Goal: Task Accomplishment & Management: Manage account settings

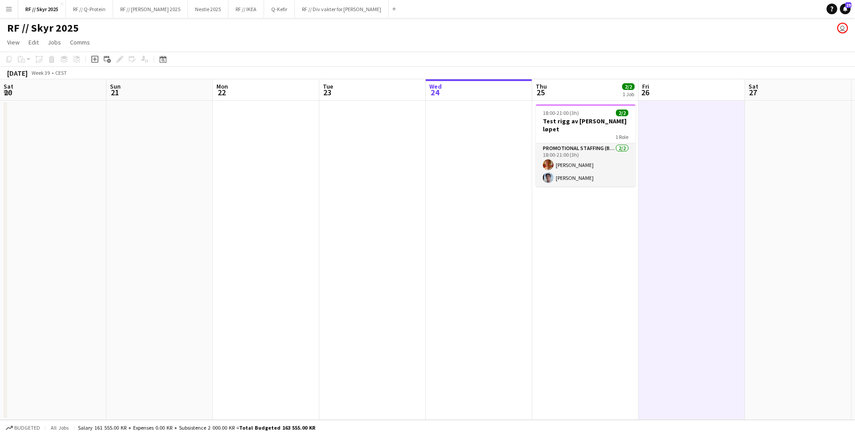
scroll to position [0, 275]
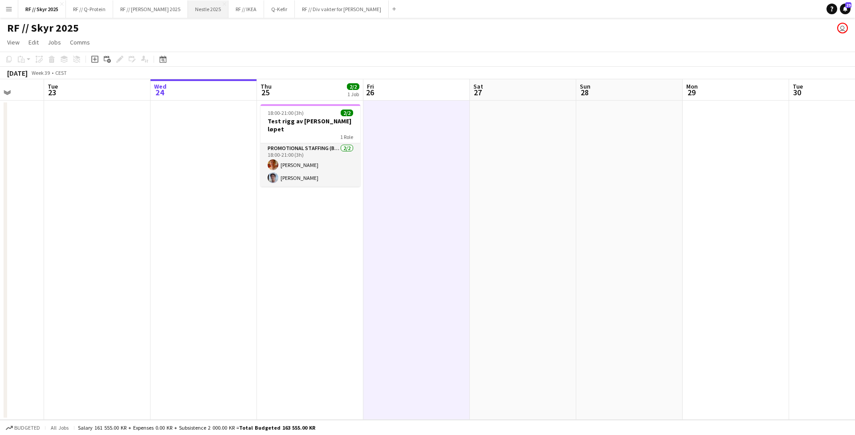
click at [215, 12] on button "Nestle 2025 Close" at bounding box center [208, 8] width 41 height 17
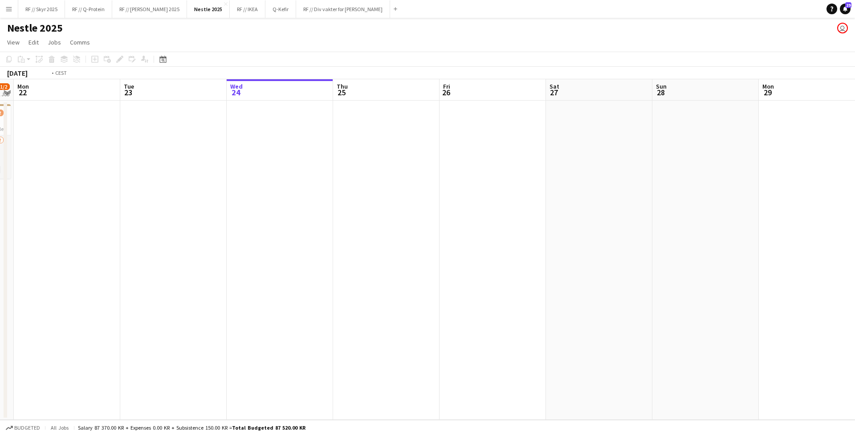
drag, startPoint x: 292, startPoint y: 234, endPoint x: 491, endPoint y: 226, distance: 199.2
click at [491, 226] on app-calendar-viewport "Sat 20 Sun 21 1/2 1 Job Mon 22 Tue 23 Wed 24 Thu 25 Fri 26 Sat 27 Sun 28 Mon 29…" at bounding box center [427, 249] width 855 height 341
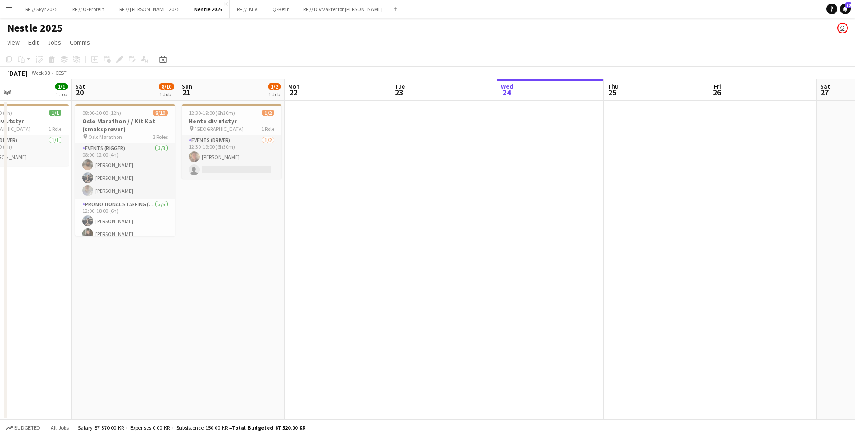
scroll to position [0, 227]
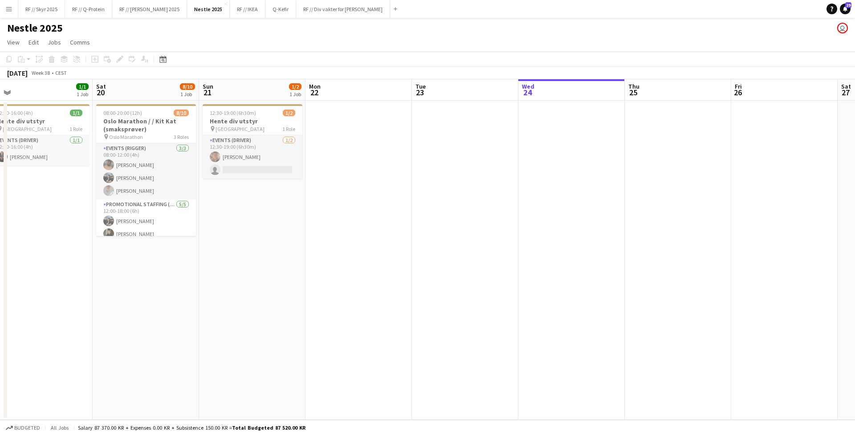
drag, startPoint x: 298, startPoint y: 225, endPoint x: 453, endPoint y: 206, distance: 155.7
click at [462, 208] on app-calendar-viewport "Wed 17 Thu 18 Fri 19 1/1 1 Job Sat 20 8/10 1 Job Sun 21 1/2 1 Job Mon 22 Tue 23…" at bounding box center [427, 249] width 855 height 341
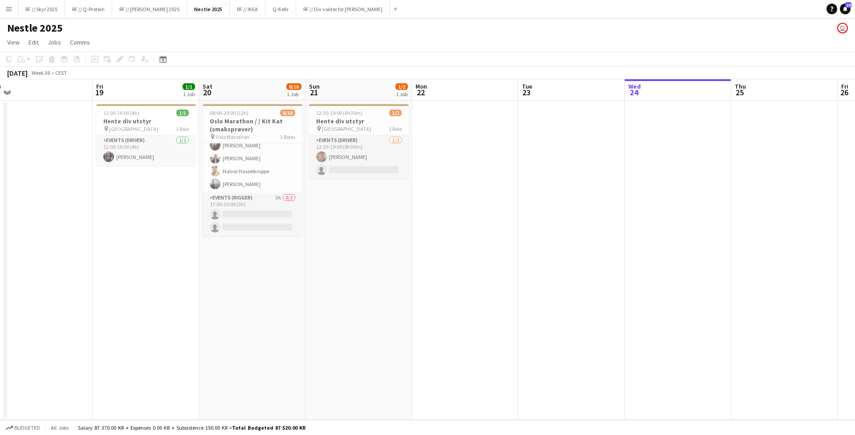
scroll to position [5, 0]
click at [240, 104] on app-job-card "08:00-20:00 (12h) 8/10 Oslo Marathon / / Kit Kat (smaksprøver) pin Oslo Maratho…" at bounding box center [253, 170] width 100 height 132
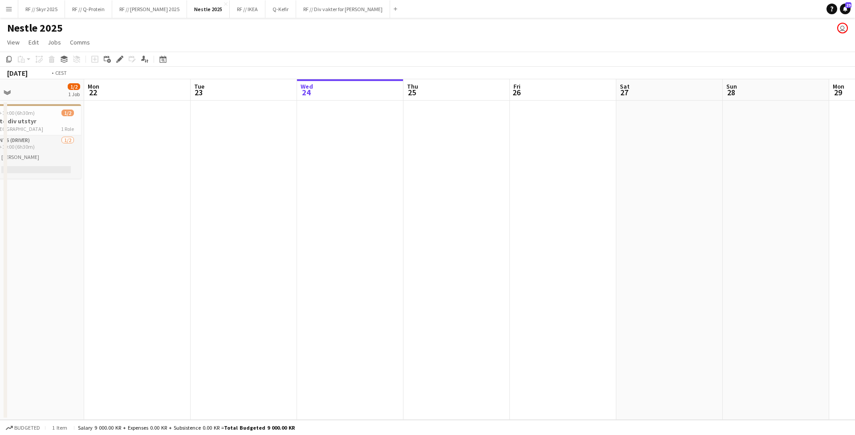
drag, startPoint x: 445, startPoint y: 238, endPoint x: -30, endPoint y: 227, distance: 475.8
click at [0, 227] on html "Menu Boards Boards Boards All jobs Status Workforce Workforce My Workforce Recr…" at bounding box center [427, 217] width 855 height 435
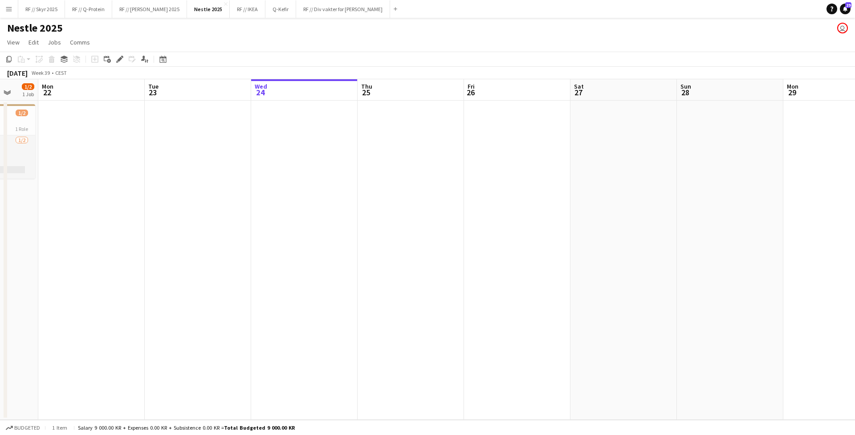
drag, startPoint x: 394, startPoint y: 231, endPoint x: -108, endPoint y: 218, distance: 501.7
click at [0, 218] on html "Menu Boards Boards Boards All jobs Status Workforce Workforce My Workforce Recr…" at bounding box center [427, 217] width 855 height 435
drag, startPoint x: 558, startPoint y: 221, endPoint x: 141, endPoint y: 207, distance: 417.6
click at [128, 212] on app-calendar-viewport "Fri 26 Sat 27 Sun 28 Mon 29 Tue 30 Wed 1 Thu 2 Fri 3 Sat 4 Sun 5 Mon 6 Tue 7 We…" at bounding box center [427, 249] width 855 height 341
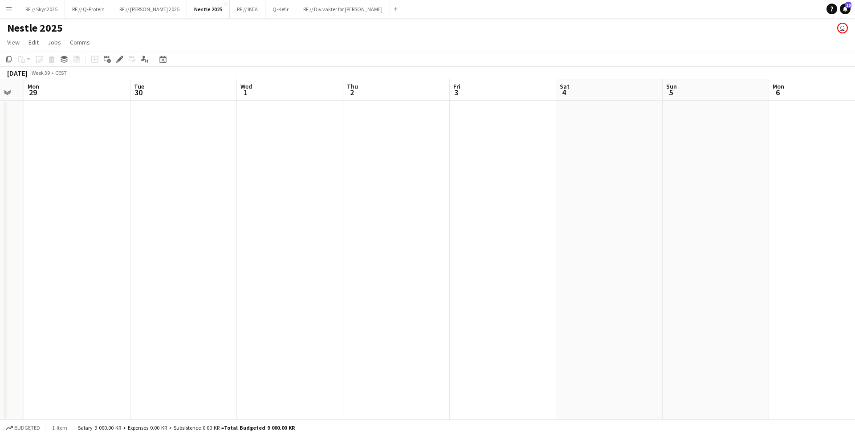
click at [273, 165] on app-date-cell at bounding box center [290, 260] width 106 height 319
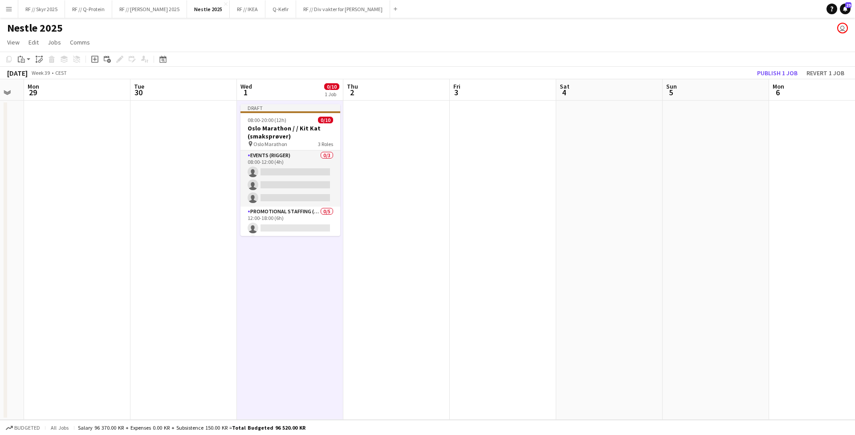
click at [485, 158] on app-date-cell at bounding box center [503, 260] width 106 height 319
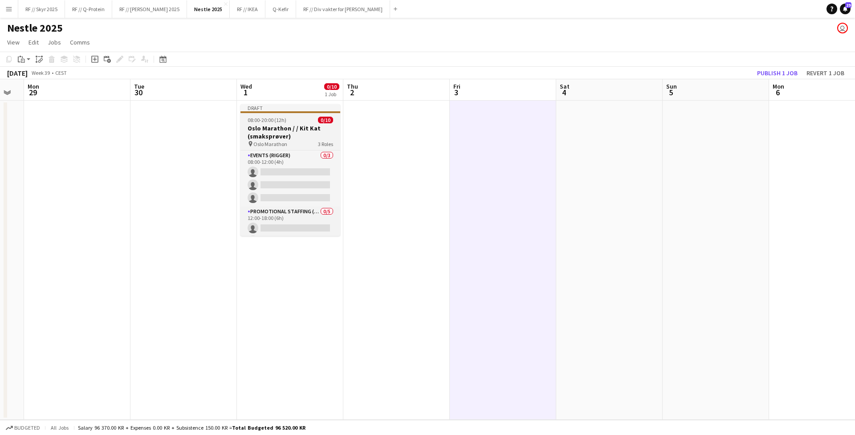
click at [269, 124] on h3 "Oslo Marathon / / Kit Kat (smaksprøver)" at bounding box center [290, 132] width 100 height 16
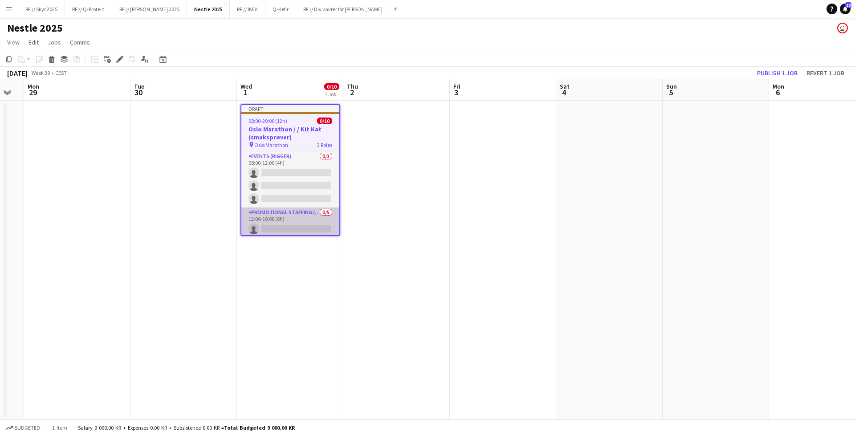
scroll to position [6, 0]
click at [280, 125] on h3 "Oslo Marathon / / Kit Kat (smaksprøver)" at bounding box center [290, 133] width 98 height 16
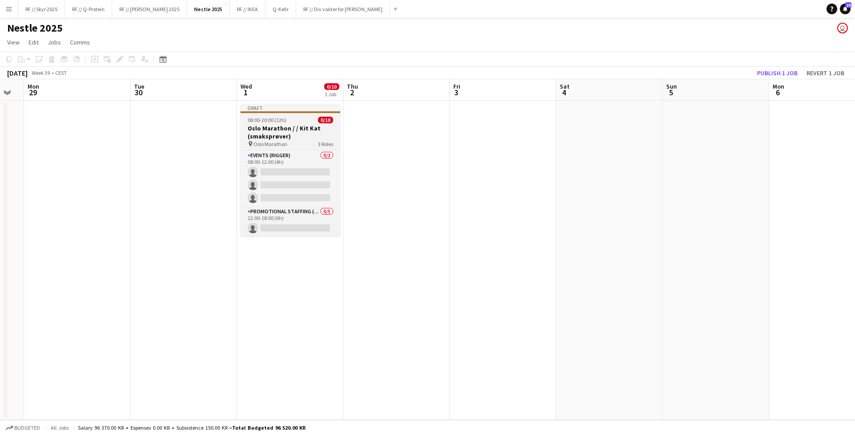
click at [283, 117] on span "08:00-20:00 (12h)" at bounding box center [267, 120] width 39 height 7
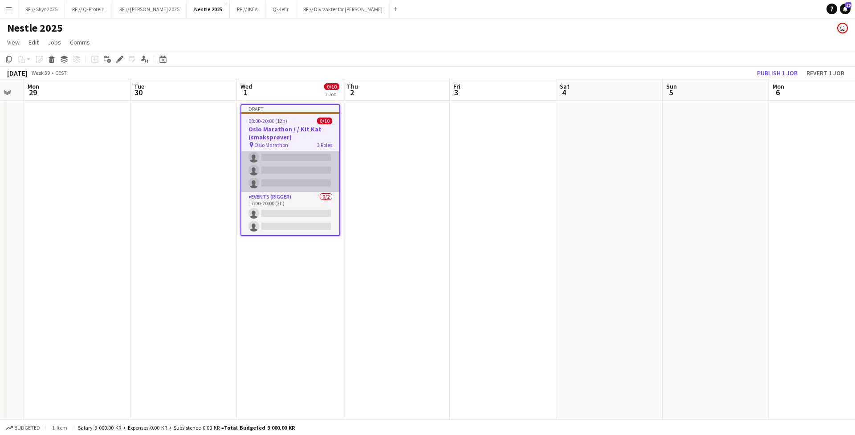
scroll to position [7, 0]
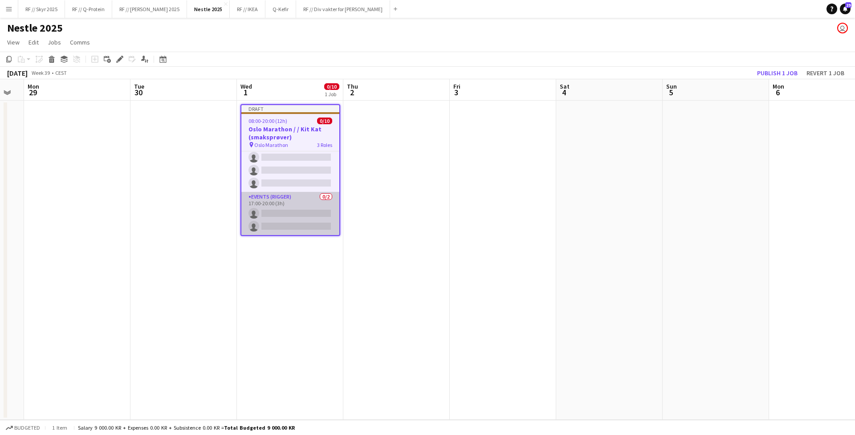
click at [290, 196] on app-card-role "Events (Rigger) 0/2 17:00-20:00 (3h) single-neutral-actions single-neutral-acti…" at bounding box center [290, 213] width 98 height 43
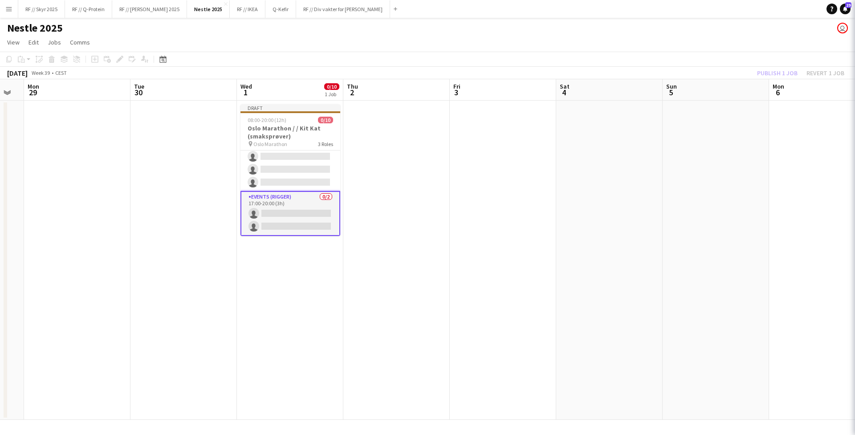
click at [471, 199] on app-date-cell at bounding box center [503, 260] width 106 height 319
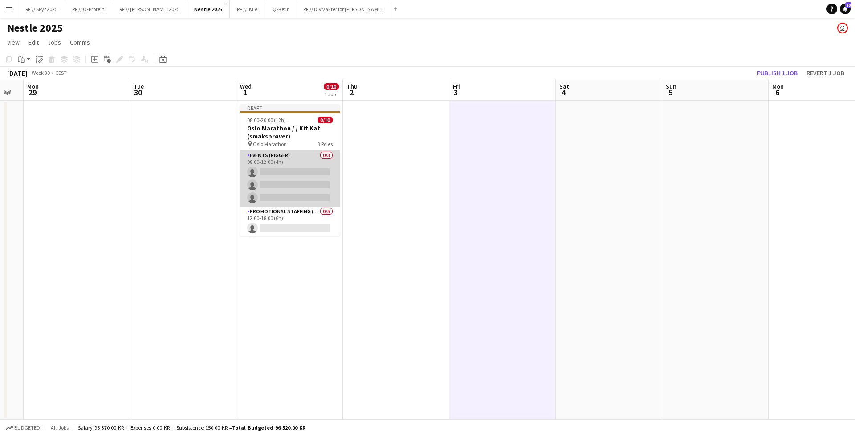
scroll to position [6, 0]
click at [283, 163] on app-card-role "Events (Rigger) 0/3 08:00-12:00 (4h) single-neutral-actions single-neutral-acti…" at bounding box center [290, 179] width 100 height 56
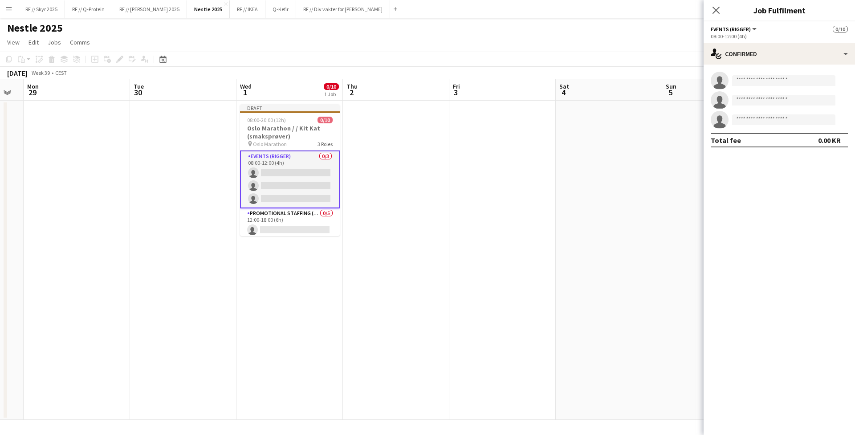
click at [567, 190] on app-date-cell at bounding box center [609, 260] width 106 height 319
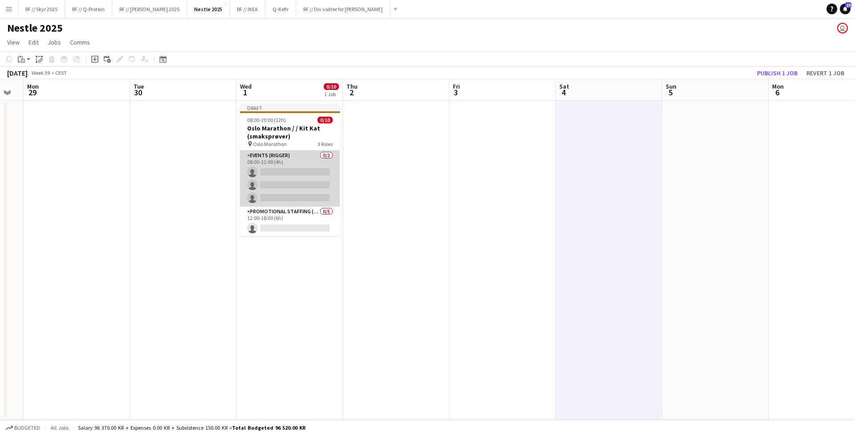
click at [288, 167] on app-card-role "Events (Rigger) 0/3 08:00-12:00 (4h) single-neutral-actions single-neutral-acti…" at bounding box center [290, 179] width 100 height 56
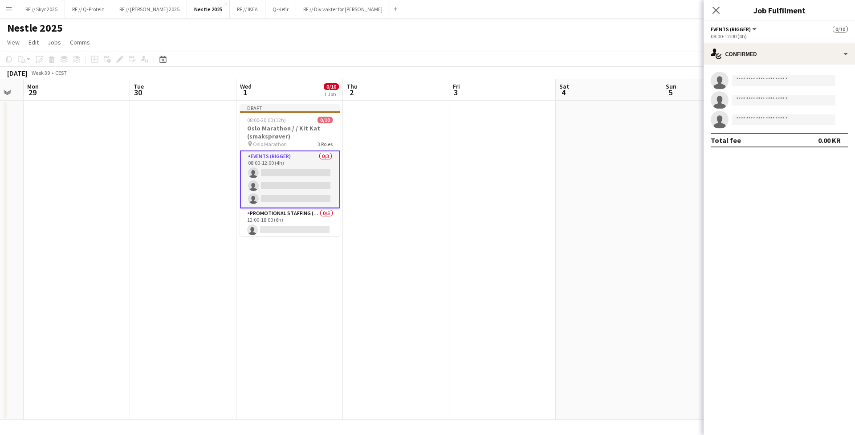
click at [448, 195] on app-date-cell at bounding box center [396, 260] width 106 height 319
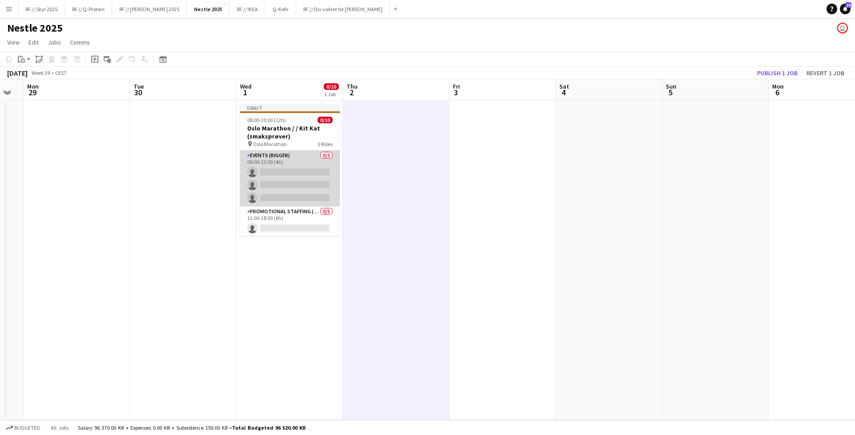
click at [252, 151] on app-card-role "Events (Rigger) 0/3 08:00-12:00 (4h) single-neutral-actions single-neutral-acti…" at bounding box center [290, 179] width 100 height 56
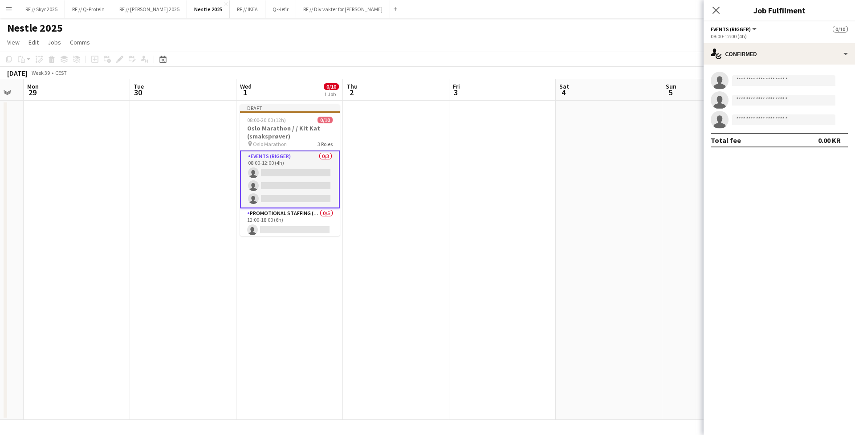
click at [132, 125] on app-date-cell at bounding box center [183, 260] width 106 height 319
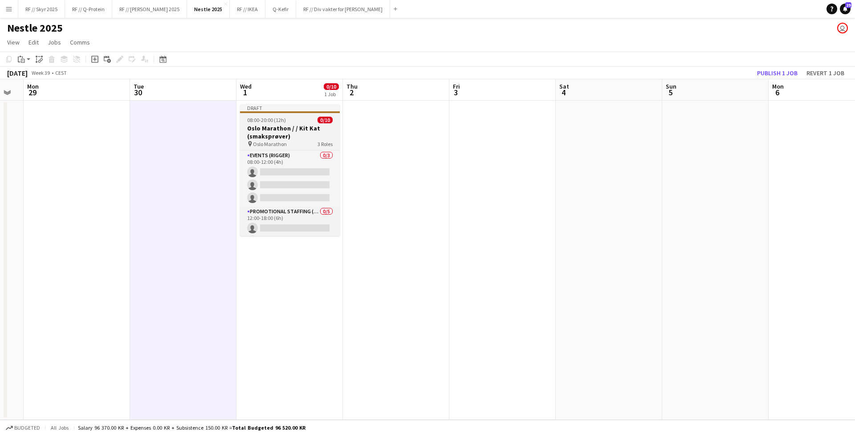
click at [302, 142] on app-job-card "Draft 08:00-20:00 (12h) 0/10 Oslo Marathon / / Kit Kat (smaksprøver) pin Oslo M…" at bounding box center [290, 170] width 100 height 132
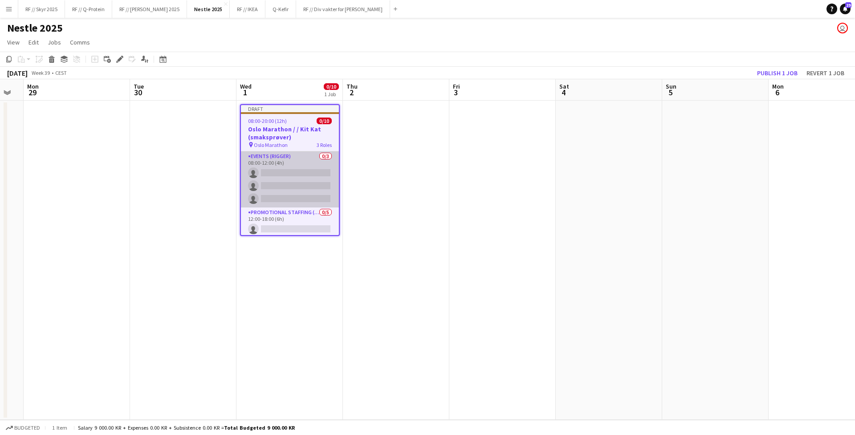
click at [300, 166] on app-card-role "Events (Rigger) 0/3 08:00-12:00 (4h) single-neutral-actions single-neutral-acti…" at bounding box center [290, 179] width 98 height 56
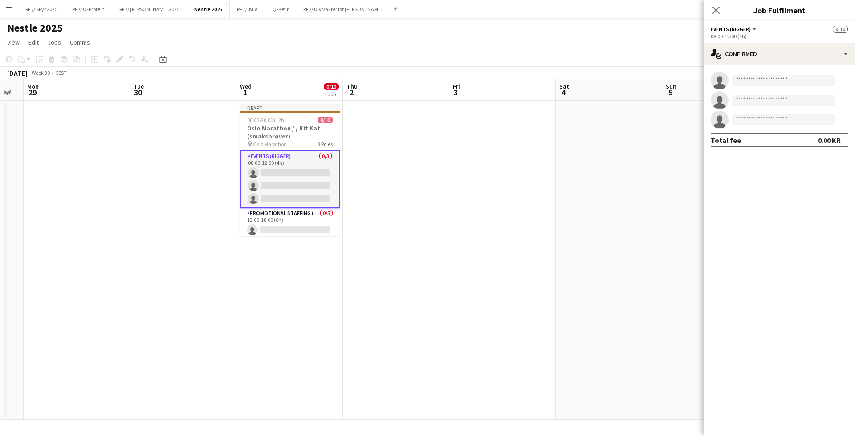
click at [135, 143] on app-date-cell at bounding box center [183, 260] width 106 height 319
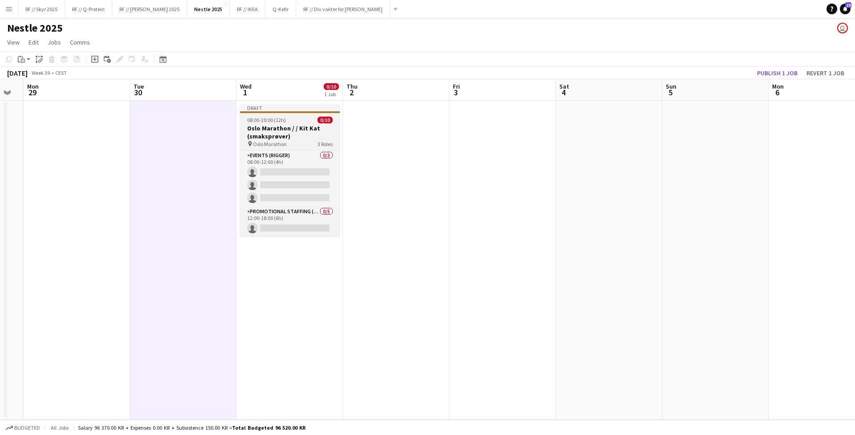
click at [286, 132] on h3 "Oslo Marathon / / Kit Kat (smaksprøver)" at bounding box center [290, 132] width 100 height 16
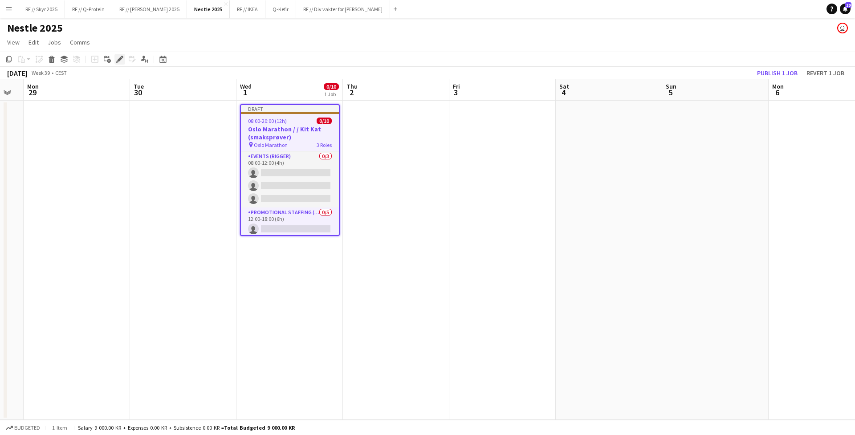
click at [118, 57] on icon at bounding box center [119, 59] width 5 height 5
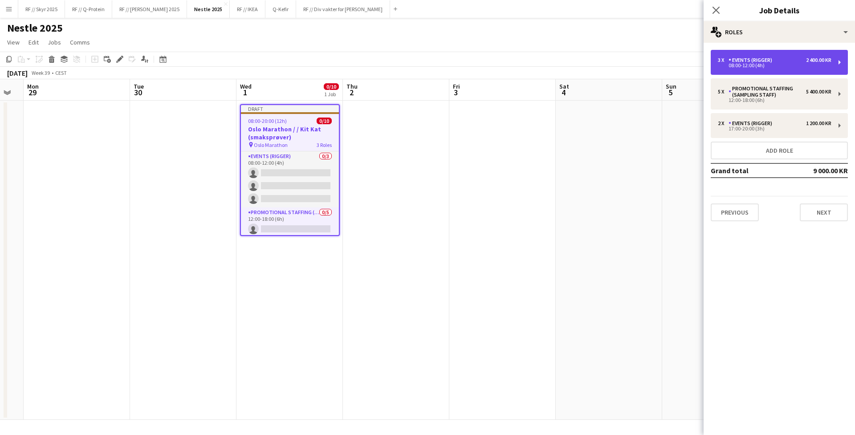
click at [758, 56] on div "3 x Events (Rigger) 2 400.00 KR 08:00-12:00 (4h)" at bounding box center [779, 62] width 137 height 25
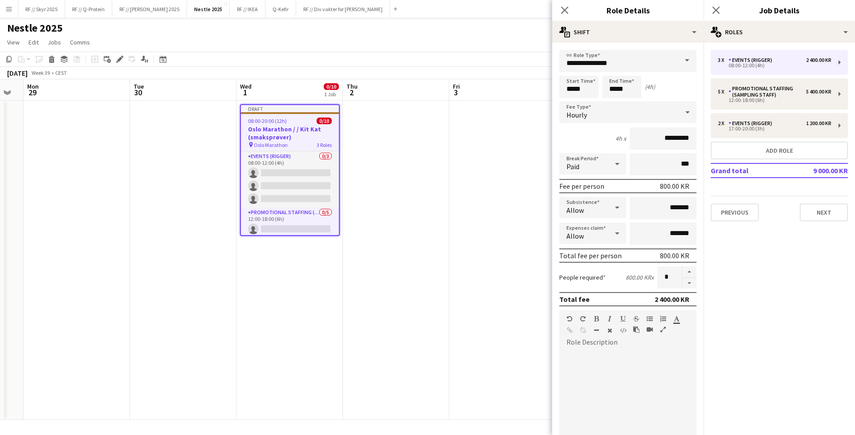
click at [678, 264] on form "**********" at bounding box center [627, 327] width 151 height 554
click at [682, 266] on button "button" at bounding box center [689, 272] width 14 height 12
click at [682, 278] on button "button" at bounding box center [689, 283] width 14 height 11
click at [682, 279] on button "button" at bounding box center [689, 283] width 14 height 11
type input "*"
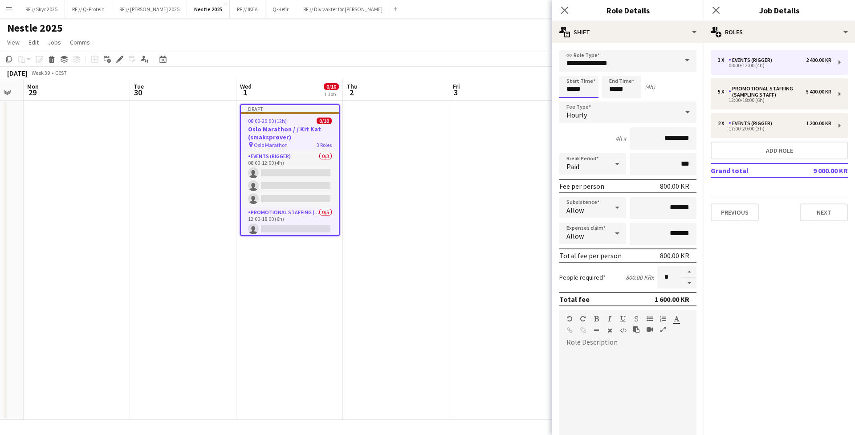
click at [573, 85] on input "*****" at bounding box center [578, 87] width 39 height 22
click at [673, 85] on div "Start Time ***** End Time ***** (4h)" at bounding box center [627, 87] width 137 height 22
click at [454, 136] on app-date-cell at bounding box center [502, 260] width 106 height 319
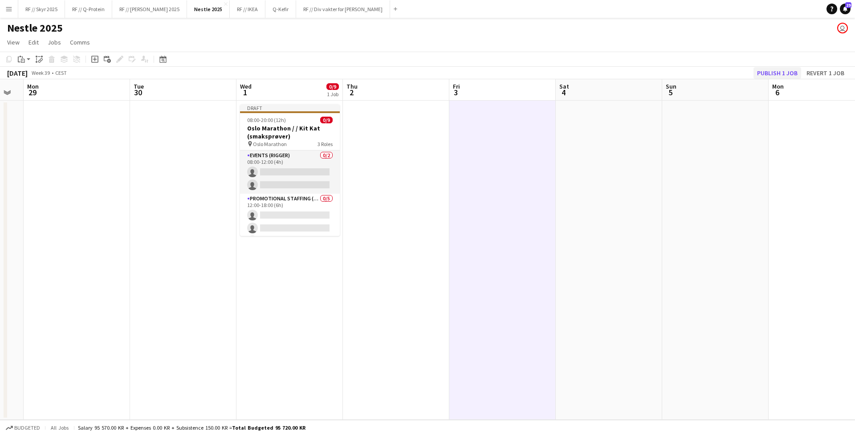
click at [771, 69] on button "Publish 1 job" at bounding box center [778, 73] width 48 height 12
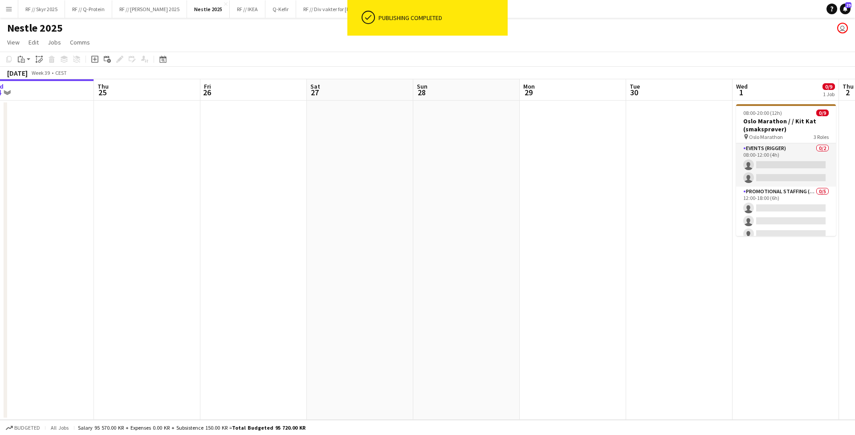
drag, startPoint x: 204, startPoint y: 146, endPoint x: 805, endPoint y: 133, distance: 601.4
click at [805, 133] on app-calendar-viewport "Mon 22 Tue 23 Wed 24 Thu 25 Fri 26 Sat 27 Sun 28 Mon 29 Tue 30 Wed 1 0/9 1 Job …" at bounding box center [427, 249] width 855 height 341
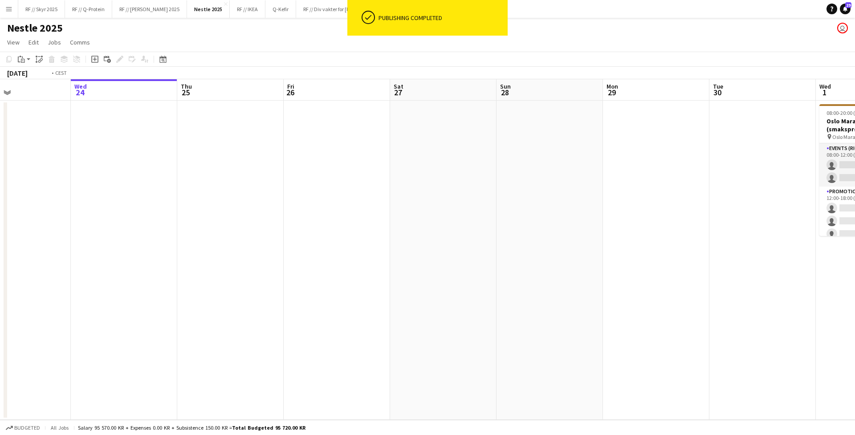
scroll to position [0, 259]
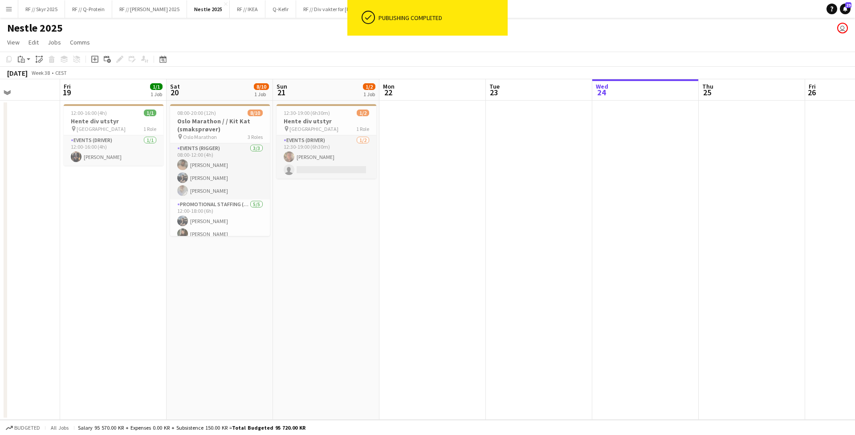
drag, startPoint x: 385, startPoint y: 152, endPoint x: 819, endPoint y: 143, distance: 433.9
click at [819, 143] on app-calendar-viewport "Tue 16 1/1 1 Job Wed 17 Thu 18 Fri 19 1/1 1 Job Sat 20 8/10 1 Job Sun 21 1/2 1 …" at bounding box center [427, 249] width 855 height 341
click at [210, 117] on h3 "Oslo Marathon / / Kit Kat (smaksprøver)" at bounding box center [220, 125] width 100 height 16
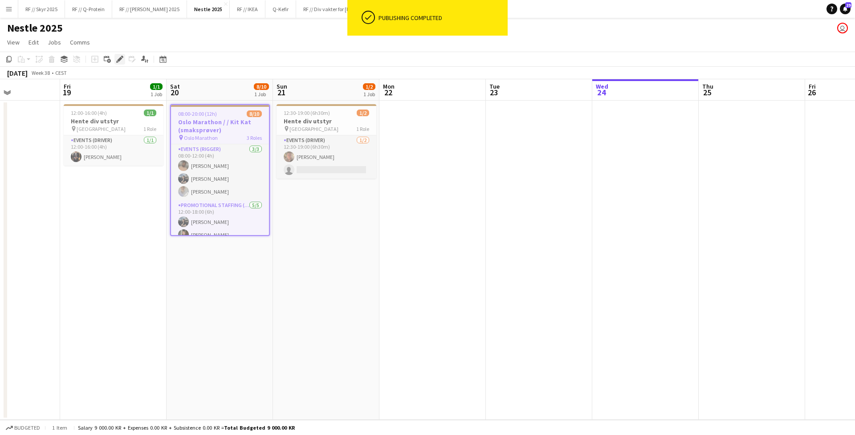
click at [121, 57] on icon at bounding box center [119, 59] width 5 height 5
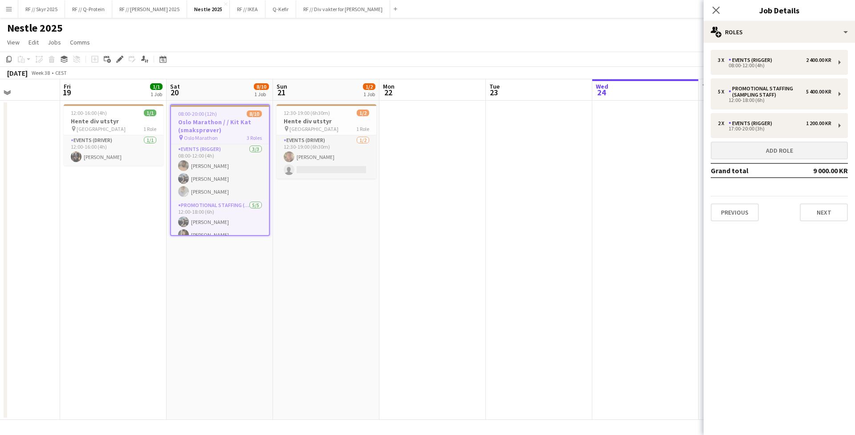
click at [796, 151] on button "Add role" at bounding box center [779, 151] width 137 height 18
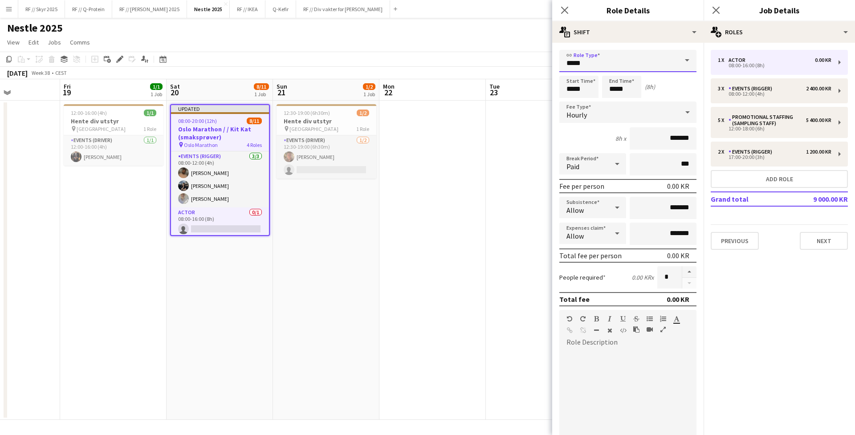
click at [607, 51] on input "*****" at bounding box center [627, 61] width 137 height 22
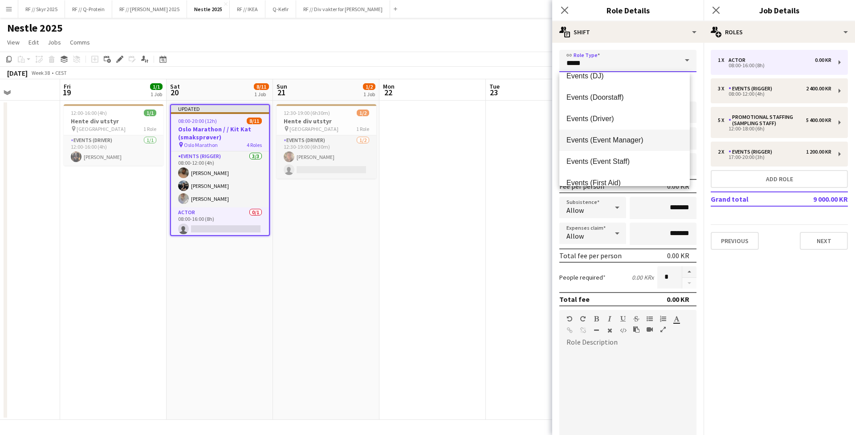
scroll to position [158, 0]
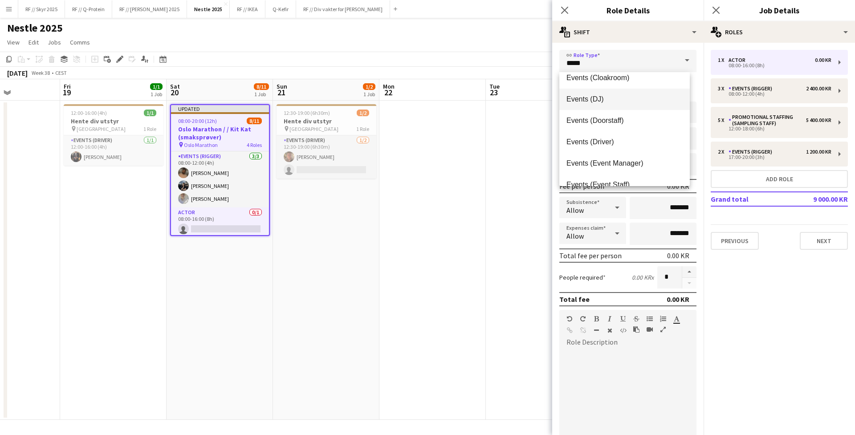
click at [615, 98] on span "Events (DJ)" at bounding box center [625, 99] width 116 height 8
type input "**********"
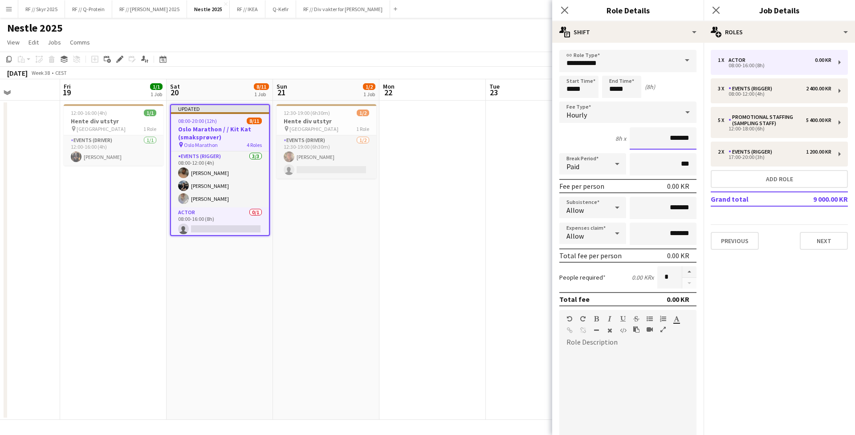
click at [658, 136] on input "*******" at bounding box center [663, 138] width 67 height 22
click at [575, 87] on input "*****" at bounding box center [578, 87] width 39 height 22
click at [572, 67] on div at bounding box center [570, 71] width 18 height 9
click at [572, 66] on form "**********" at bounding box center [627, 304] width 151 height 508
click at [572, 66] on input "**********" at bounding box center [627, 61] width 137 height 22
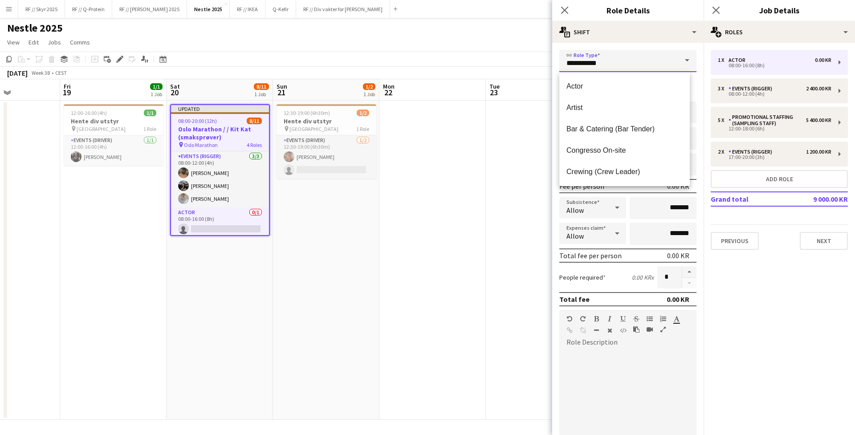
click at [664, 52] on input "**********" at bounding box center [627, 61] width 137 height 22
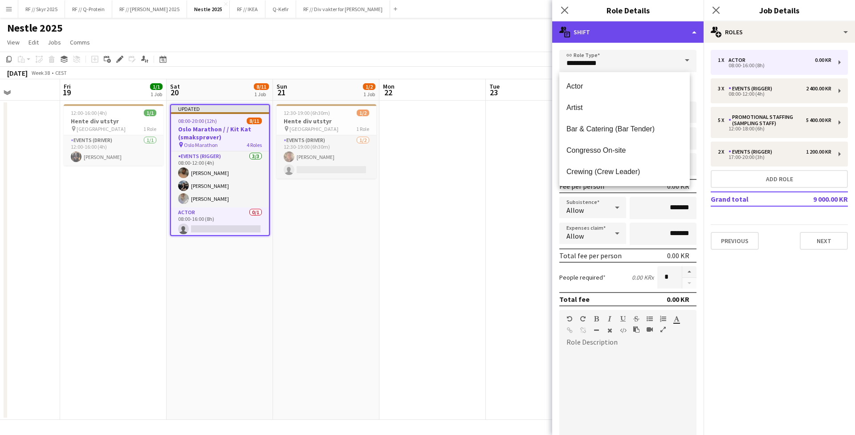
click at [645, 41] on div "multiple-actions-text Shift" at bounding box center [627, 31] width 151 height 21
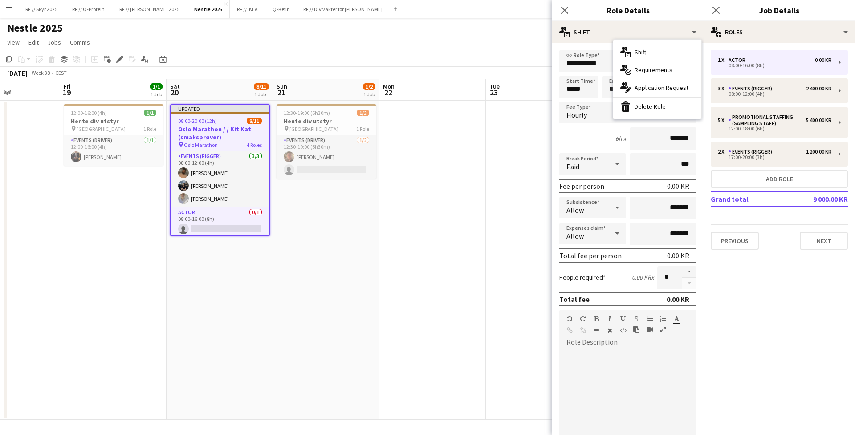
click at [587, 138] on div "6h x *******" at bounding box center [627, 138] width 137 height 22
click at [569, 81] on input "*****" at bounding box center [578, 87] width 39 height 22
click at [569, 65] on input "**********" at bounding box center [627, 61] width 137 height 22
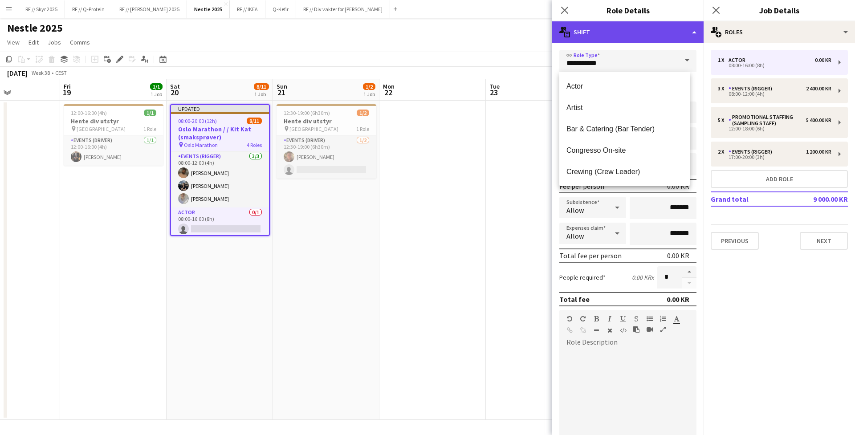
click at [657, 41] on div "multiple-actions-text Shift" at bounding box center [627, 31] width 151 height 21
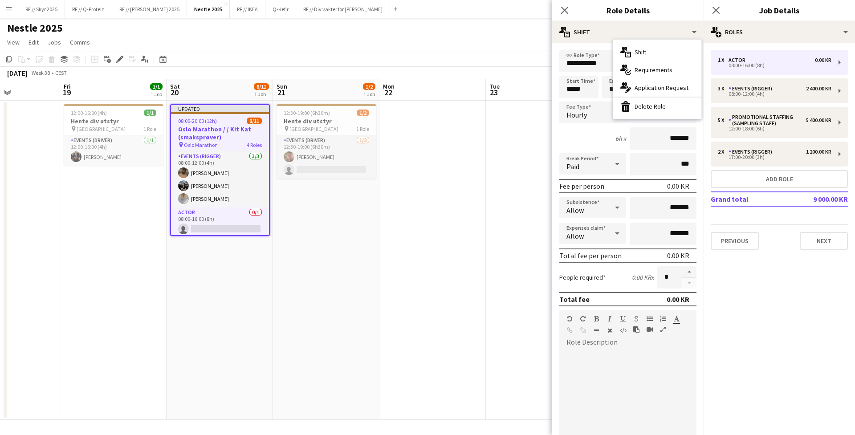
click at [599, 132] on div "6h x *******" at bounding box center [627, 138] width 137 height 22
click at [573, 86] on input "*****" at bounding box center [578, 87] width 39 height 22
click at [571, 67] on div at bounding box center [570, 71] width 18 height 9
type input "*****"
click at [571, 67] on div at bounding box center [570, 71] width 18 height 9
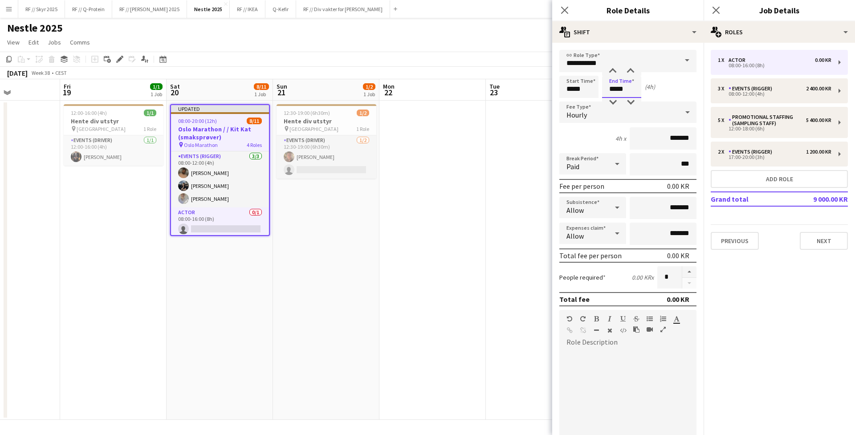
click at [613, 85] on input "*****" at bounding box center [621, 87] width 39 height 22
click at [611, 66] on input "**********" at bounding box center [627, 61] width 137 height 22
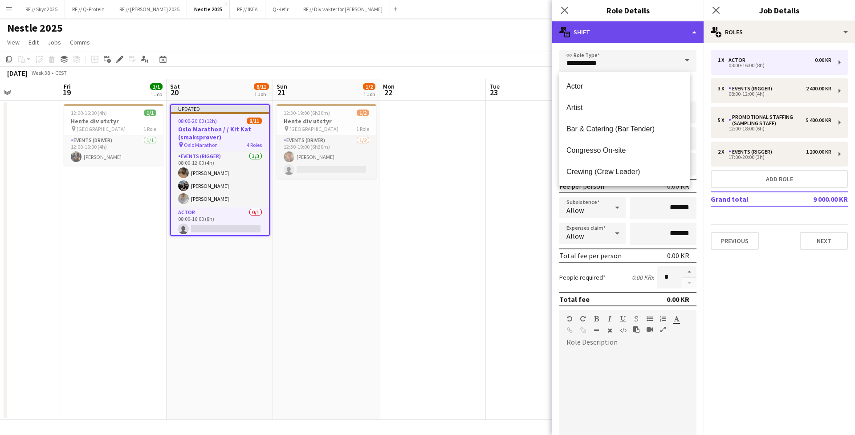
click at [663, 39] on div "multiple-actions-text Shift" at bounding box center [627, 31] width 151 height 21
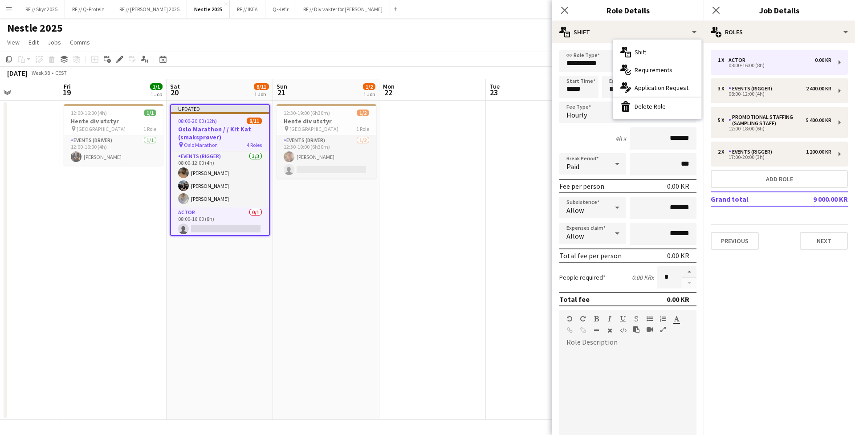
click at [579, 130] on div "4h x *******" at bounding box center [627, 138] width 137 height 22
click at [610, 83] on input "*****" at bounding box center [621, 87] width 39 height 22
click at [613, 65] on input "**********" at bounding box center [627, 61] width 137 height 22
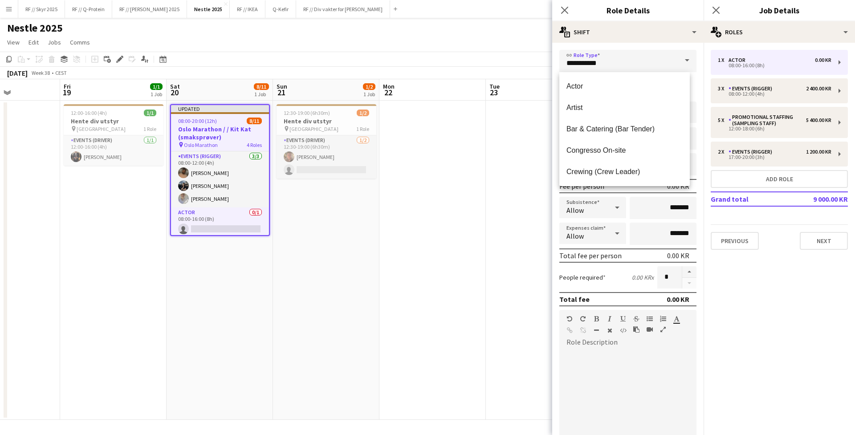
click at [648, 43] on div "**********" at bounding box center [627, 300] width 151 height 515
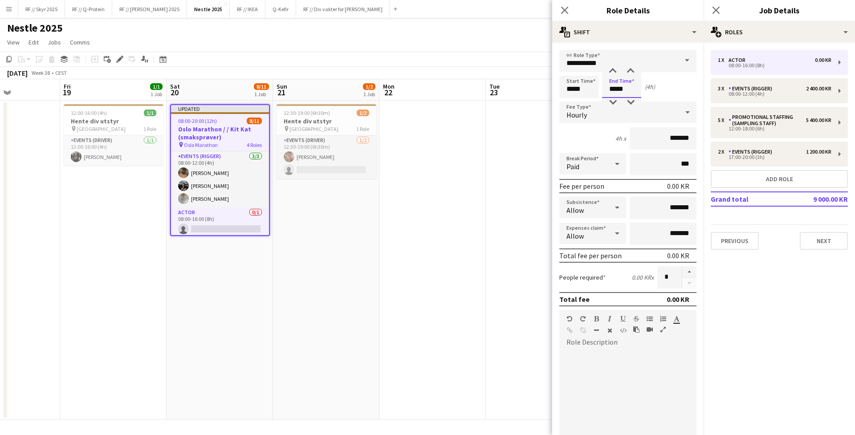
click at [616, 87] on input "*****" at bounding box center [621, 87] width 39 height 22
click at [611, 66] on input "**********" at bounding box center [627, 61] width 137 height 22
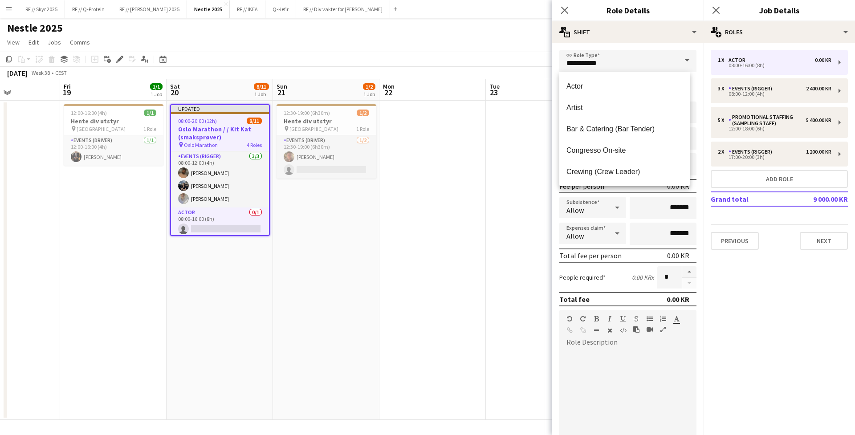
click at [603, 281] on label "People required" at bounding box center [582, 277] width 46 height 8
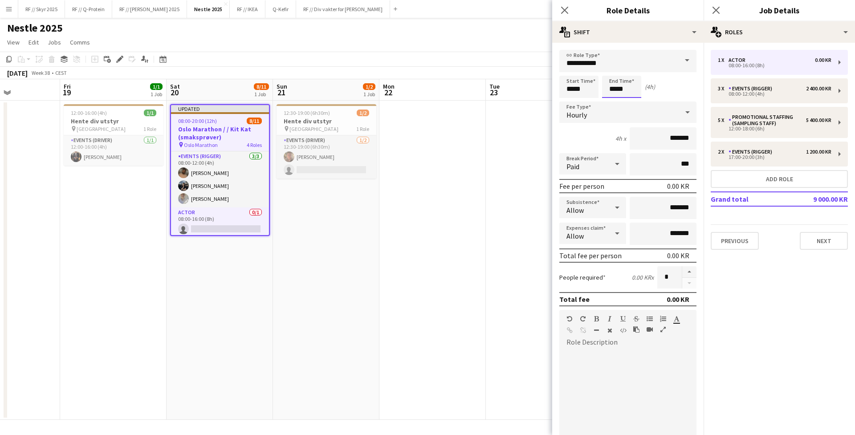
click at [625, 81] on input "*****" at bounding box center [621, 87] width 39 height 22
click at [614, 68] on div at bounding box center [613, 71] width 18 height 9
type input "*****"
click at [614, 68] on div at bounding box center [613, 71] width 18 height 9
click at [653, 138] on input "*******" at bounding box center [663, 138] width 67 height 22
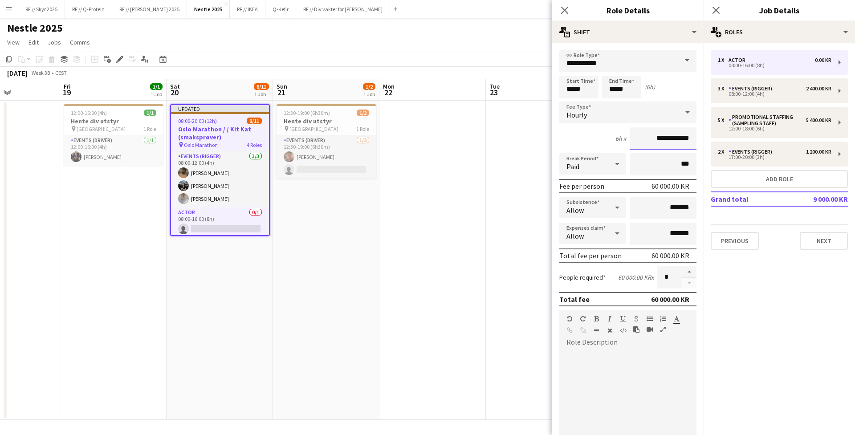
type input "**********"
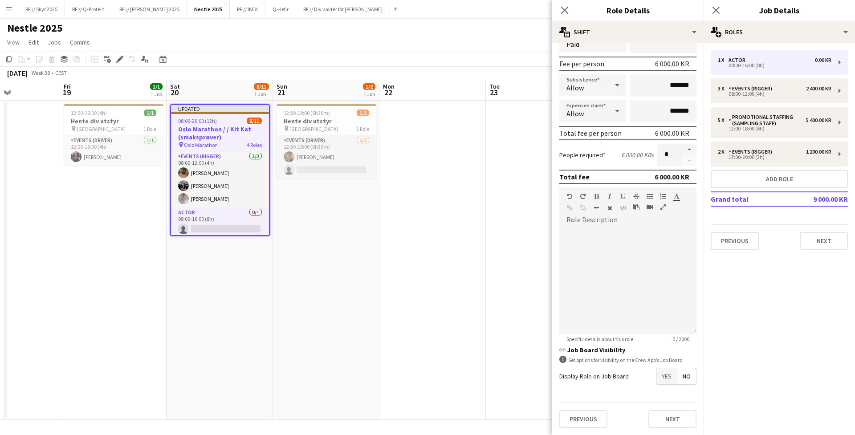
scroll to position [7, 0]
click at [657, 374] on span "Yes" at bounding box center [666, 376] width 20 height 16
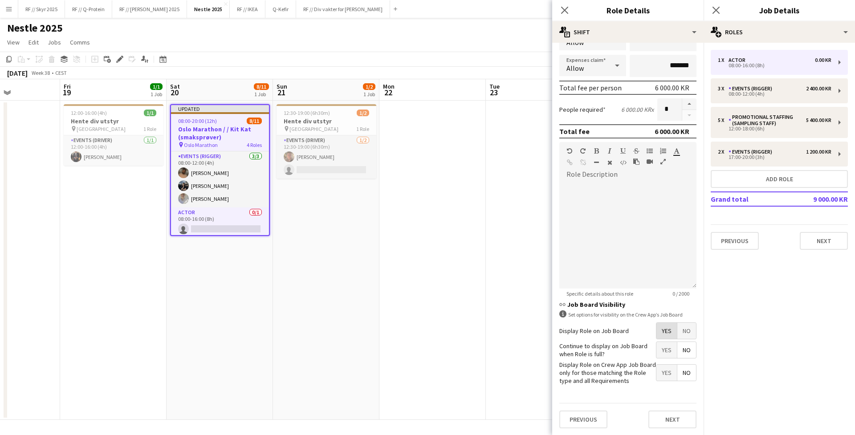
click at [659, 342] on mat-button-toggle-group "Yes No" at bounding box center [676, 350] width 41 height 17
click at [411, 185] on app-date-cell at bounding box center [432, 260] width 106 height 319
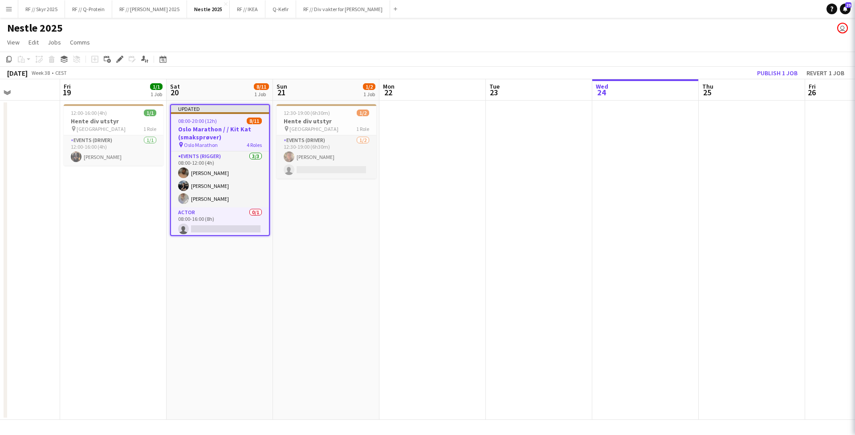
scroll to position [0, 259]
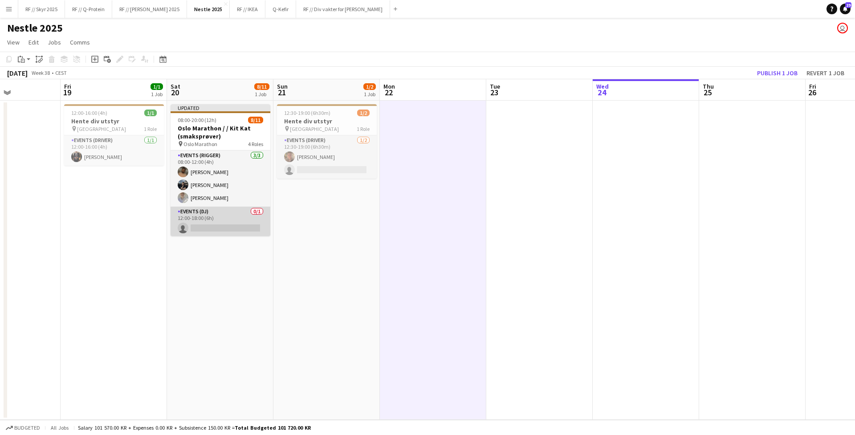
click at [224, 212] on app-card-role "Events (DJ) 0/1 12:00-18:00 (6h) single-neutral-actions" at bounding box center [221, 222] width 100 height 30
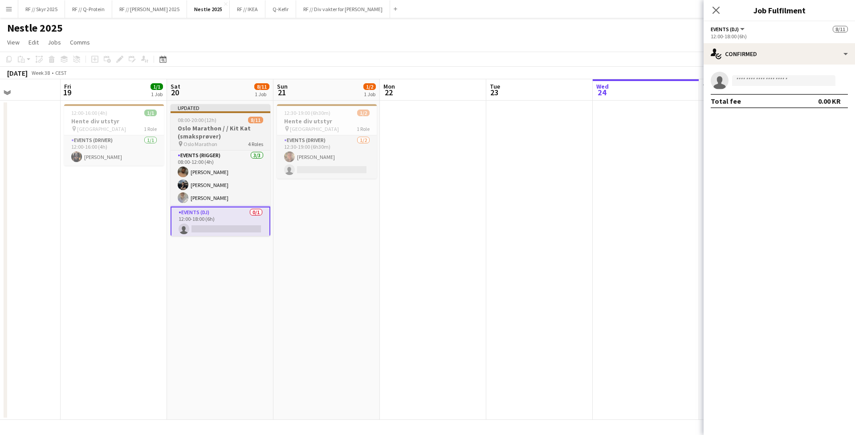
click at [204, 127] on h3 "Oslo Marathon / / Kit Kat (smaksprøver)" at bounding box center [221, 132] width 100 height 16
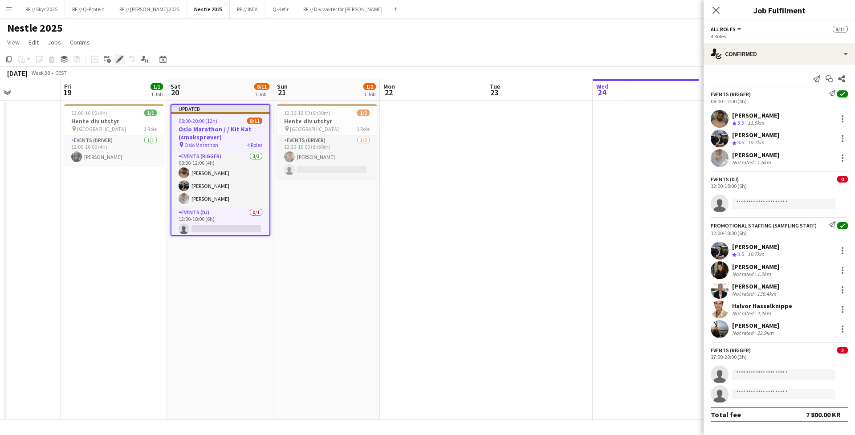
click at [120, 57] on icon at bounding box center [119, 59] width 5 height 5
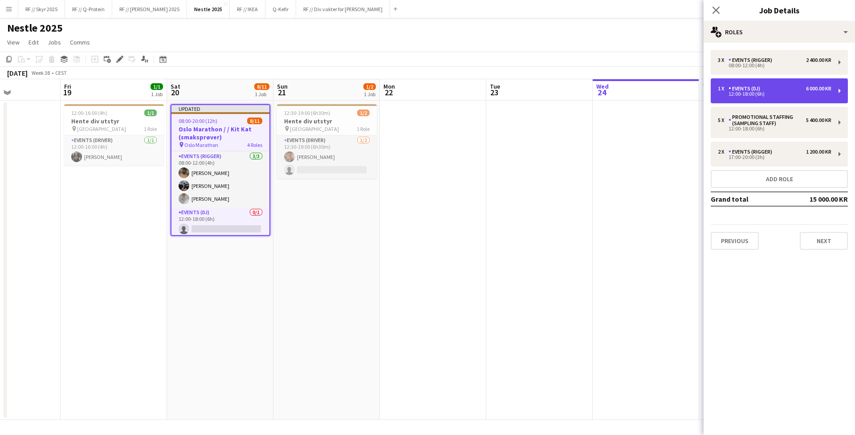
click at [785, 89] on div "1 x Events (DJ) 6 000.00 KR" at bounding box center [775, 89] width 114 height 6
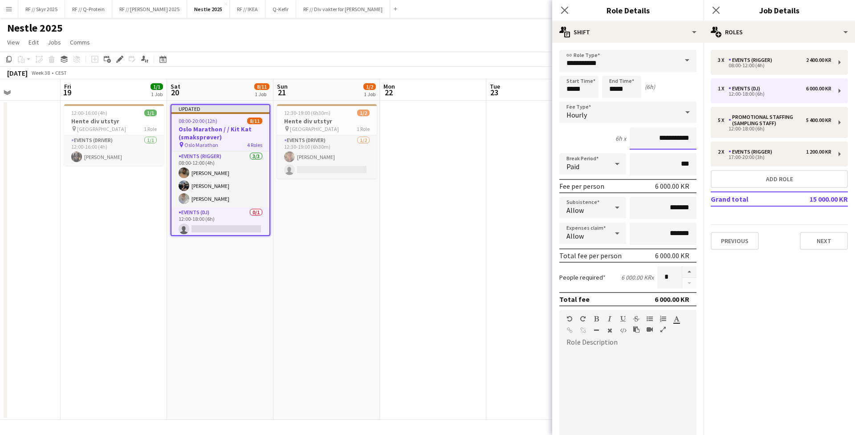
click at [656, 129] on input "**********" at bounding box center [663, 138] width 67 height 22
drag, startPoint x: 664, startPoint y: 135, endPoint x: 655, endPoint y: 134, distance: 9.4
click at [664, 135] on input "**********" at bounding box center [663, 138] width 67 height 22
click at [655, 134] on input "**********" at bounding box center [663, 138] width 67 height 22
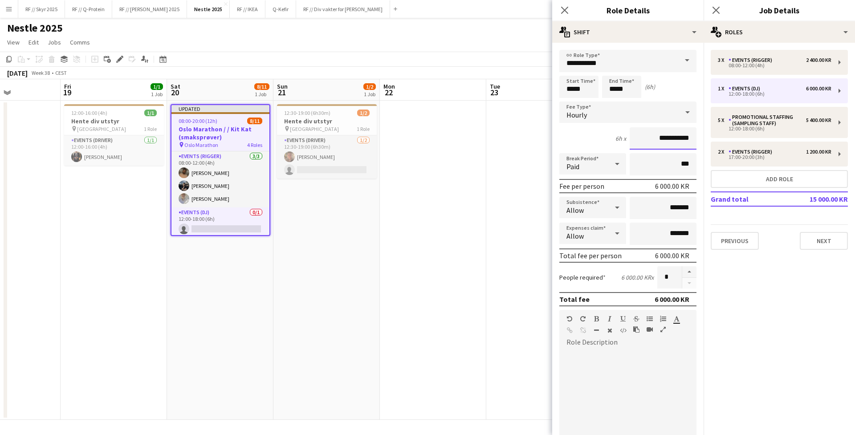
type input "****"
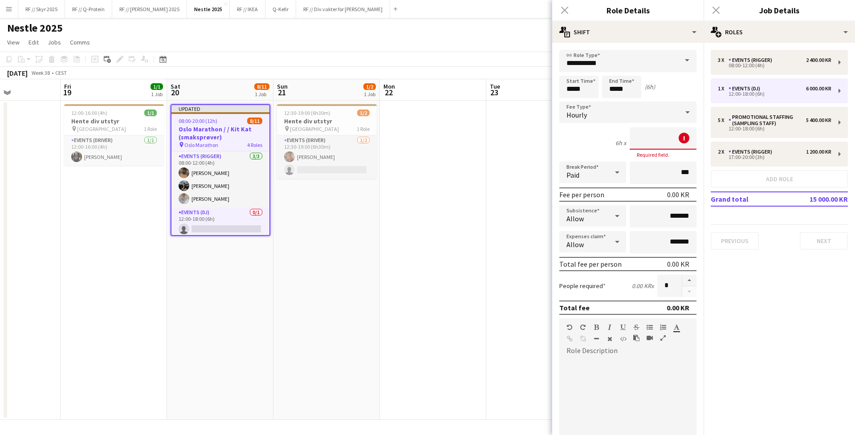
type input "****"
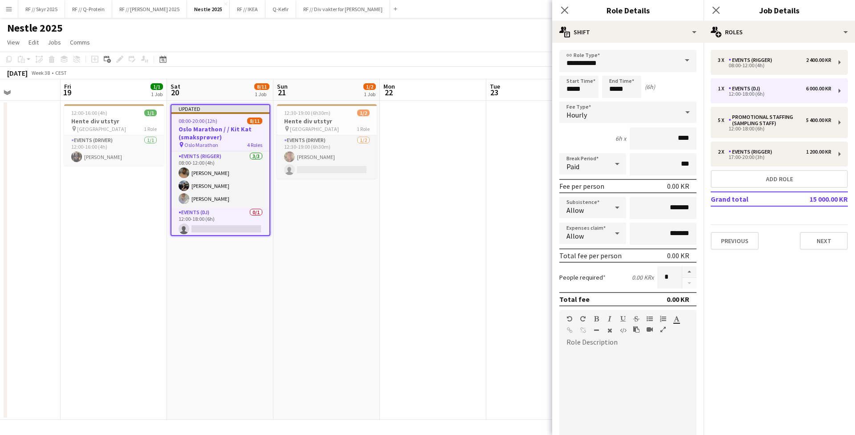
click at [520, 151] on app-date-cell at bounding box center [539, 260] width 106 height 319
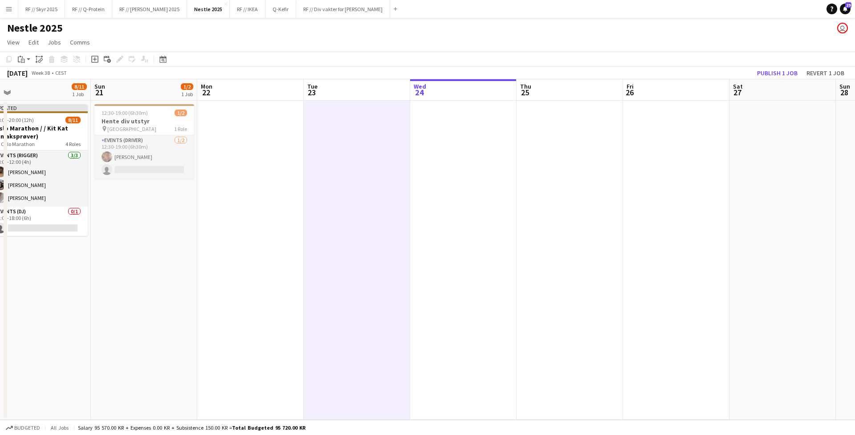
scroll to position [0, 338]
drag, startPoint x: 502, startPoint y: 298, endPoint x: 345, endPoint y: 293, distance: 157.3
click at [345, 293] on app-calendar-viewport "Wed 17 Thu 18 Fri 19 1/1 1 Job Sat 20 8/11 1 Job Sun 21 1/2 1 Job Mon 22 Tue 23…" at bounding box center [427, 249] width 855 height 341
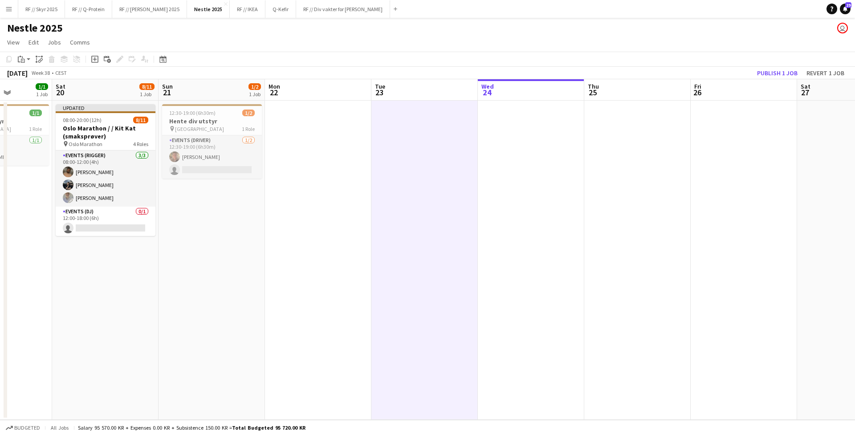
drag, startPoint x: 530, startPoint y: 265, endPoint x: 689, endPoint y: 239, distance: 161.1
click at [717, 243] on app-calendar-viewport "Wed 17 Thu 18 Fri 19 1/1 1 Job Sat 20 8/11 1 Job Sun 21 1/2 1 Job Mon 22 Tue 23…" at bounding box center [427, 249] width 855 height 341
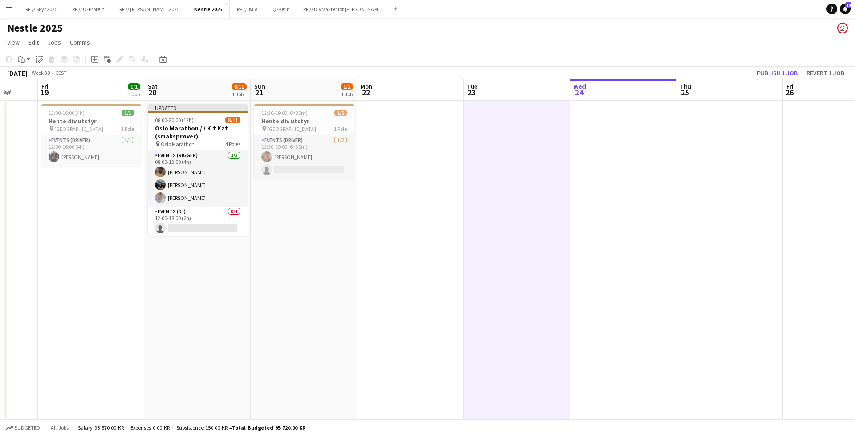
drag, startPoint x: 584, startPoint y: 213, endPoint x: 179, endPoint y: 198, distance: 405.6
click at [233, 198] on app-calendar-viewport "Tue 16 1/1 1 Job Wed 17 Thu 18 Fri 19 1/1 1 Job Sat 20 8/11 1 Job Sun 21 1/2 1 …" at bounding box center [427, 249] width 855 height 341
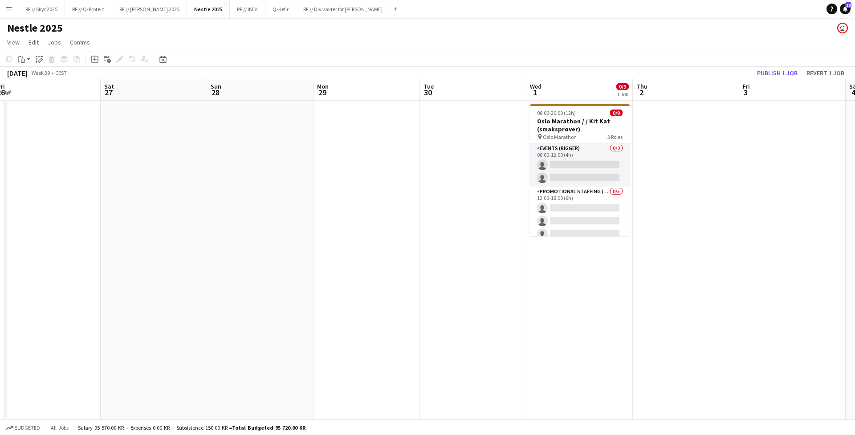
drag, startPoint x: 637, startPoint y: 204, endPoint x: 193, endPoint y: 196, distance: 444.1
click at [196, 196] on app-calendar-viewport "Tue 23 Wed 24 Thu 25 Fri 26 Sat 27 Sun 28 Mon 29 Tue 30 Wed 1 0/9 1 Job Thu 2 F…" at bounding box center [427, 249] width 855 height 341
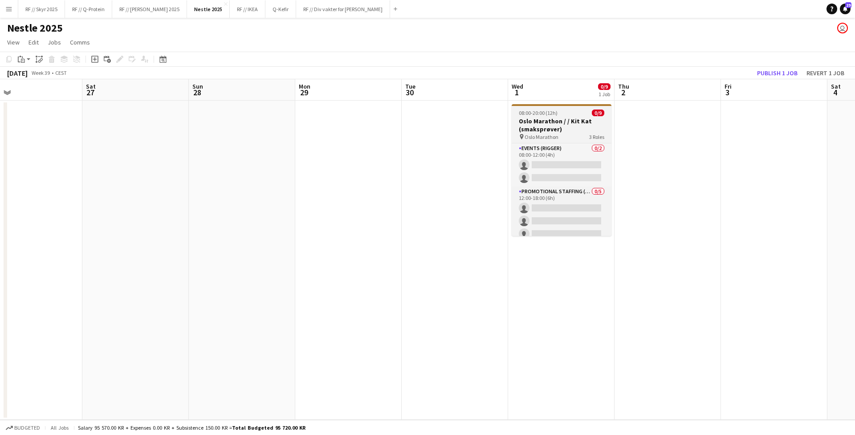
click at [566, 120] on h3 "Oslo Marathon / / Kit Kat (smaksprøver)" at bounding box center [562, 125] width 100 height 16
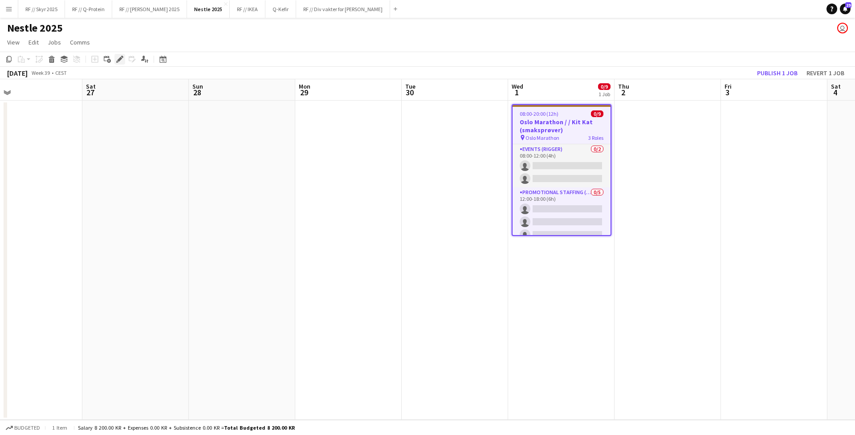
click at [123, 54] on div "Edit" at bounding box center [119, 59] width 11 height 11
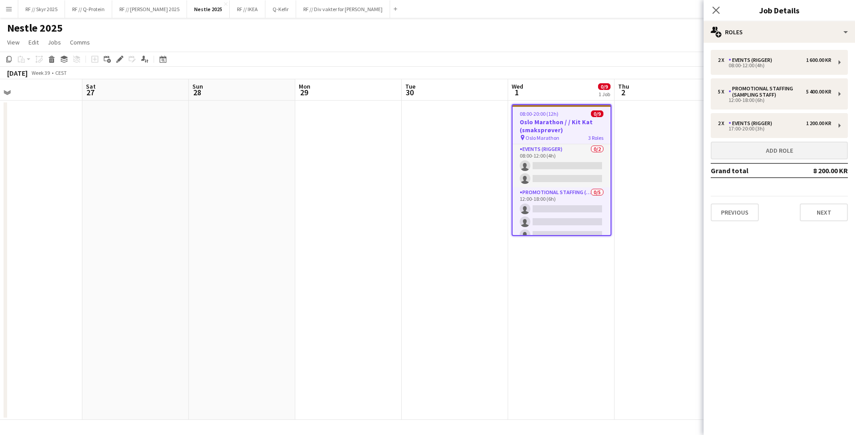
click at [783, 147] on button "Add role" at bounding box center [779, 151] width 137 height 18
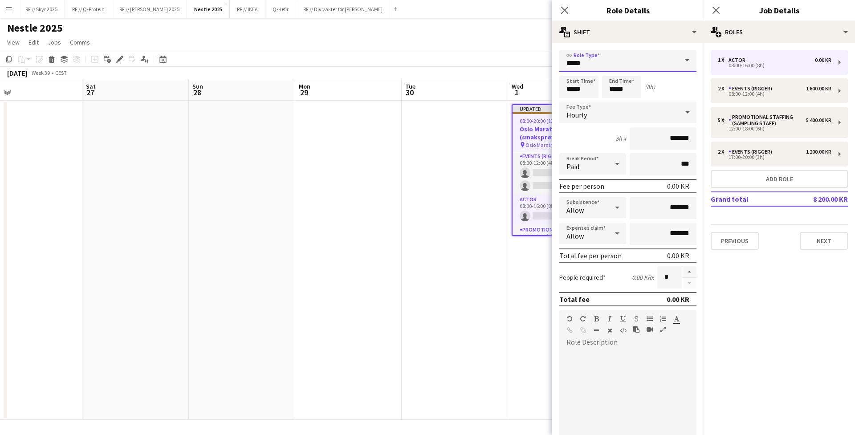
click at [599, 60] on input "*****" at bounding box center [627, 61] width 137 height 22
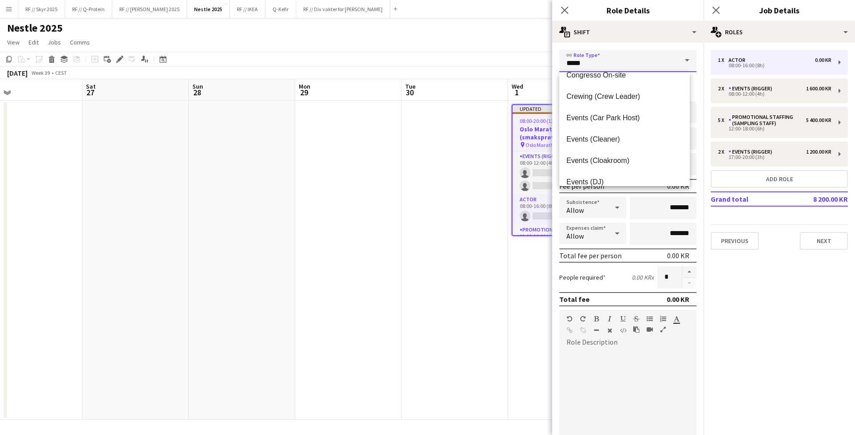
scroll to position [77, 0]
click at [604, 177] on span "Events (DJ)" at bounding box center [625, 180] width 116 height 8
type input "**********"
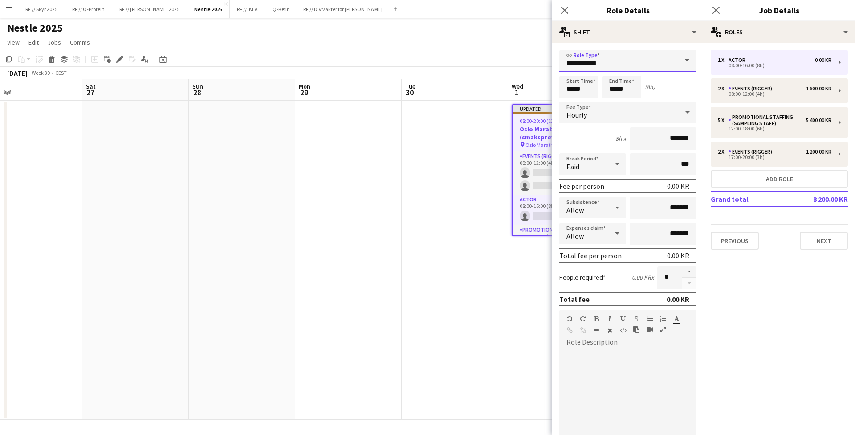
scroll to position [6, 0]
click at [571, 76] on input "*****" at bounding box center [578, 87] width 39 height 22
click at [573, 65] on input "**********" at bounding box center [627, 61] width 137 height 22
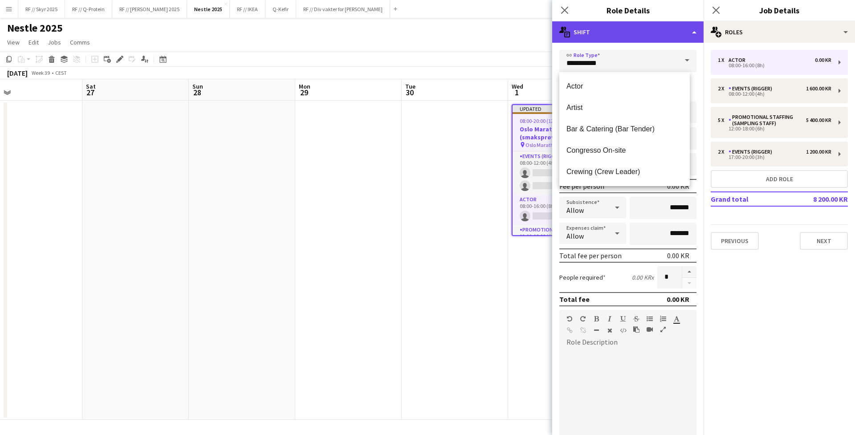
click at [668, 39] on div "multiple-actions-text Shift" at bounding box center [627, 31] width 151 height 21
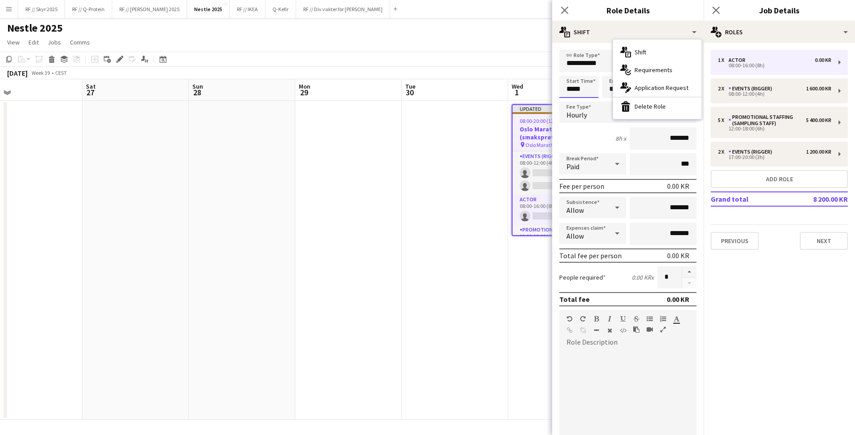
click at [579, 86] on input "*****" at bounding box center [578, 87] width 39 height 22
click at [570, 67] on div at bounding box center [570, 71] width 18 height 9
type input "*****"
click at [570, 67] on div at bounding box center [570, 71] width 18 height 9
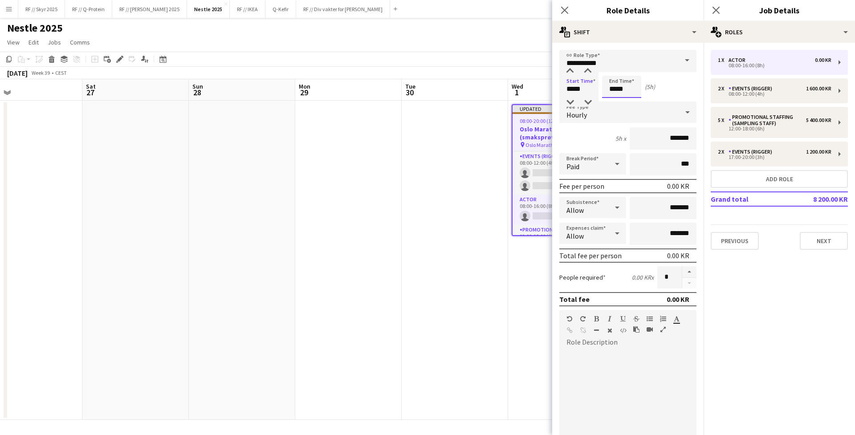
click at [619, 86] on input "*****" at bounding box center [621, 87] width 39 height 22
click at [612, 65] on input "**********" at bounding box center [627, 61] width 137 height 22
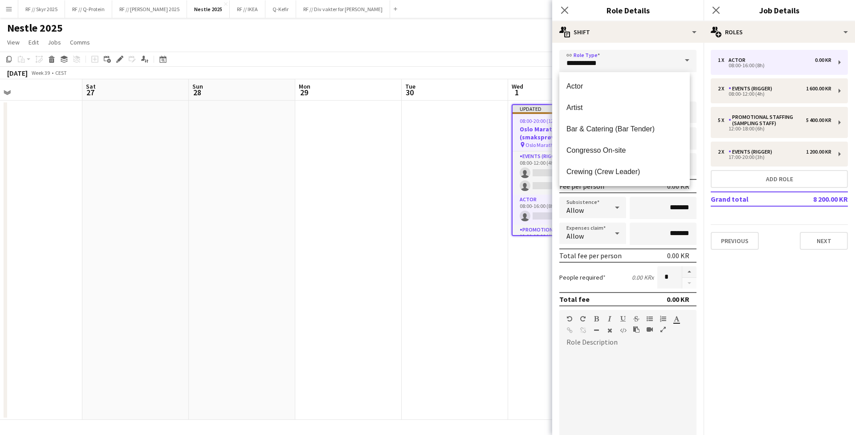
click at [637, 369] on div at bounding box center [627, 403] width 137 height 107
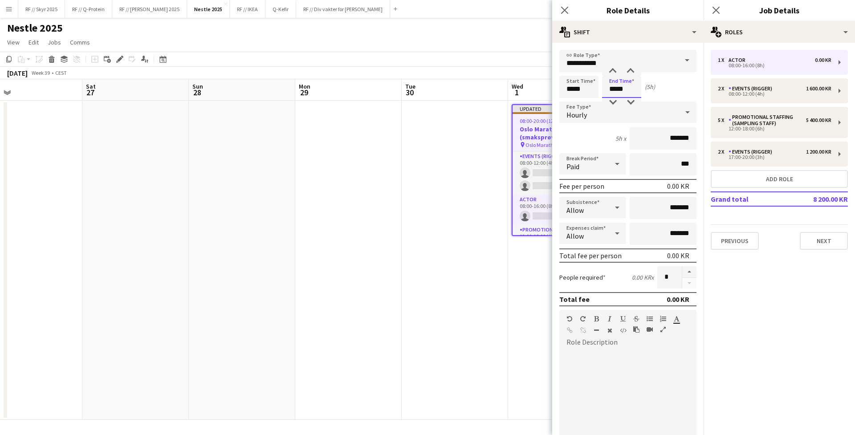
click at [623, 83] on input "*****" at bounding box center [621, 87] width 39 height 22
click at [613, 67] on div at bounding box center [613, 71] width 18 height 9
type input "*****"
click at [630, 67] on div at bounding box center [631, 71] width 18 height 9
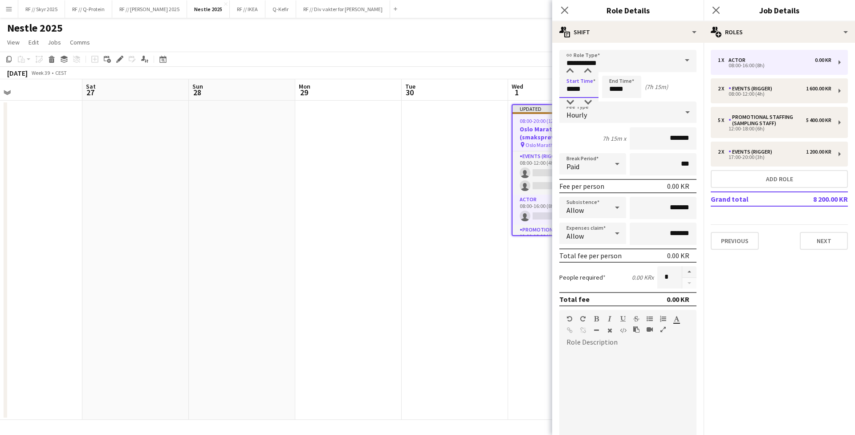
click at [577, 90] on input "*****" at bounding box center [578, 87] width 39 height 22
click at [590, 67] on div at bounding box center [588, 71] width 18 height 9
type input "*****"
click at [590, 67] on div at bounding box center [588, 71] width 18 height 9
click at [669, 80] on div "Start Time ***** End Time ***** (6h 45m)" at bounding box center [627, 87] width 137 height 22
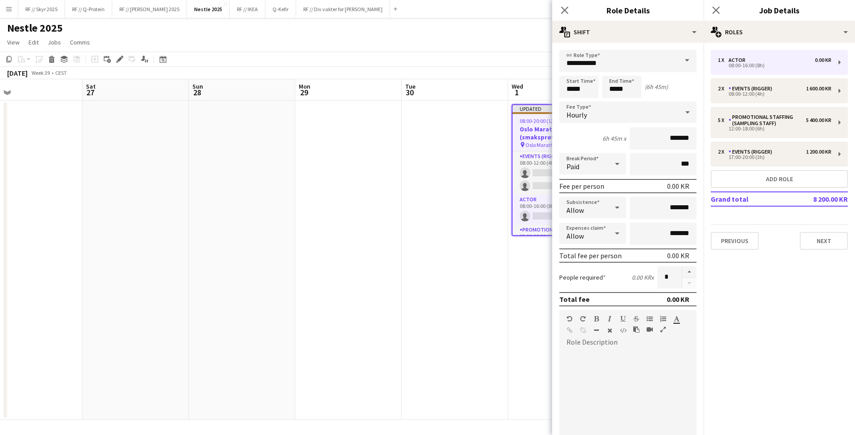
click at [445, 283] on app-date-cell at bounding box center [455, 260] width 106 height 319
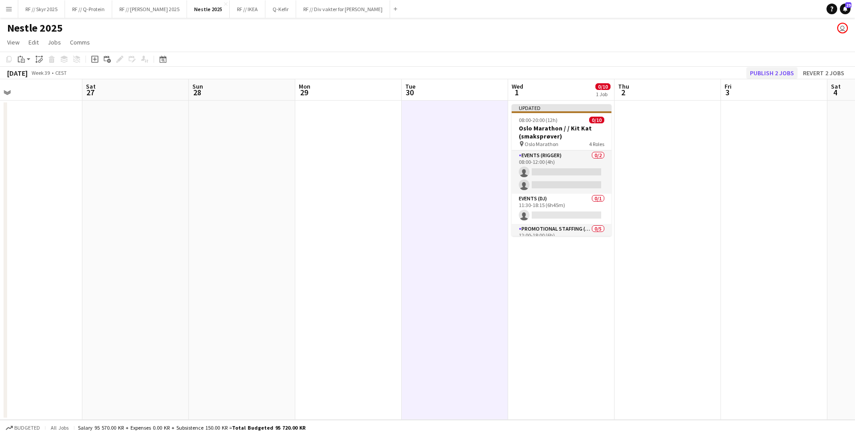
click at [768, 69] on button "Publish 2 jobs" at bounding box center [771, 73] width 51 height 12
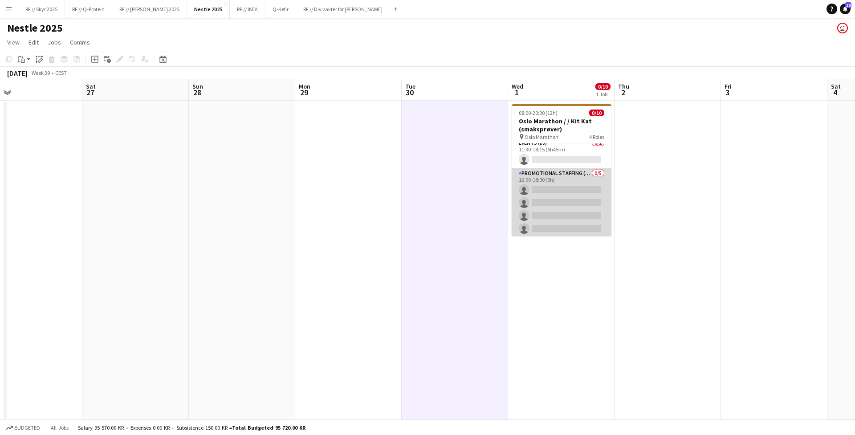
scroll to position [0, 0]
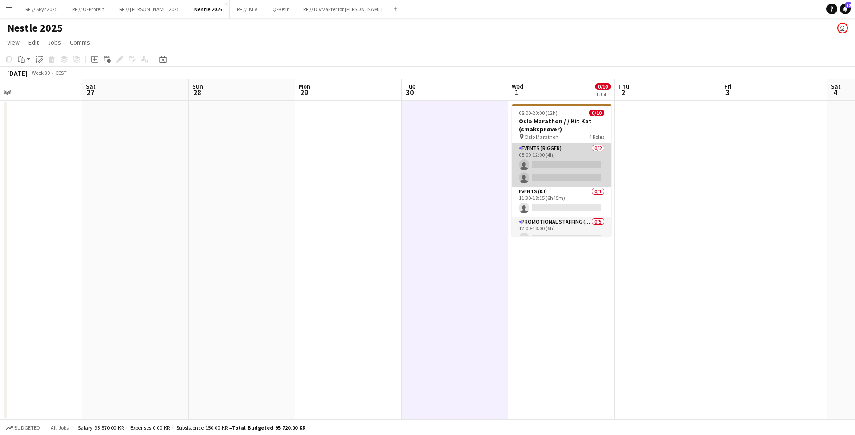
click at [538, 159] on app-card-role "Events (Rigger) 0/2 08:00-12:00 (4h) single-neutral-actions single-neutral-acti…" at bounding box center [562, 164] width 100 height 43
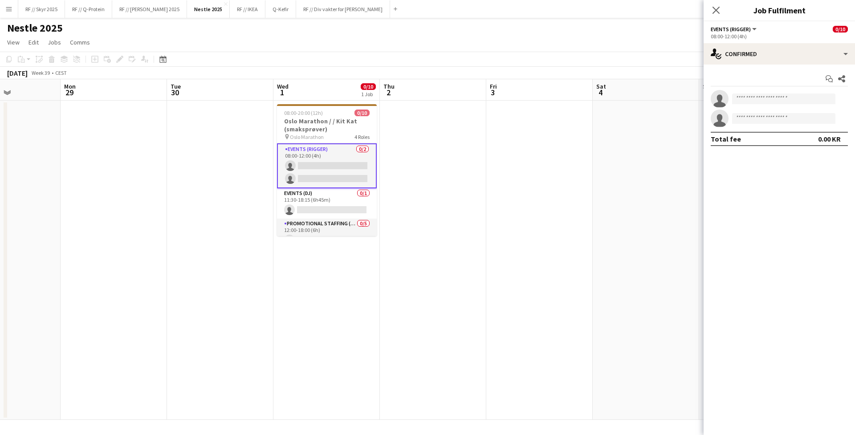
scroll to position [0, 330]
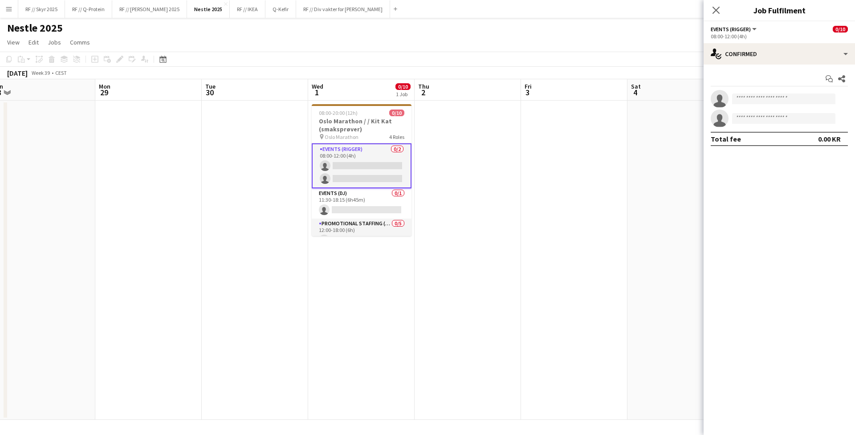
drag, startPoint x: 477, startPoint y: 124, endPoint x: 341, endPoint y: 121, distance: 136.3
click at [341, 121] on app-calendar-viewport "Thu 25 Fri 26 Sat 27 Sun 28 Mon 29 Tue 30 Wed 1 0/10 1 Job Thu 2 Fri 3 Sat 4 Su…" at bounding box center [427, 249] width 855 height 341
click at [340, 121] on h3 "Oslo Marathon / / Kit Kat (smaksprøver)" at bounding box center [362, 125] width 100 height 16
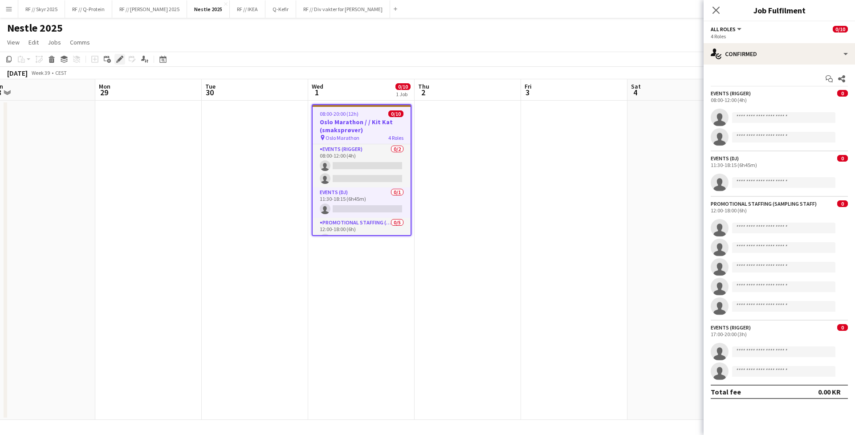
click at [122, 56] on icon "Edit" at bounding box center [119, 59] width 7 height 7
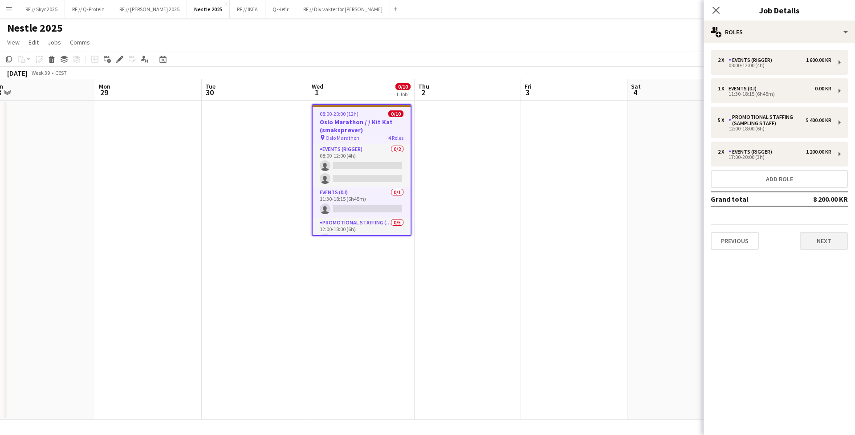
click at [823, 235] on button "Next" at bounding box center [824, 241] width 48 height 18
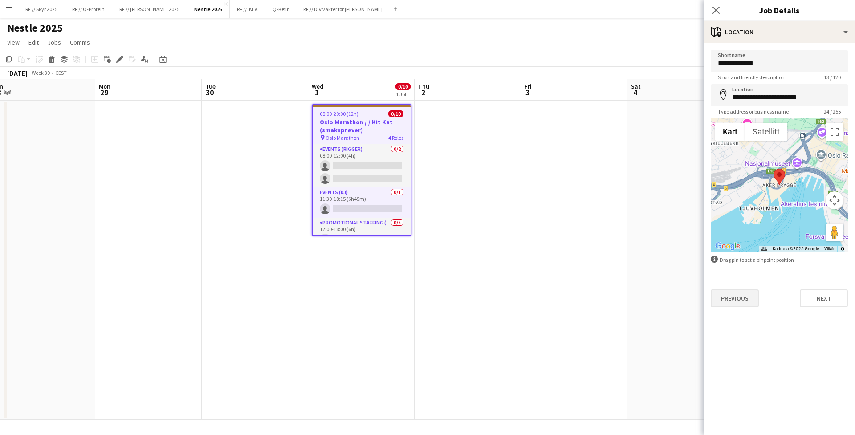
click at [722, 289] on button "Previous" at bounding box center [735, 298] width 48 height 18
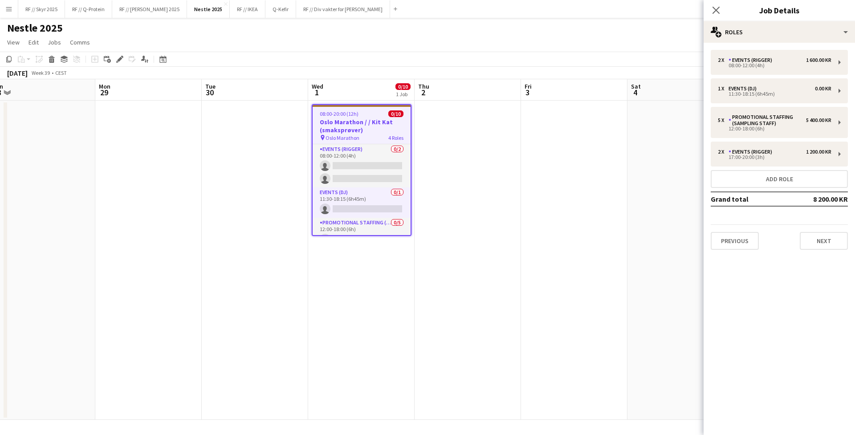
click at [829, 228] on div "Previous Next" at bounding box center [779, 236] width 137 height 25
click at [827, 238] on button "Next" at bounding box center [824, 241] width 48 height 18
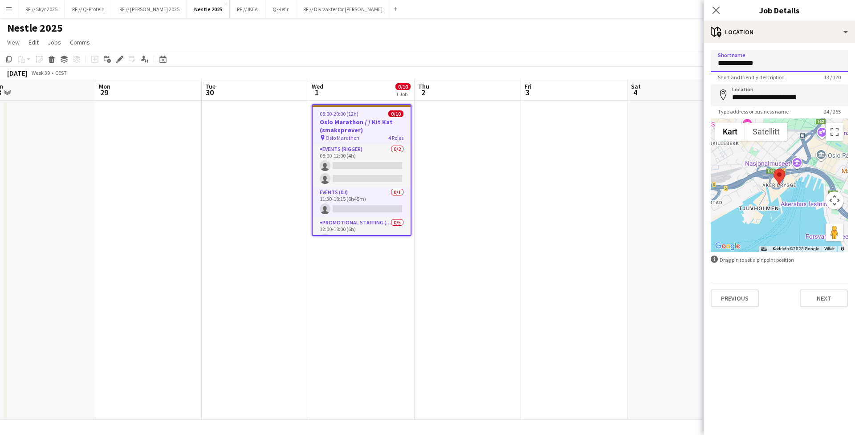
drag, startPoint x: 768, startPoint y: 64, endPoint x: 709, endPoint y: 60, distance: 59.4
type input "*"
type input "**********"
click at [832, 191] on div at bounding box center [779, 185] width 137 height 134
click at [834, 195] on button "Kontroller for kamera på kartet" at bounding box center [835, 201] width 18 height 18
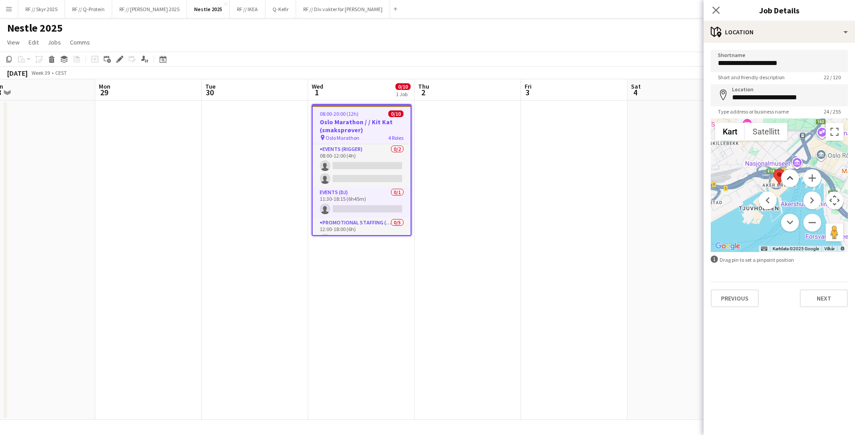
click at [791, 174] on button "Flytt opp" at bounding box center [790, 178] width 18 height 18
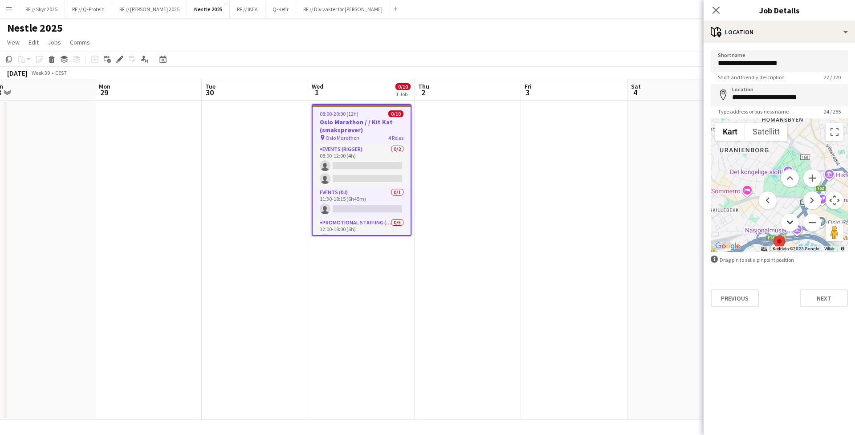
click at [787, 226] on button "Flytt ned" at bounding box center [790, 223] width 18 height 18
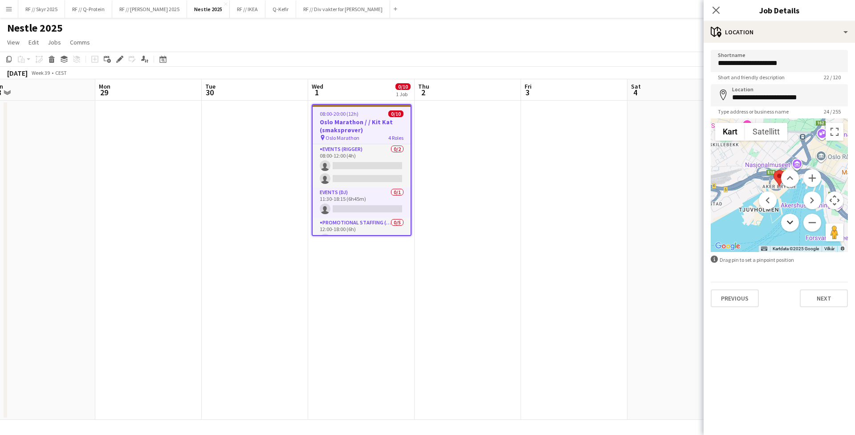
click at [791, 217] on button "Flytt ned" at bounding box center [790, 223] width 18 height 18
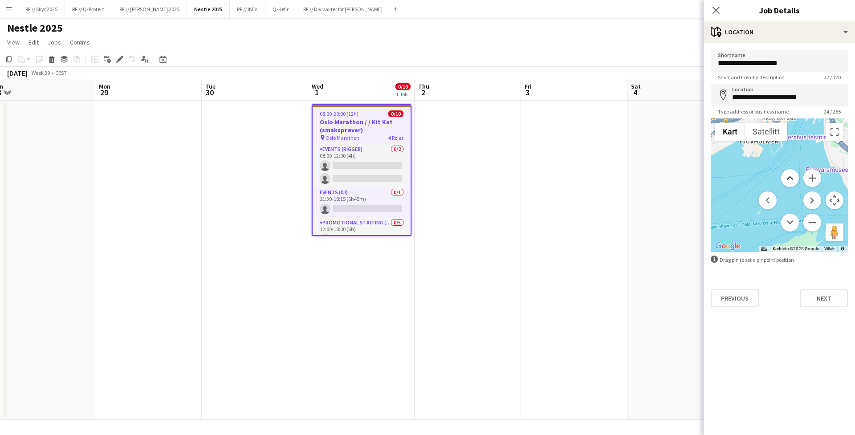
click at [792, 172] on button "Flytt opp" at bounding box center [790, 178] width 18 height 18
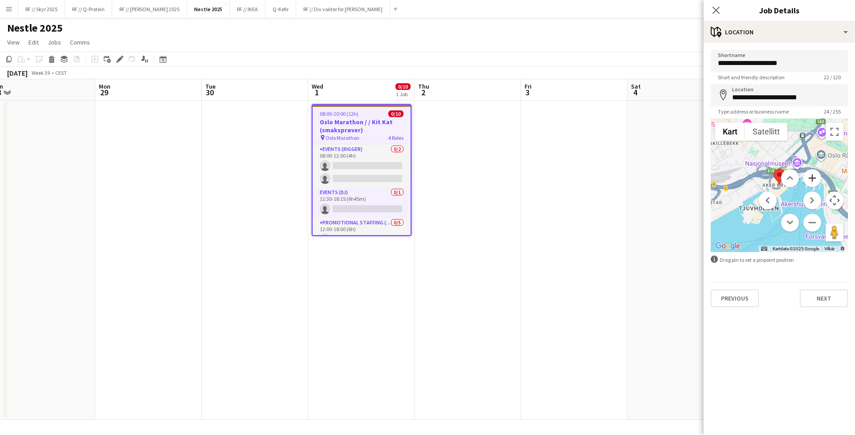
click at [810, 172] on button "Zoom inn" at bounding box center [812, 178] width 18 height 18
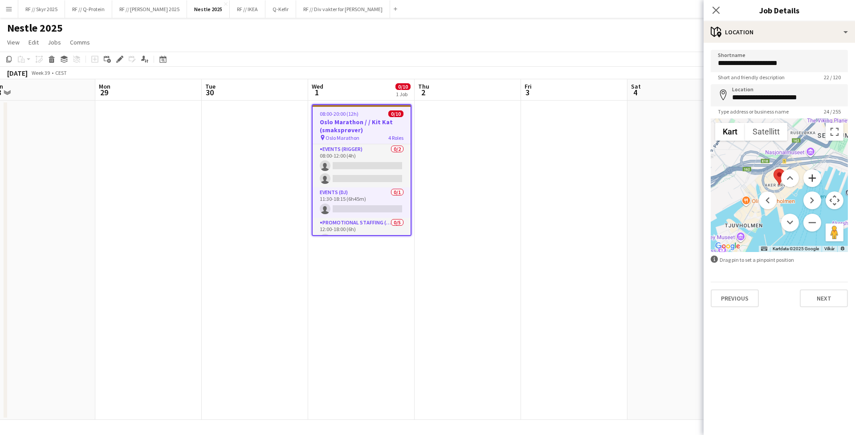
click at [811, 171] on button "Zoom inn" at bounding box center [812, 178] width 18 height 18
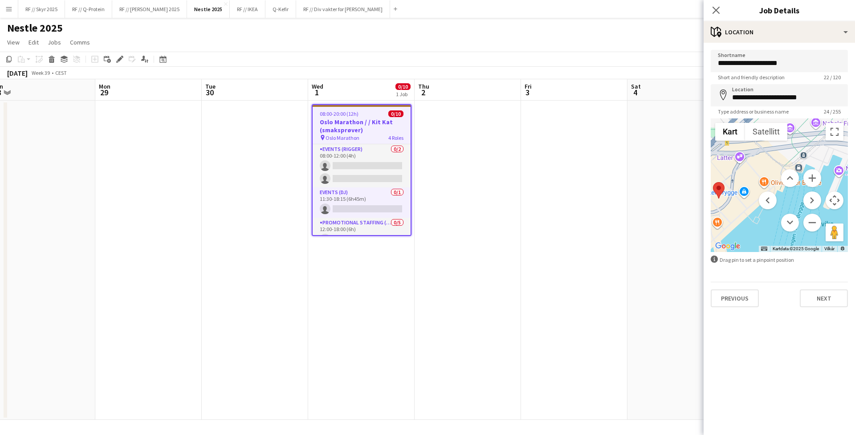
drag, startPoint x: 811, startPoint y: 144, endPoint x: 745, endPoint y: 158, distance: 67.8
click at [745, 158] on div at bounding box center [779, 185] width 137 height 134
click at [818, 174] on button "Zoom inn" at bounding box center [812, 178] width 18 height 18
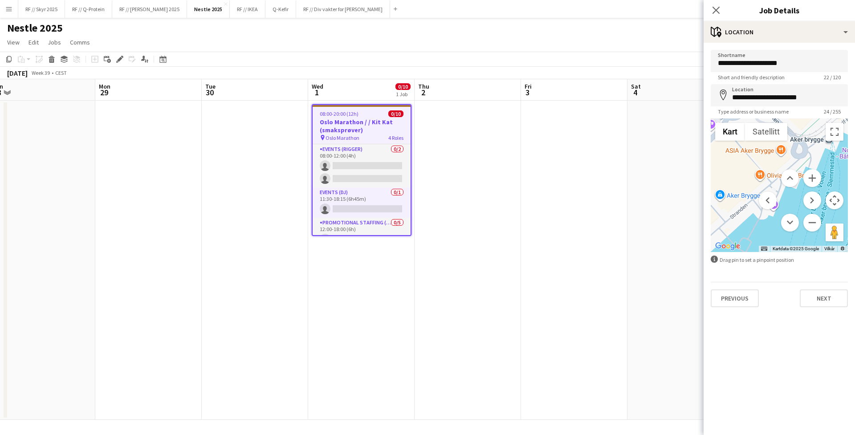
drag, startPoint x: 827, startPoint y: 148, endPoint x: 844, endPoint y: 139, distance: 19.3
click at [844, 139] on div at bounding box center [779, 185] width 137 height 134
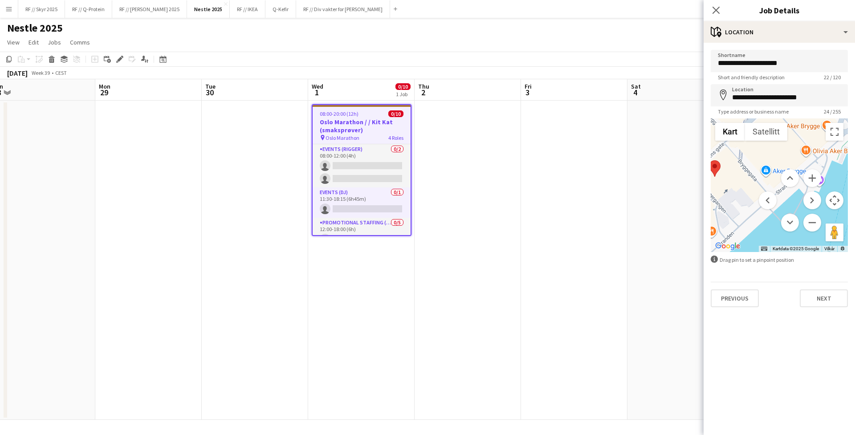
drag, startPoint x: 797, startPoint y: 153, endPoint x: 848, endPoint y: 126, distance: 58.0
click at [848, 126] on form "**********" at bounding box center [779, 178] width 151 height 257
drag, startPoint x: 726, startPoint y: 168, endPoint x: 835, endPoint y: 153, distance: 110.6
click at [835, 153] on div at bounding box center [830, 153] width 12 height 16
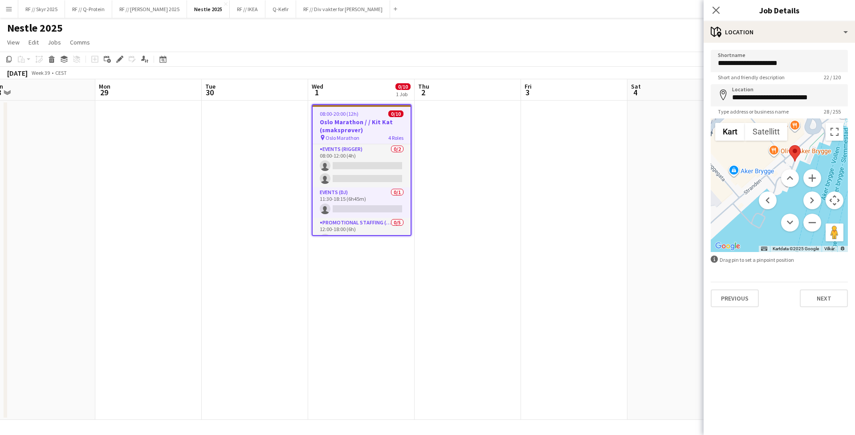
drag, startPoint x: 769, startPoint y: 163, endPoint x: 726, endPoint y: 163, distance: 42.3
click at [726, 163] on div at bounding box center [779, 185] width 137 height 134
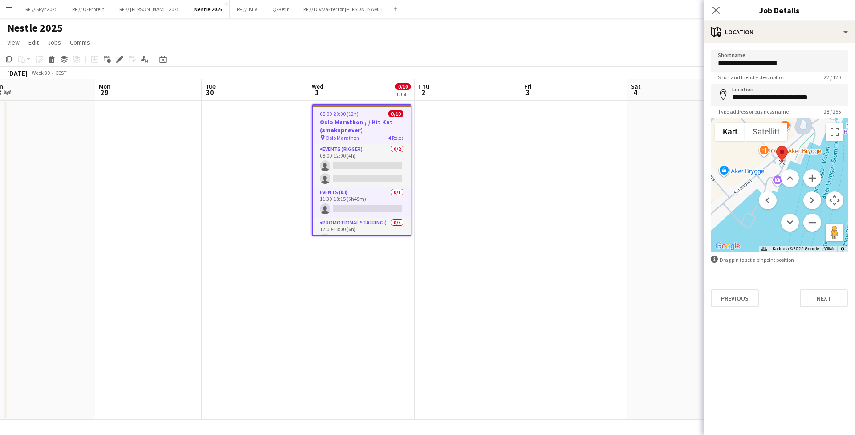
click at [776, 146] on area at bounding box center [776, 146] width 0 height 0
drag, startPoint x: 784, startPoint y: 151, endPoint x: 795, endPoint y: 146, distance: 12.0
click at [790, 140] on area at bounding box center [790, 140] width 0 height 0
drag, startPoint x: 796, startPoint y: 146, endPoint x: 781, endPoint y: 156, distance: 18.7
click at [775, 151] on area at bounding box center [775, 151] width 0 height 0
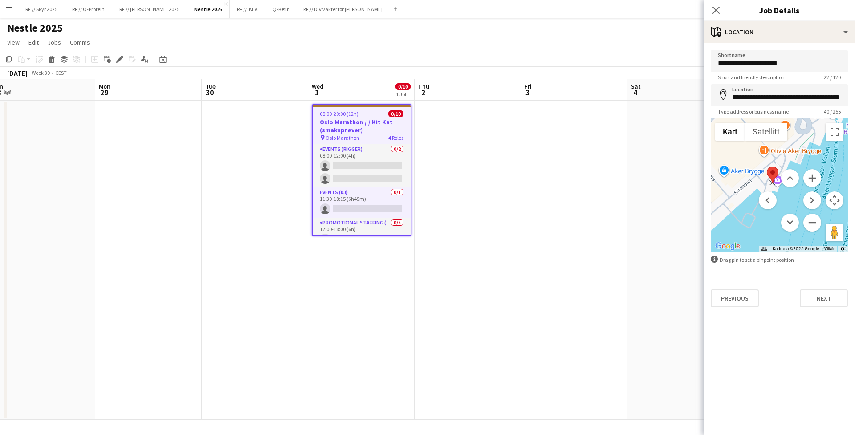
drag, startPoint x: 781, startPoint y: 156, endPoint x: 772, endPoint y: 173, distance: 18.9
click at [772, 173] on div "Kart Terreng Satellitt Etiketter Kartdata Kartdata ©2025 Google Kartdata ©2025 …" at bounding box center [779, 185] width 137 height 134
drag, startPoint x: 770, startPoint y: 167, endPoint x: 763, endPoint y: 171, distance: 8.6
click at [757, 173] on area at bounding box center [757, 173] width 0 height 0
drag, startPoint x: 763, startPoint y: 171, endPoint x: 763, endPoint y: 161, distance: 10.3
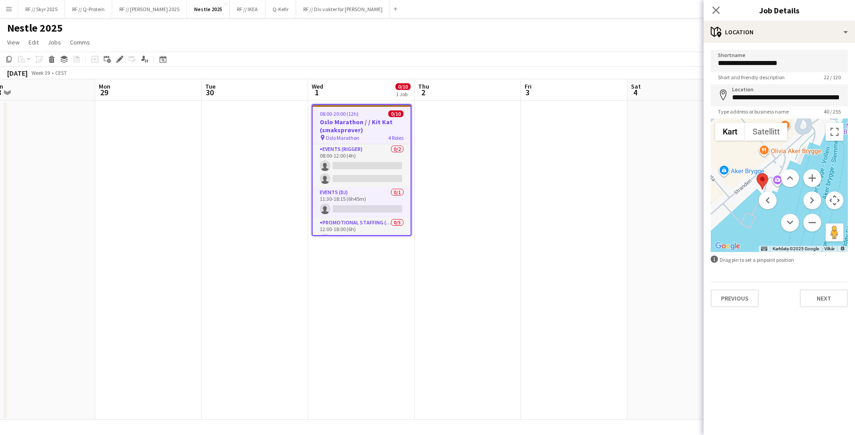
click at [763, 161] on div "Kart Terreng Satellitt Etiketter Kartdata Kartdata ©2025 Google Kartdata ©2025 …" at bounding box center [779, 185] width 137 height 134
click at [724, 166] on div at bounding box center [779, 185] width 137 height 134
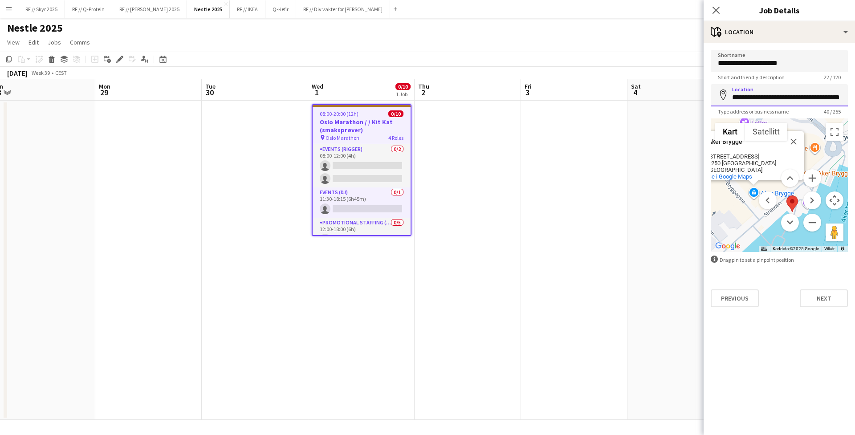
click at [798, 97] on input "**********" at bounding box center [779, 95] width 137 height 22
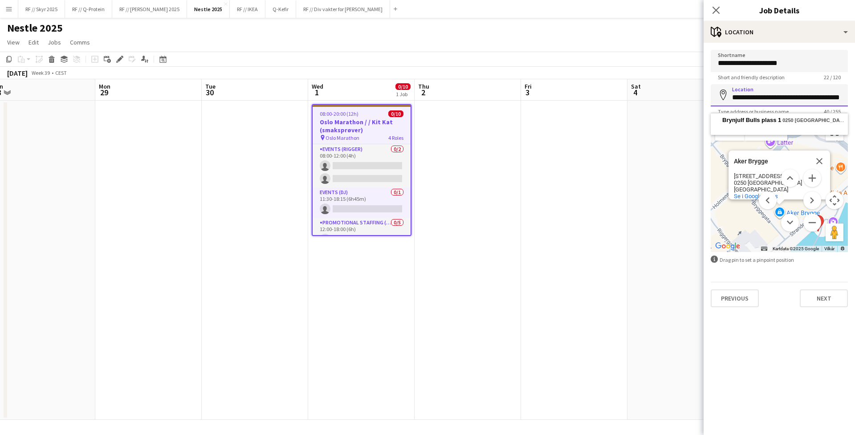
click at [798, 97] on input "**********" at bounding box center [779, 95] width 137 height 22
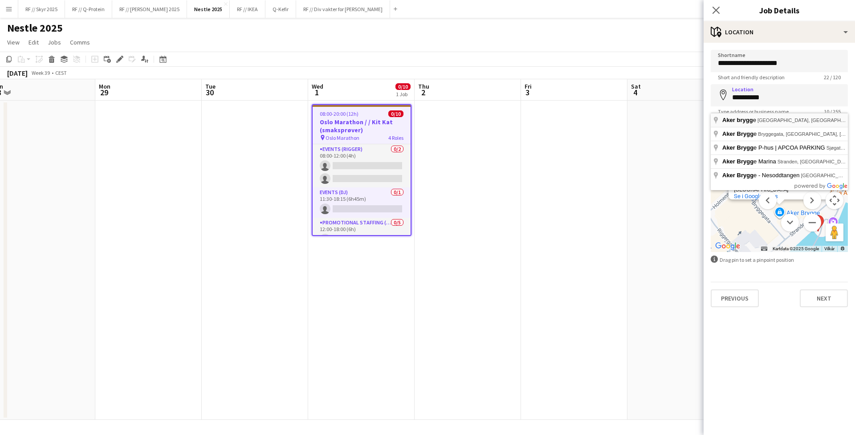
type input "**********"
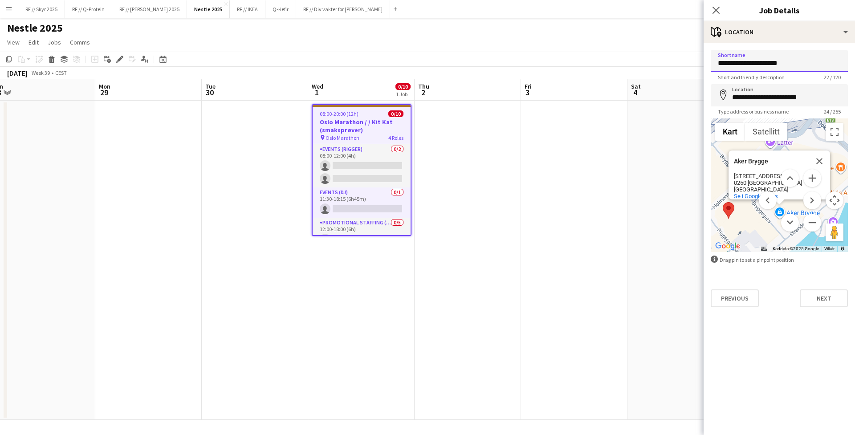
click at [791, 59] on input "**********" at bounding box center [779, 61] width 137 height 22
type input "**********"
click at [787, 386] on mat-expansion-panel "**********" at bounding box center [779, 239] width 151 height 392
click at [825, 294] on button "Next" at bounding box center [824, 298] width 48 height 18
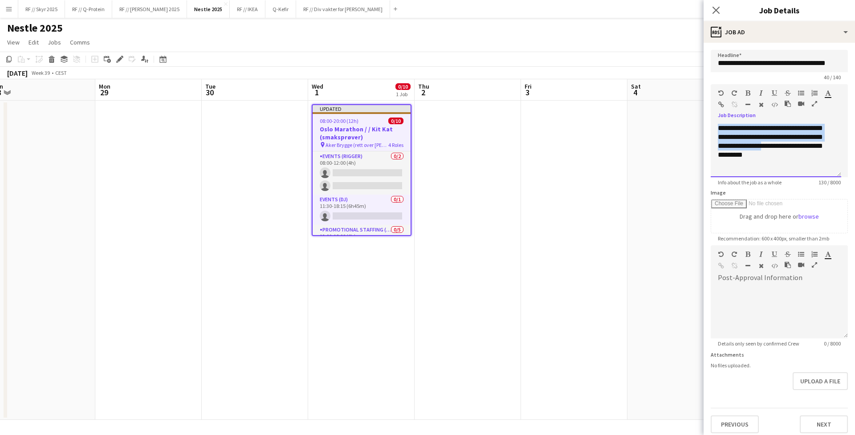
drag, startPoint x: 764, startPoint y: 150, endPoint x: 705, endPoint y: 111, distance: 71.0
click at [705, 111] on form "**********" at bounding box center [779, 241] width 151 height 383
drag, startPoint x: 750, startPoint y: 153, endPoint x: 708, endPoint y: 111, distance: 59.2
click at [708, 111] on form "**********" at bounding box center [779, 241] width 151 height 383
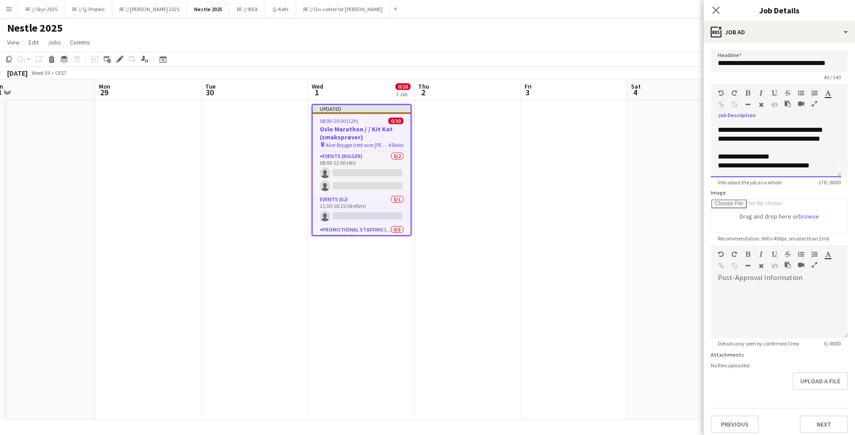
click at [816, 160] on div "**********" at bounding box center [773, 156] width 110 height 9
click at [816, 161] on div "**********" at bounding box center [773, 156] width 110 height 9
click at [811, 163] on div "**********" at bounding box center [773, 165] width 110 height 9
click at [786, 162] on div "**********" at bounding box center [773, 165] width 110 height 9
click at [814, 163] on div "**********" at bounding box center [773, 165] width 110 height 9
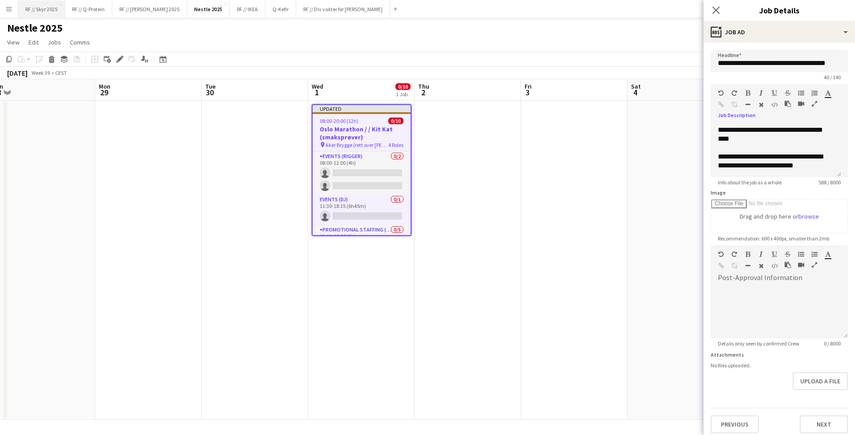
scroll to position [5, 0]
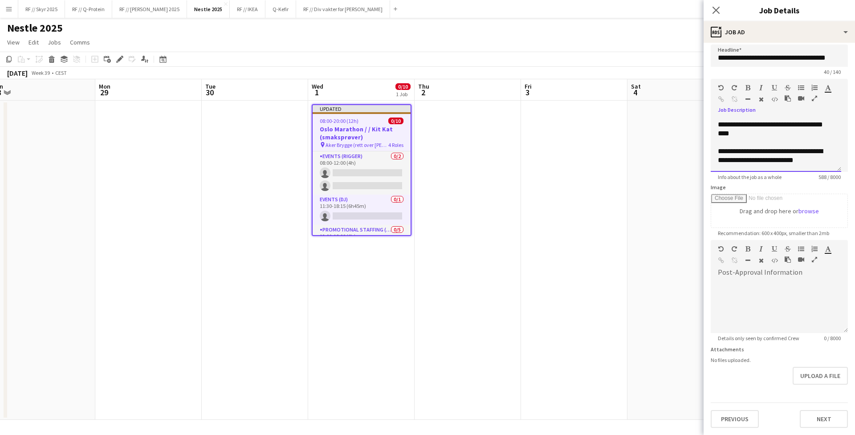
click at [810, 148] on div "**********" at bounding box center [773, 156] width 110 height 18
click at [816, 157] on div "**********" at bounding box center [773, 156] width 110 height 18
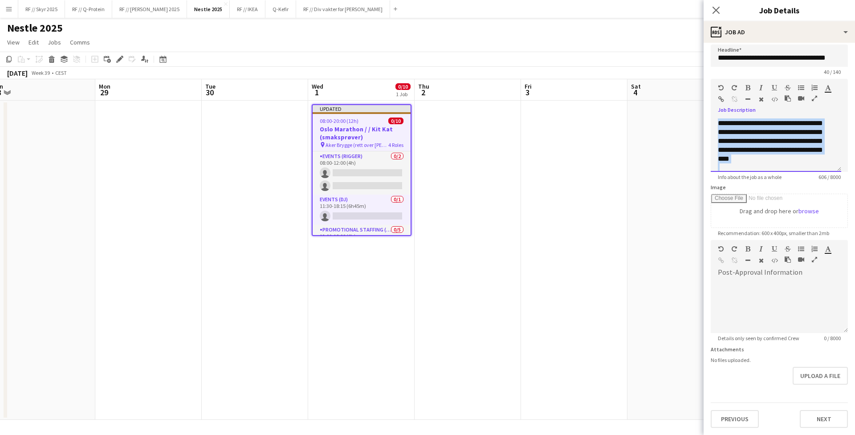
drag, startPoint x: 782, startPoint y: 154, endPoint x: 721, endPoint y: 83, distance: 92.9
click at [721, 83] on div "**********" at bounding box center [779, 125] width 137 height 93
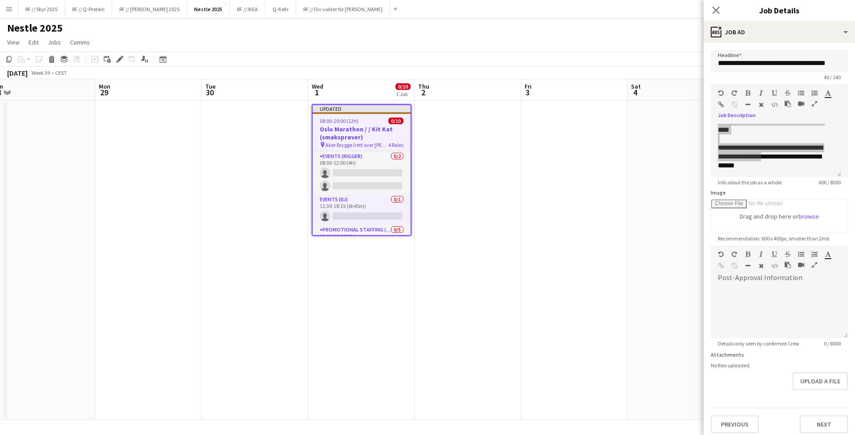
scroll to position [5, 0]
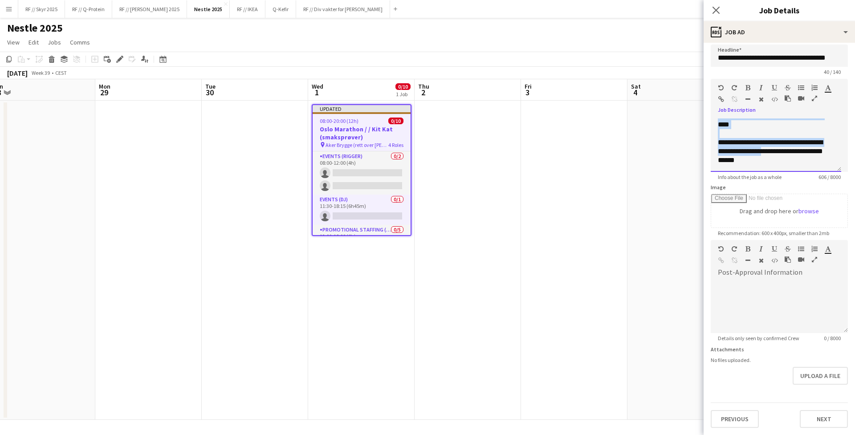
click at [764, 156] on div "**********" at bounding box center [773, 151] width 110 height 27
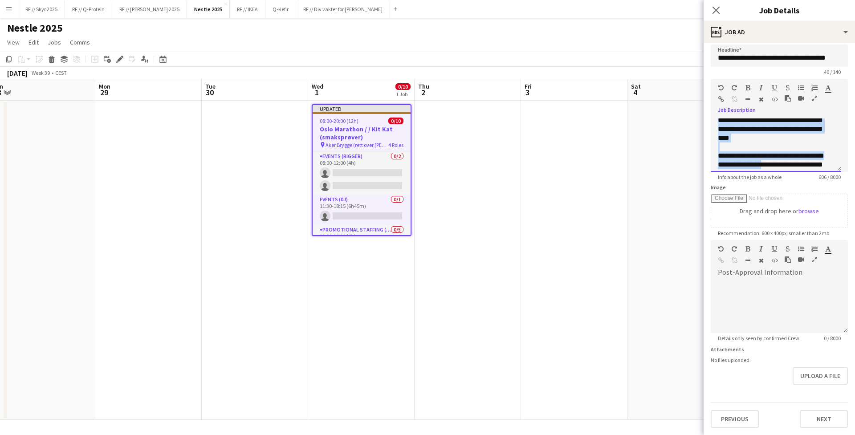
scroll to position [0, 0]
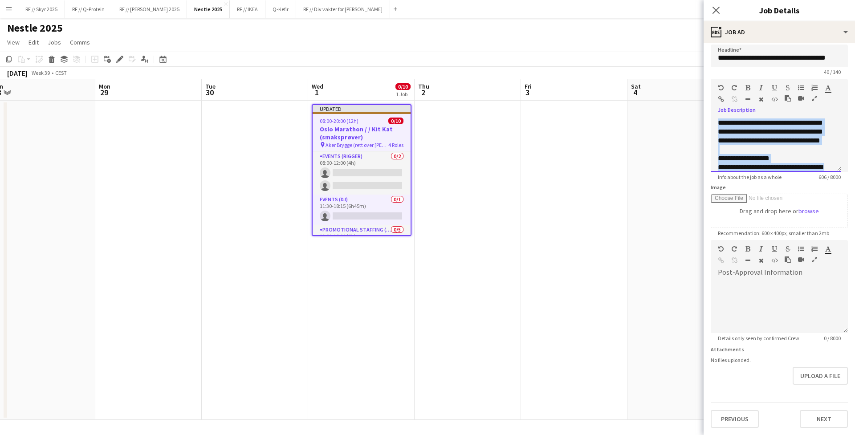
drag, startPoint x: 781, startPoint y: 155, endPoint x: 692, endPoint y: 58, distance: 131.5
click at [692, 58] on body "Menu Boards Boards Boards All jobs Status Workforce Workforce My Workforce Recr…" at bounding box center [427, 217] width 855 height 435
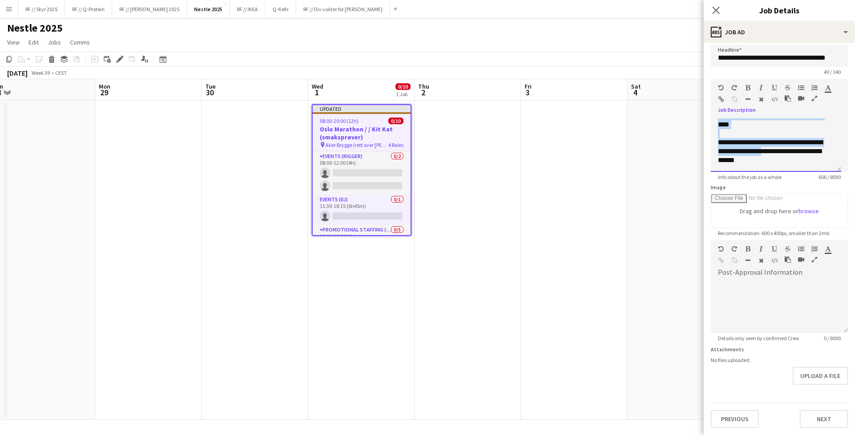
scroll to position [7, 0]
click at [779, 160] on div "**********" at bounding box center [773, 151] width 110 height 27
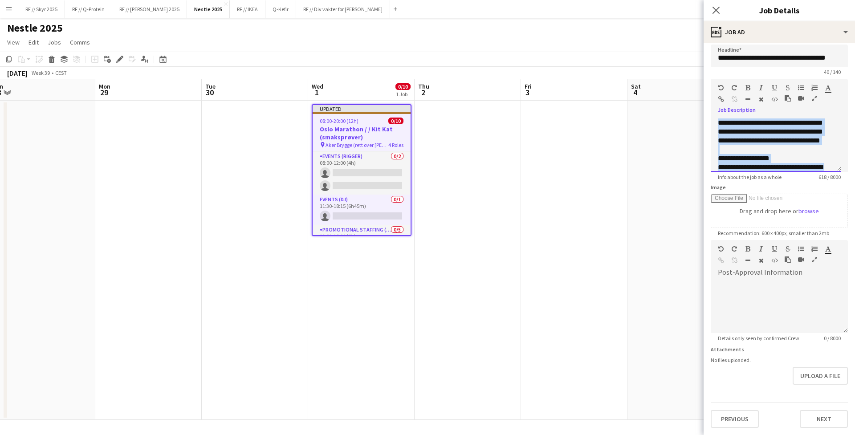
drag, startPoint x: 758, startPoint y: 156, endPoint x: 696, endPoint y: 55, distance: 118.9
click at [696, 55] on body "Menu Boards Boards Boards All jobs Status Workforce Workforce My Workforce Recr…" at bounding box center [427, 217] width 855 height 435
copy div "**********"
click at [724, 412] on button "Previous" at bounding box center [735, 419] width 48 height 18
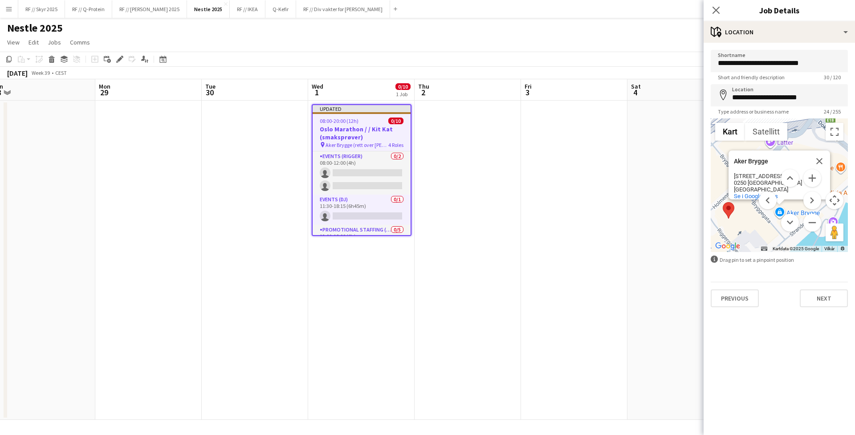
type input "*******"
click at [742, 295] on button "Previous" at bounding box center [735, 298] width 48 height 18
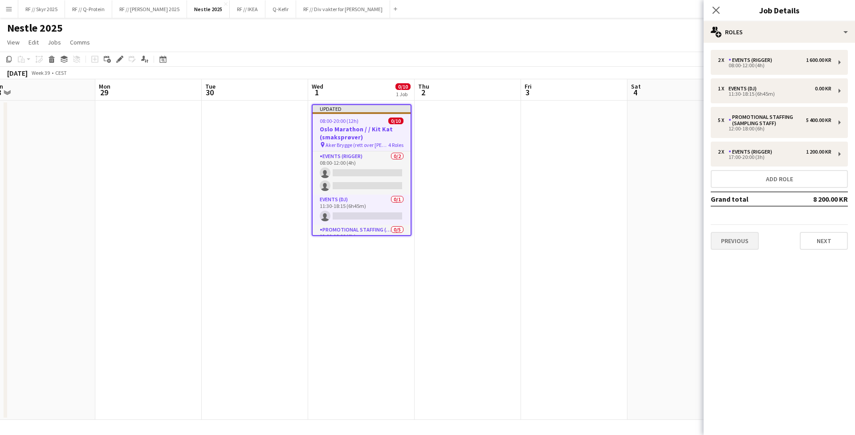
click at [744, 236] on button "Previous" at bounding box center [735, 241] width 48 height 18
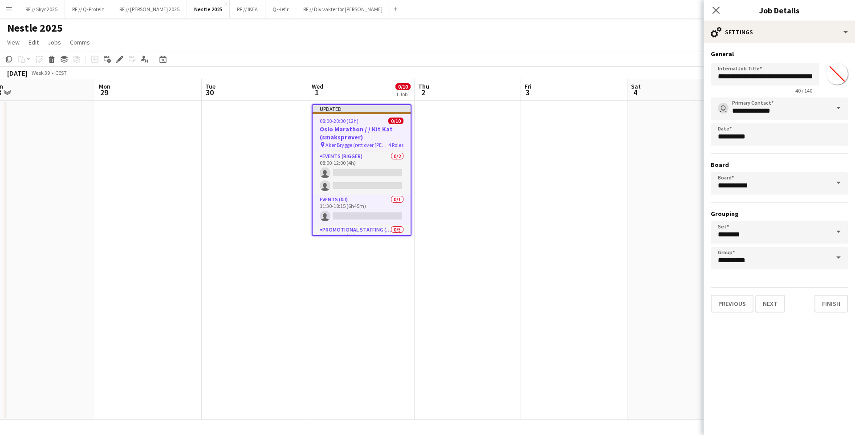
click at [350, 128] on h3 "Oslo Marathon / / Kit Kat (smaksprøver)" at bounding box center [362, 133] width 98 height 16
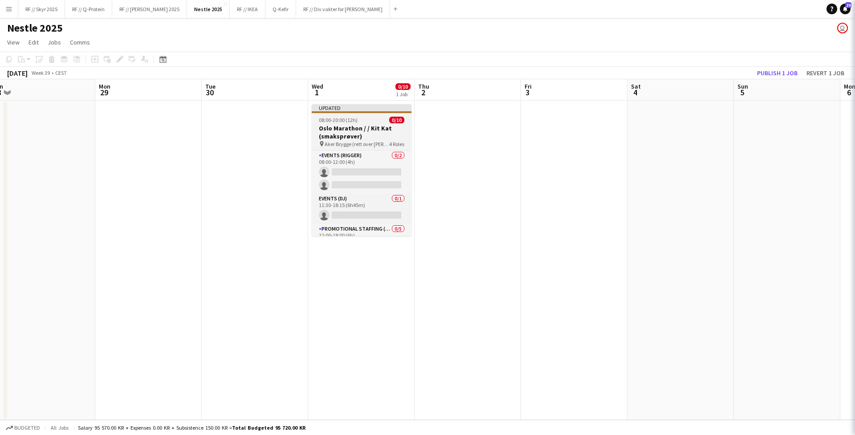
click at [350, 128] on h3 "Oslo Marathon / / Kit Kat (smaksprøver)" at bounding box center [362, 132] width 100 height 16
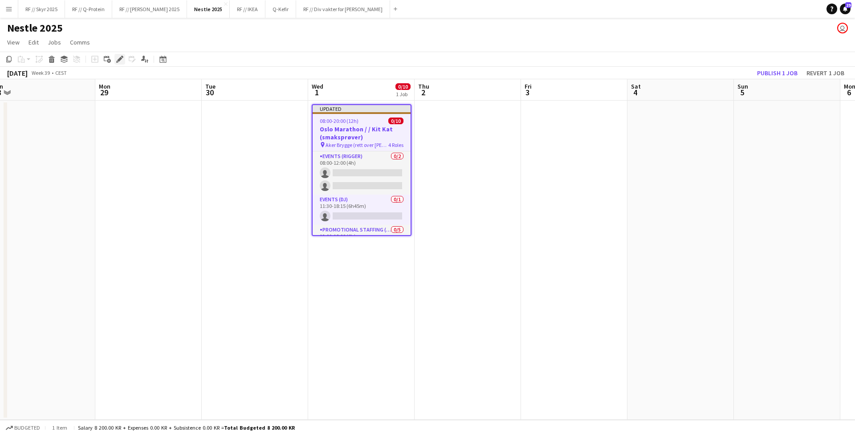
click at [121, 56] on icon "Edit" at bounding box center [119, 59] width 7 height 7
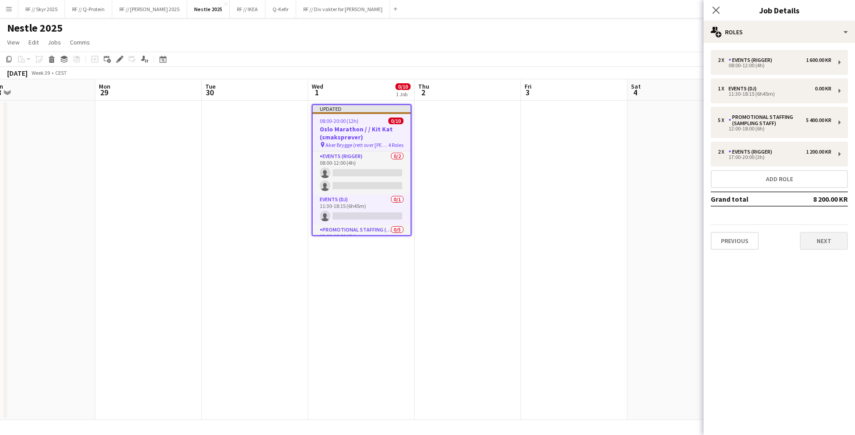
click at [825, 237] on button "Next" at bounding box center [824, 241] width 48 height 18
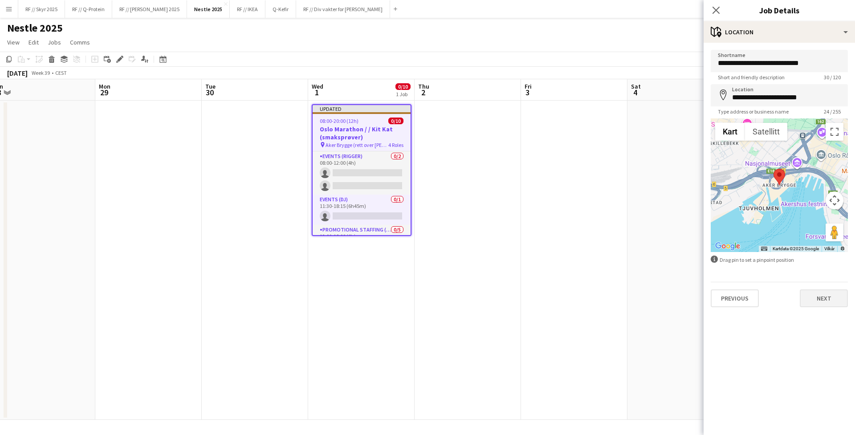
click at [833, 294] on button "Next" at bounding box center [824, 298] width 48 height 18
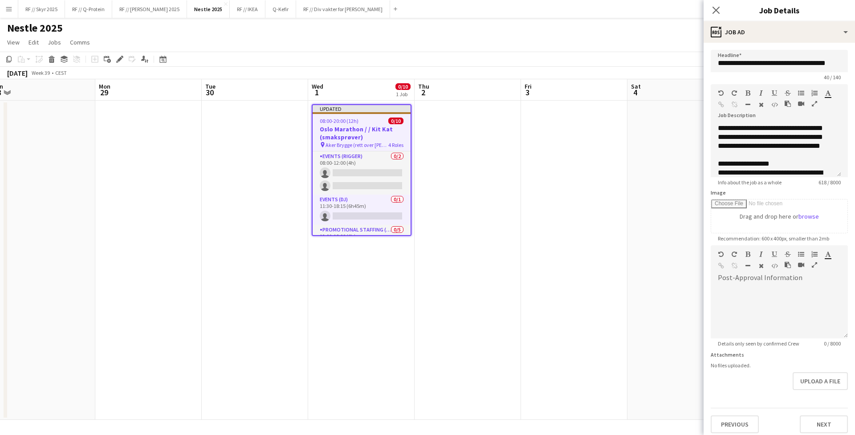
scroll to position [33, 0]
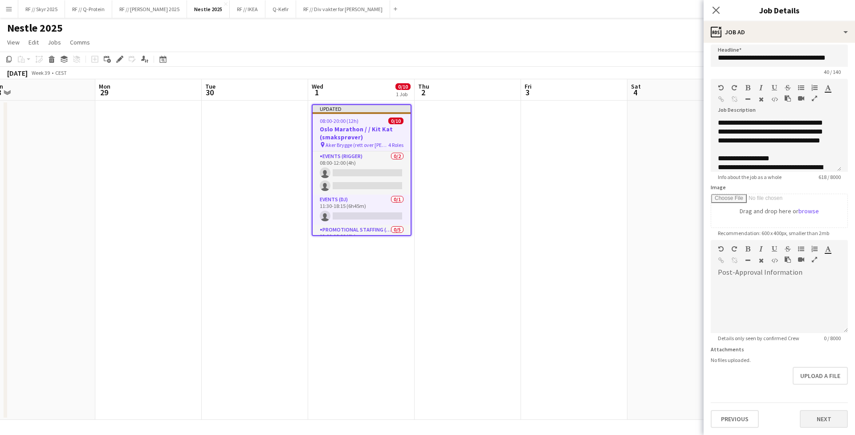
click at [815, 410] on button "Next" at bounding box center [824, 419] width 48 height 18
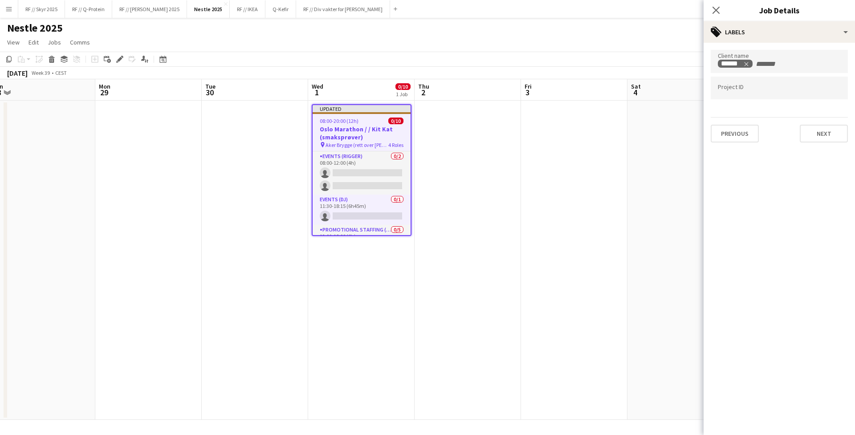
scroll to position [0, 0]
click at [832, 128] on button "Next" at bounding box center [824, 134] width 48 height 18
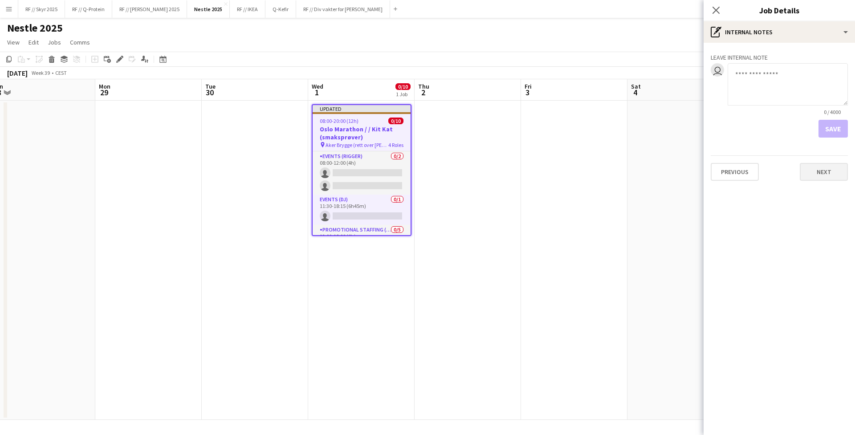
click at [810, 164] on button "Next" at bounding box center [824, 172] width 48 height 18
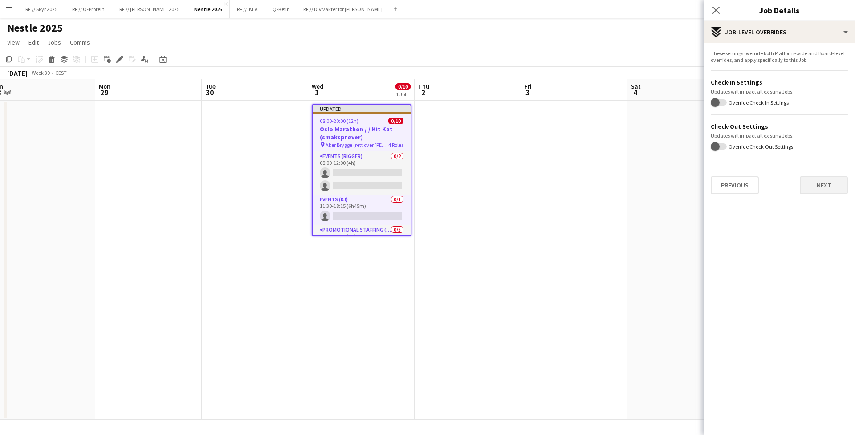
click at [824, 180] on button "Next" at bounding box center [824, 185] width 48 height 18
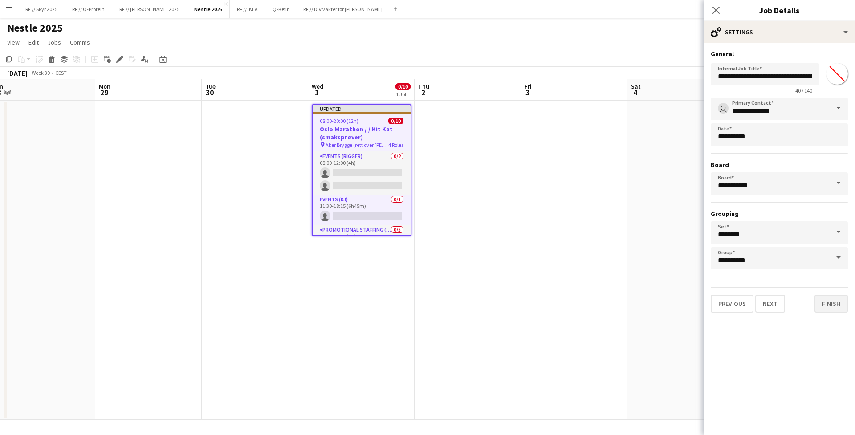
click at [830, 300] on button "Finish" at bounding box center [831, 304] width 33 height 18
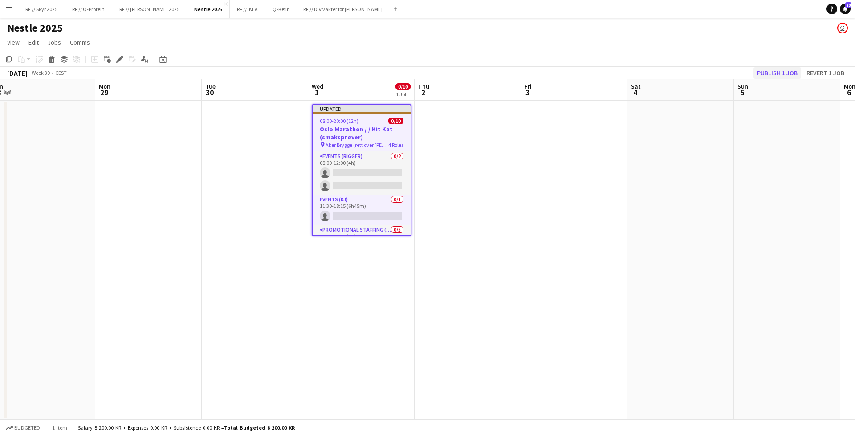
click at [774, 67] on button "Publish 1 job" at bounding box center [778, 73] width 48 height 12
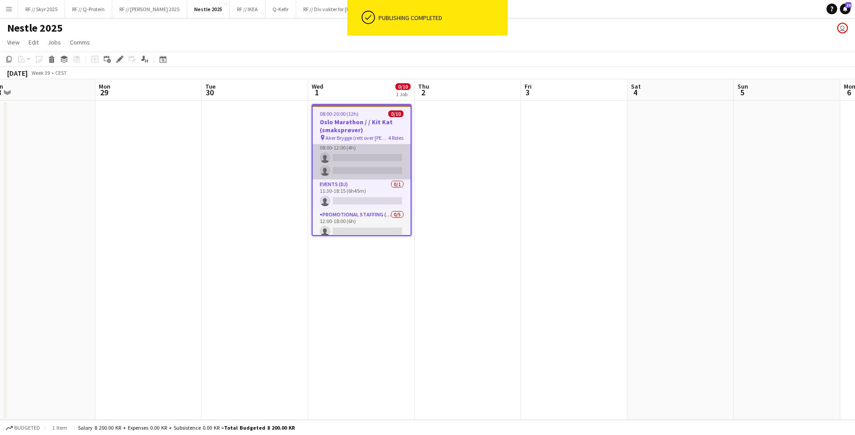
scroll to position [15, 0]
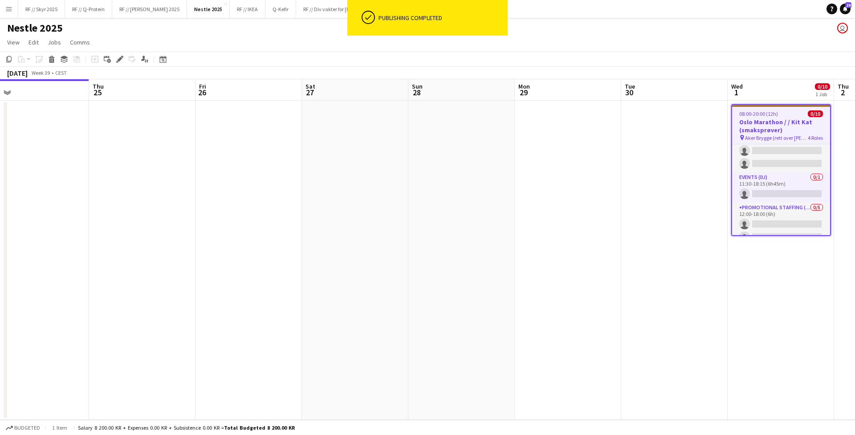
drag, startPoint x: 205, startPoint y: 135, endPoint x: 625, endPoint y: 142, distance: 419.6
click at [625, 142] on app-calendar-viewport "Mon 22 Tue 23 Wed 24 Thu 25 Fri 26 Sat 27 Sun 28 Mon 29 Tue 30 Wed 1 0/10 1 Job…" at bounding box center [427, 249] width 855 height 341
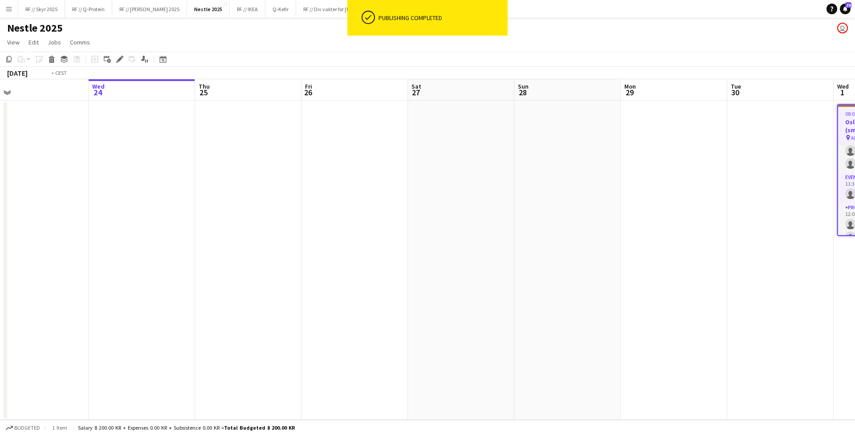
drag, startPoint x: 426, startPoint y: 181, endPoint x: 749, endPoint y: 171, distance: 323.1
click at [749, 171] on app-calendar-viewport "Sun 21 1/2 1 Job Mon 22 Tue 23 Wed 24 Thu 25 Fri 26 Sat 27 Sun 28 Mon 29 Tue 30…" at bounding box center [427, 249] width 855 height 341
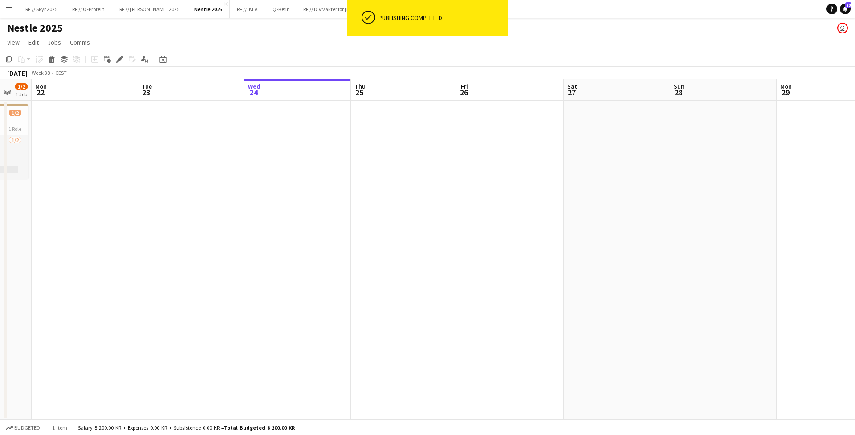
drag, startPoint x: 331, startPoint y: 184, endPoint x: 788, endPoint y: 168, distance: 457.2
click at [788, 168] on app-calendar-viewport "Fri 19 1/1 1 Job Sat 20 8/11 1 Job Sun 21 1/2 1 Job Mon 22 Tue 23 Wed 24 Thu 25…" at bounding box center [427, 249] width 855 height 341
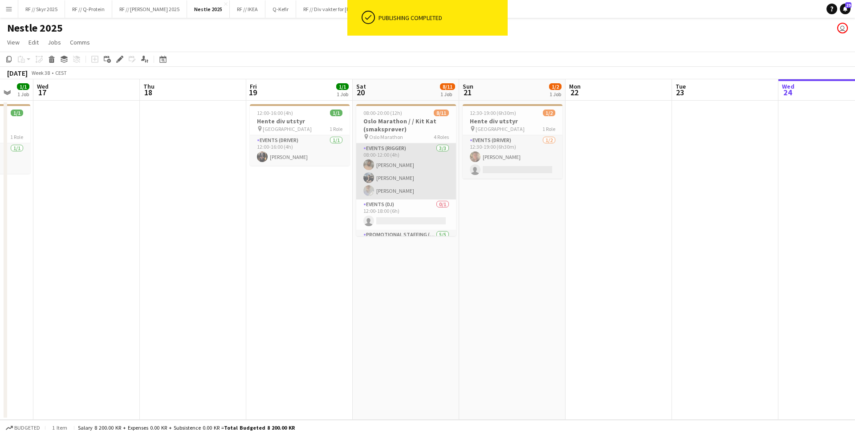
scroll to position [14, 0]
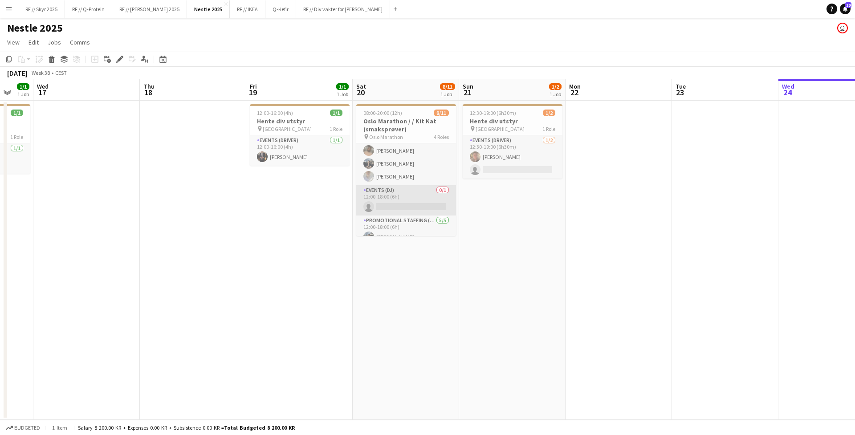
click at [389, 186] on app-card-role "Events (DJ) 0/1 12:00-18:00 (6h) single-neutral-actions" at bounding box center [406, 200] width 100 height 30
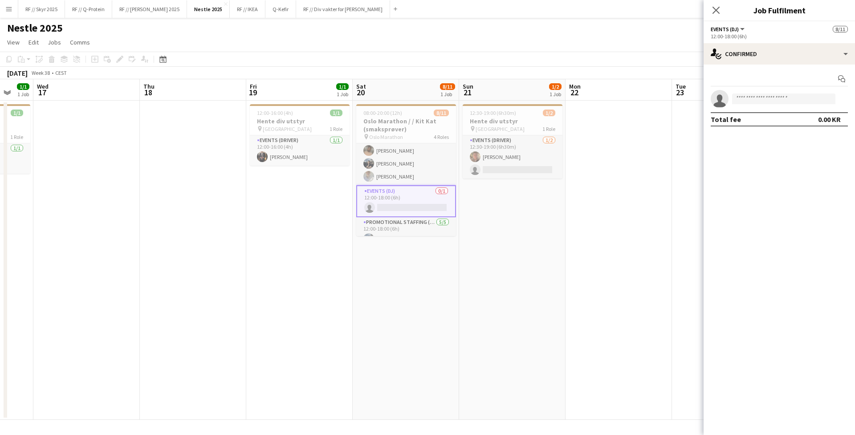
click at [755, 92] on app-invite-slot "single-neutral-actions" at bounding box center [779, 99] width 151 height 18
click at [392, 195] on app-card-role "Events (DJ) 0/1 12:00-18:00 (6h) single-neutral-actions" at bounding box center [406, 201] width 100 height 32
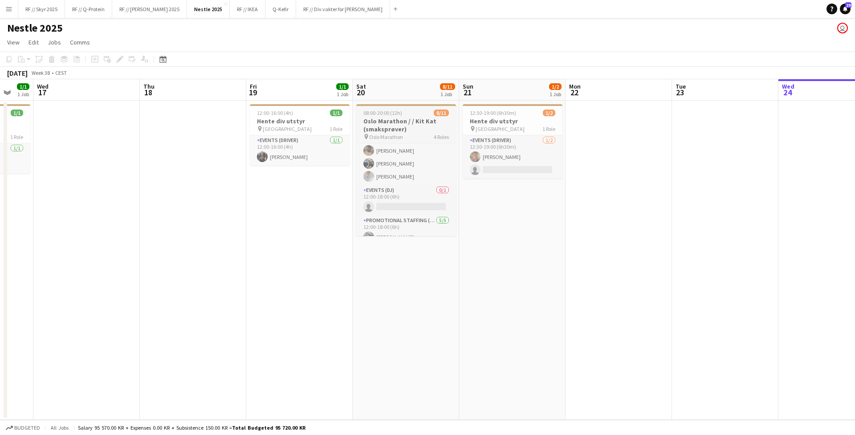
click at [391, 110] on span "08:00-20:00 (12h)" at bounding box center [382, 113] width 39 height 7
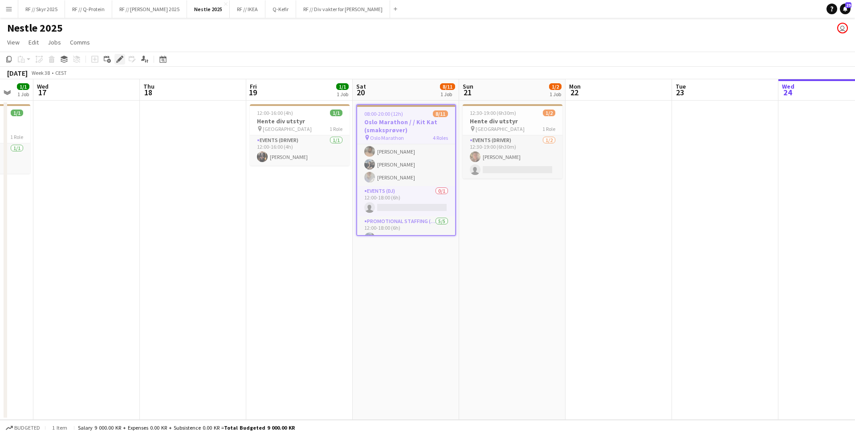
click at [120, 56] on icon "Edit" at bounding box center [119, 59] width 7 height 7
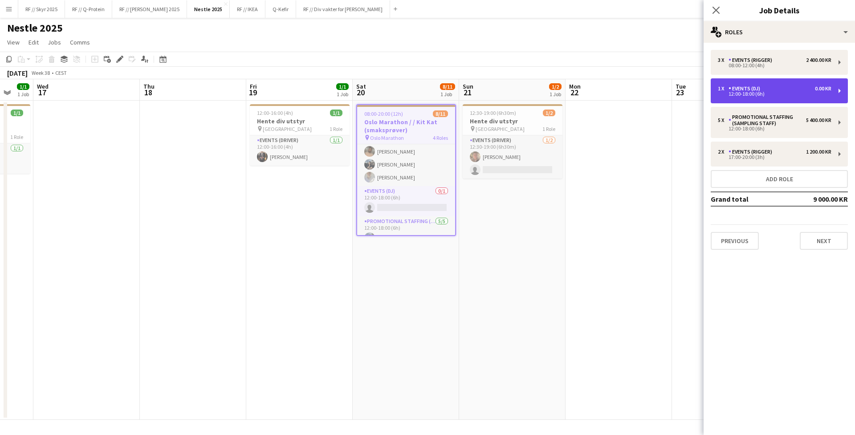
click at [764, 85] on div "1 x Events (DJ) 0.00 KR 12:00-18:00 (6h)" at bounding box center [779, 90] width 137 height 25
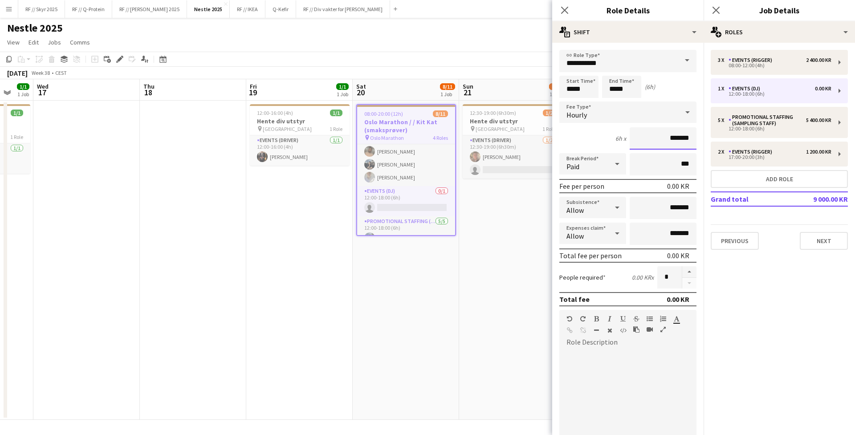
drag, startPoint x: 656, startPoint y: 137, endPoint x: 658, endPoint y: 132, distance: 5.6
click at [656, 136] on input "*******" at bounding box center [663, 138] width 67 height 22
type input "****"
type input "********"
click at [389, 283] on app-date-cell "08:00-20:00 (12h) 8/11 Oslo Marathon / / Kit Kat (smaksprøver) pin Oslo Maratho…" at bounding box center [406, 260] width 106 height 319
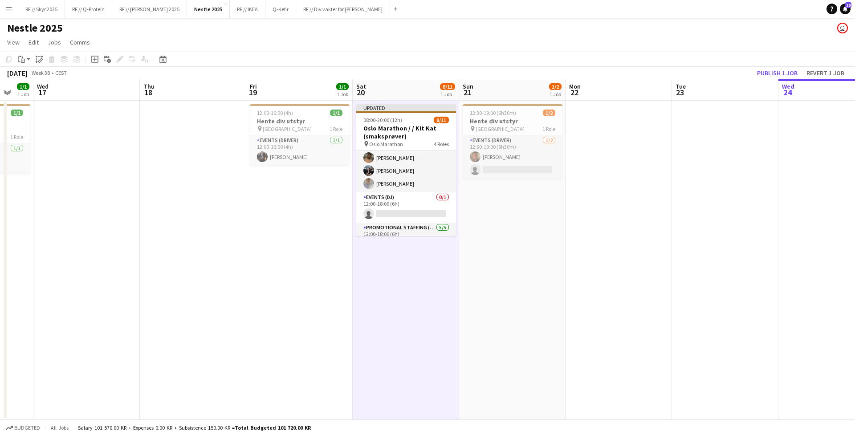
click at [773, 67] on button "Publish 1 job" at bounding box center [778, 73] width 48 height 12
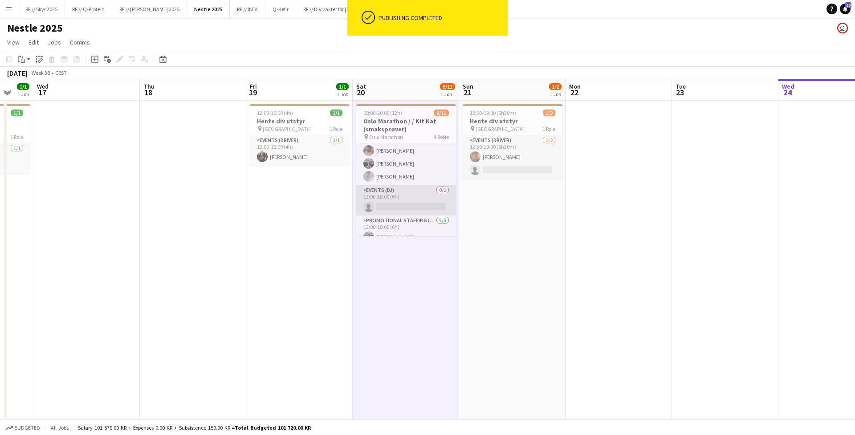
click at [397, 196] on app-card-role "Events (DJ) 0/1 12:00-18:00 (6h) single-neutral-actions" at bounding box center [406, 200] width 100 height 30
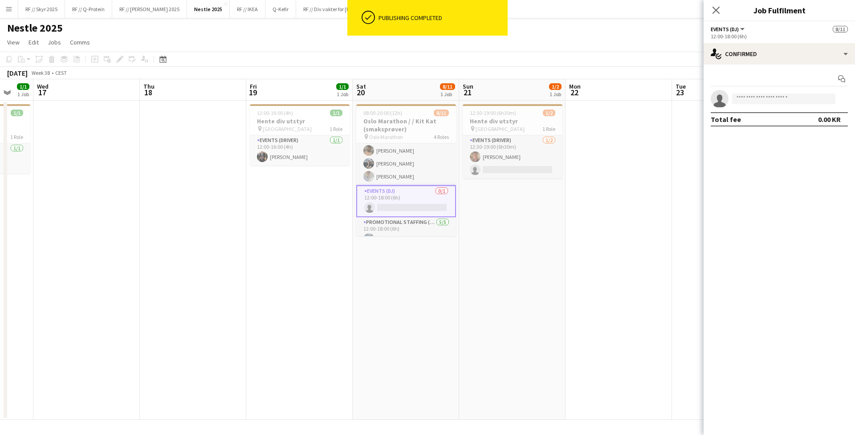
click at [398, 195] on app-card-role "Events (DJ) 0/1 12:00-18:00 (6h) single-neutral-actions" at bounding box center [406, 201] width 100 height 32
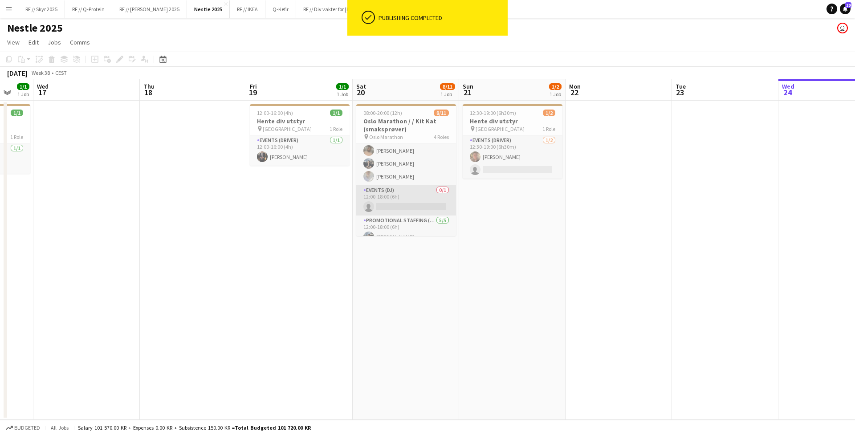
click at [397, 192] on app-card-role "Events (DJ) 0/1 12:00-18:00 (6h) single-neutral-actions" at bounding box center [406, 200] width 100 height 30
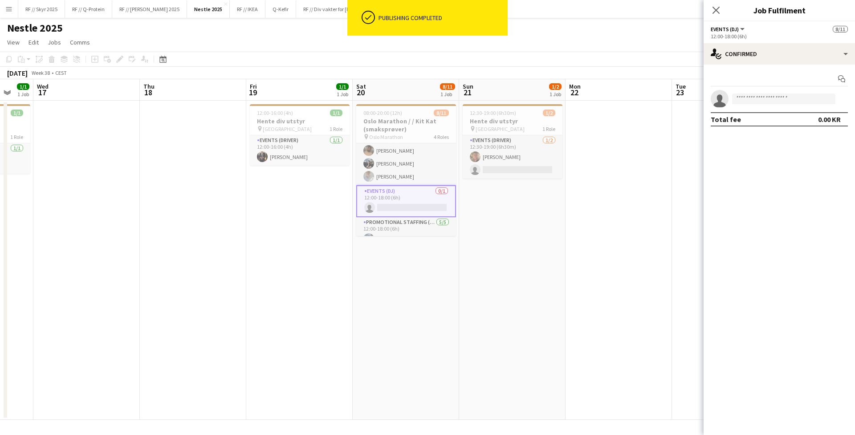
click at [760, 90] on app-invite-slot "single-neutral-actions" at bounding box center [779, 99] width 151 height 18
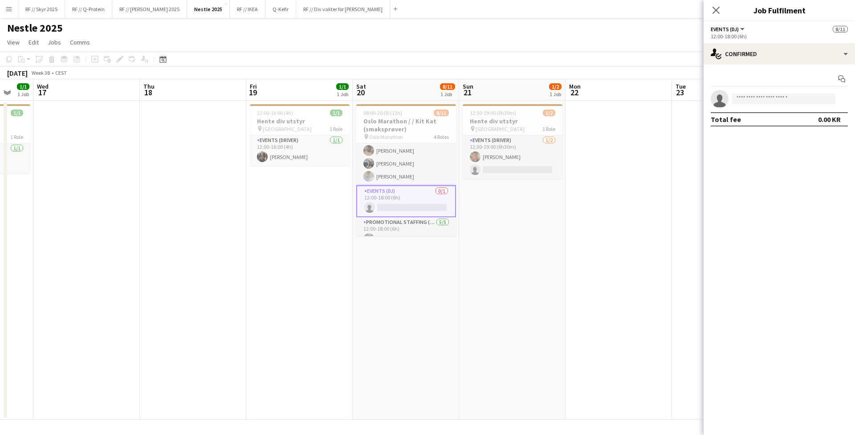
click at [760, 90] on app-invite-slot "single-neutral-actions" at bounding box center [779, 99] width 151 height 18
click at [762, 94] on input at bounding box center [783, 99] width 103 height 11
type input "******"
click at [797, 110] on span "Wilmer Borgnes Active" at bounding box center [783, 112] width 89 height 8
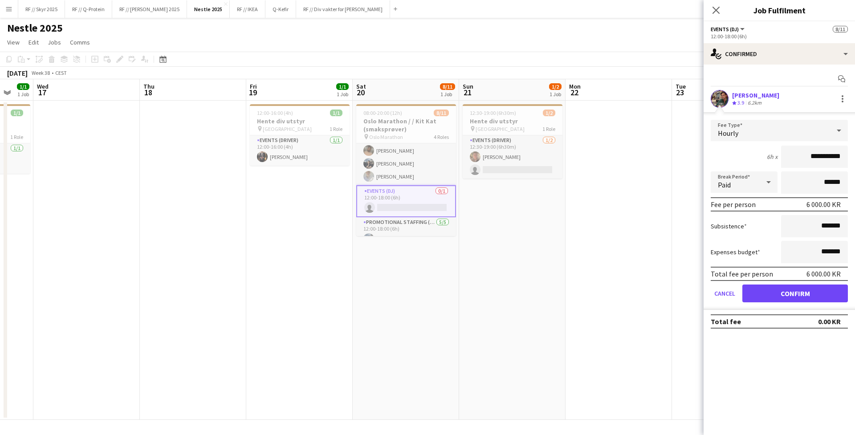
click at [800, 292] on button "Confirm" at bounding box center [795, 294] width 106 height 18
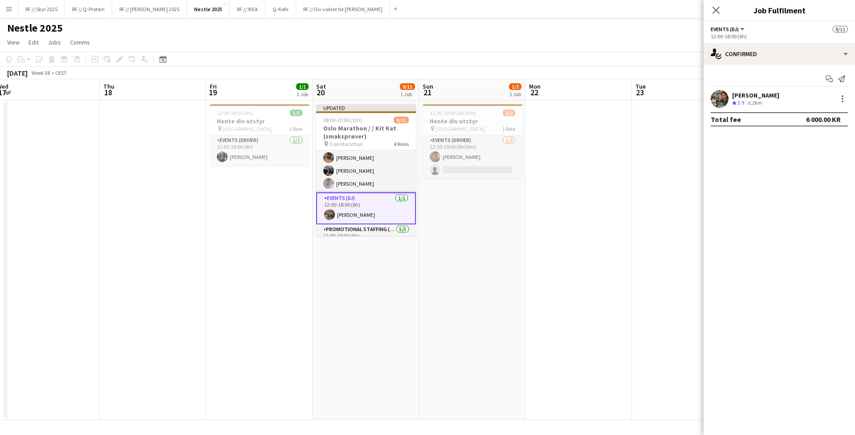
drag, startPoint x: 552, startPoint y: 218, endPoint x: 229, endPoint y: 229, distance: 322.6
click at [324, 229] on app-calendar-viewport "Sun 14 Mon 15 Tue 16 1/1 1 Job Wed 17 Thu 18 Fri 19 1/1 1 Job Sat 20 9/11 1 Job…" at bounding box center [427, 249] width 855 height 341
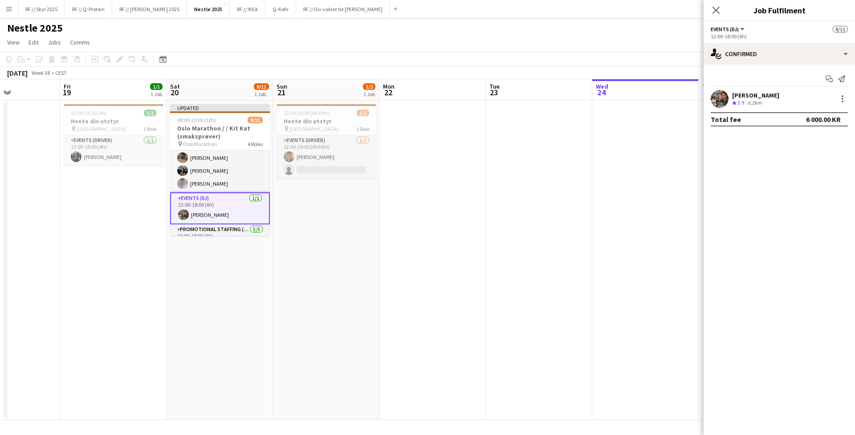
drag, startPoint x: 510, startPoint y: 212, endPoint x: 465, endPoint y: 211, distance: 44.1
click at [465, 211] on app-calendar-viewport "Tue 16 1/1 1 Job Wed 17 Thu 18 Fri 19 1/1 1 Job Sat 20 9/11 1 Job Sun 21 1/2 1 …" at bounding box center [427, 249] width 855 height 341
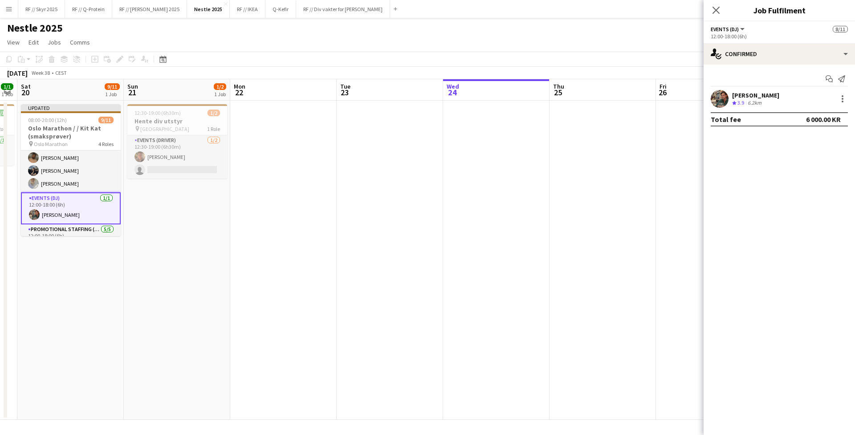
drag, startPoint x: 564, startPoint y: 121, endPoint x: 401, endPoint y: 122, distance: 163.0
click at [410, 122] on app-calendar-viewport "Wed 17 Thu 18 Fri 19 1/1 1 Job Sat 20 9/11 1 Job Sun 21 1/2 1 Job Mon 22 Tue 23…" at bounding box center [427, 249] width 855 height 341
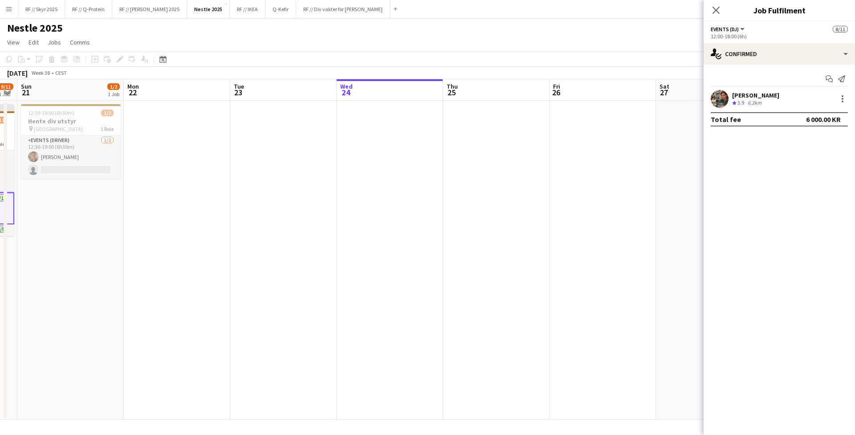
scroll to position [0, 308]
click at [717, 4] on app-icon "Close pop-in" at bounding box center [716, 10] width 13 height 13
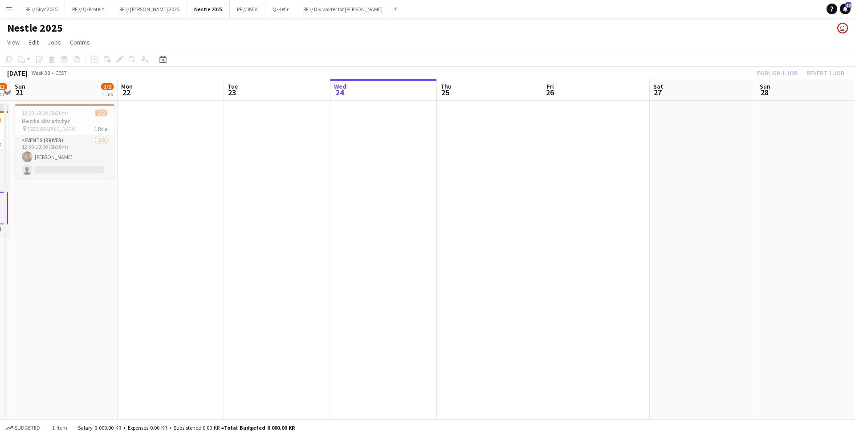
click at [786, 67] on div "Publish 1 job Revert 1 job" at bounding box center [800, 73] width 109 height 12
click at [766, 67] on button "Publish 1 job" at bounding box center [778, 73] width 48 height 12
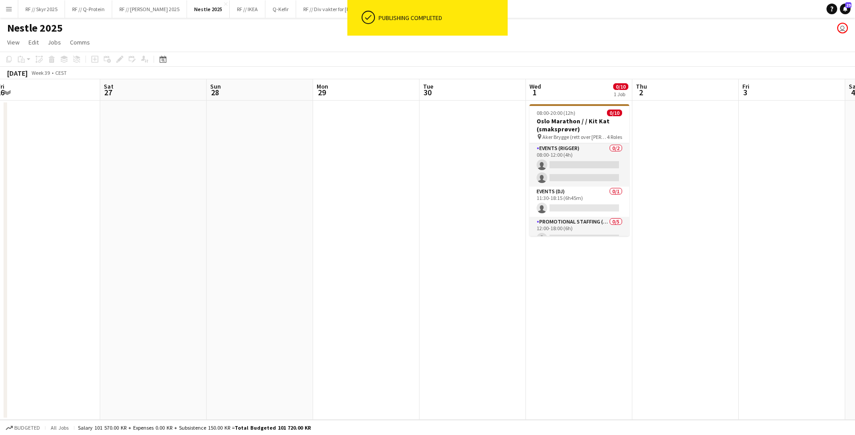
scroll to position [0, 283]
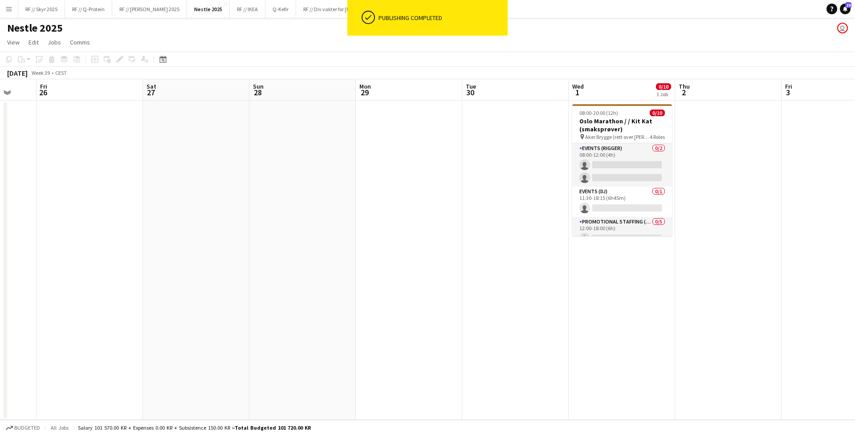
drag, startPoint x: 707, startPoint y: 198, endPoint x: 212, endPoint y: 212, distance: 495.9
click at [239, 213] on app-calendar-viewport "Tue 23 Wed 24 Thu 25 Fri 26 Sat 27 Sun 28 Mon 29 Tue 30 Wed 1 0/10 1 Job Thu 2 …" at bounding box center [427, 249] width 855 height 341
click at [797, 208] on app-date-cell at bounding box center [835, 260] width 106 height 319
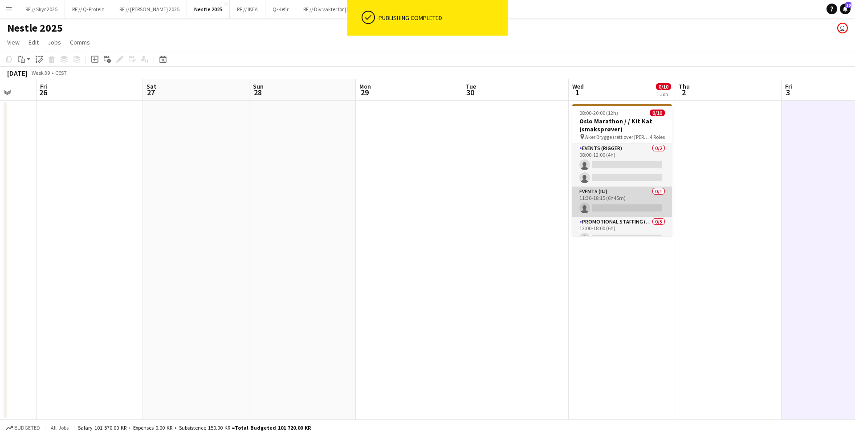
click at [608, 200] on app-card-role "Events (DJ) 0/1 11:30-18:15 (6h45m) single-neutral-actions" at bounding box center [622, 202] width 100 height 30
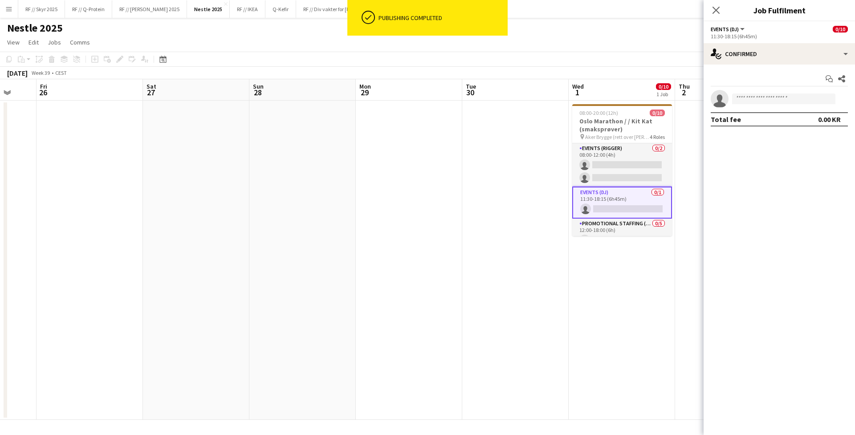
click at [760, 82] on div "Start chat Share" at bounding box center [779, 79] width 137 height 15
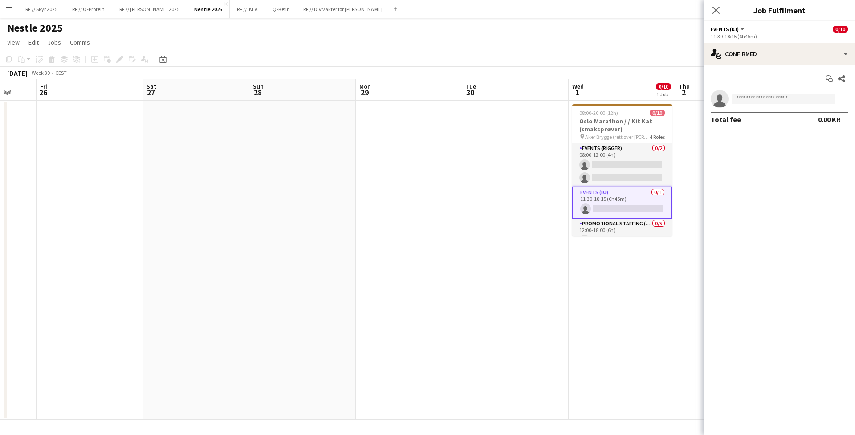
click at [761, 90] on app-invite-slot "single-neutral-actions" at bounding box center [779, 99] width 151 height 18
click at [764, 95] on input at bounding box center [783, 99] width 103 height 11
type input "******"
click at [766, 112] on span "[PERSON_NAME]" at bounding box center [764, 112] width 51 height 8
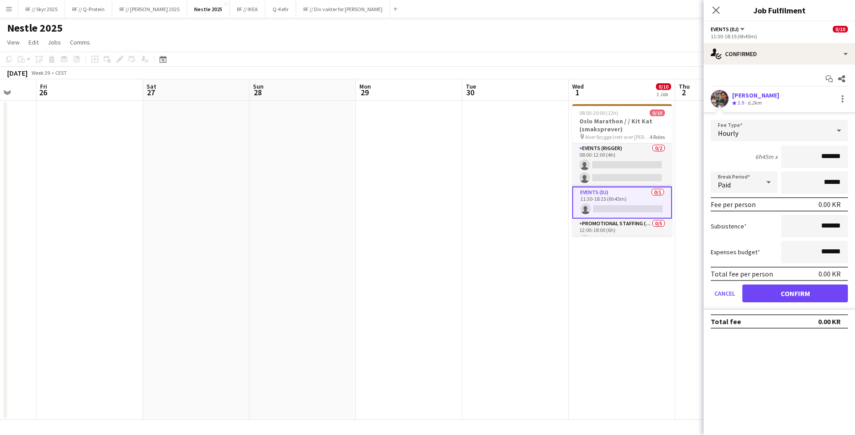
click at [820, 150] on input "*******" at bounding box center [814, 157] width 67 height 22
click at [731, 170] on form "Fee Type Hourly 6h45m x ******* Break Period Paid ****** Fee per person 0.00 KR…" at bounding box center [779, 215] width 151 height 190
click at [757, 171] on div "Paid" at bounding box center [735, 181] width 49 height 21
click at [752, 153] on div at bounding box center [427, 217] width 855 height 435
click at [786, 132] on div "Hourly" at bounding box center [770, 130] width 119 height 21
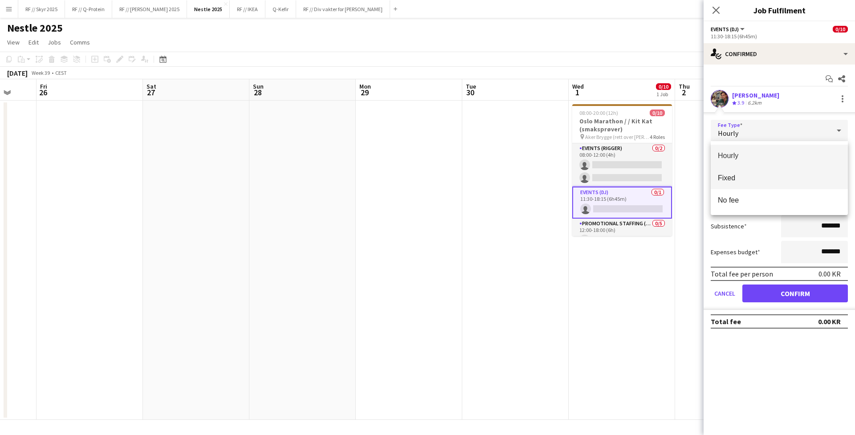
click at [742, 181] on span "Fixed" at bounding box center [779, 178] width 123 height 8
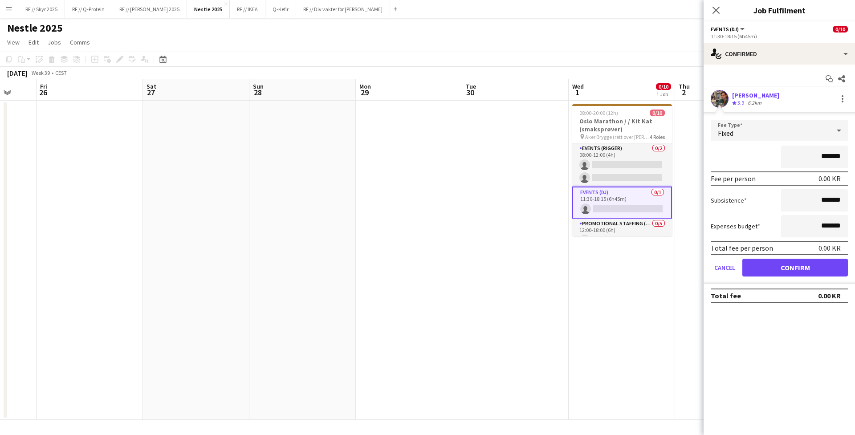
click at [817, 149] on input "*******" at bounding box center [814, 157] width 67 height 22
type input "**********"
click at [791, 268] on button "Confirm" at bounding box center [795, 268] width 106 height 18
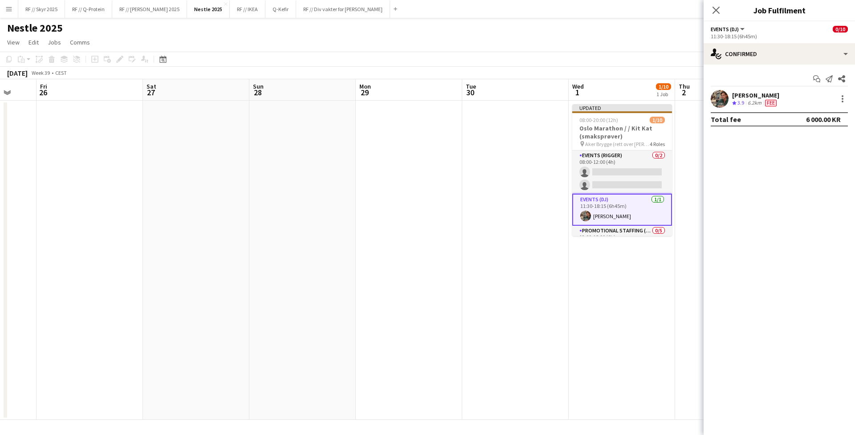
click at [617, 330] on app-date-cell "Updated 08:00-20:00 (12h) 1/10 Oslo Marathon / / Kit Kat (smaksprøver) pin Aker…" at bounding box center [622, 260] width 106 height 319
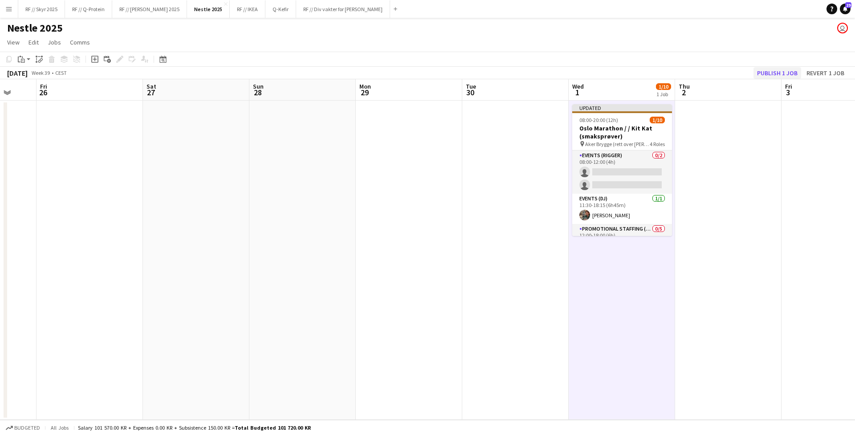
click at [770, 67] on button "Publish 1 job" at bounding box center [778, 73] width 48 height 12
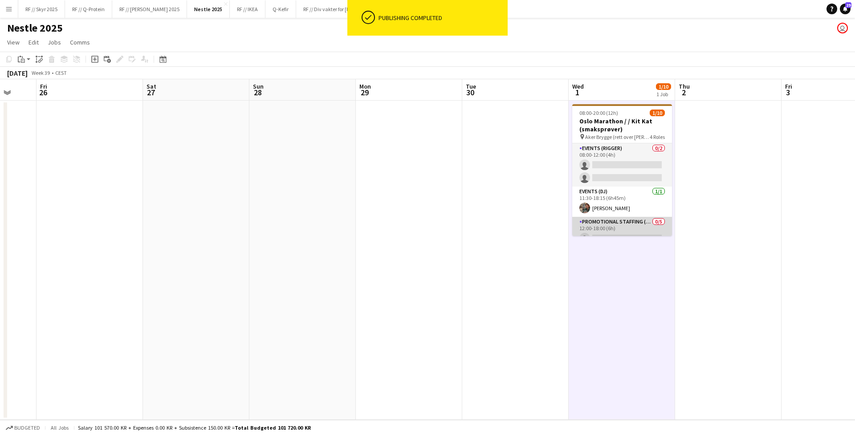
scroll to position [6, 0]
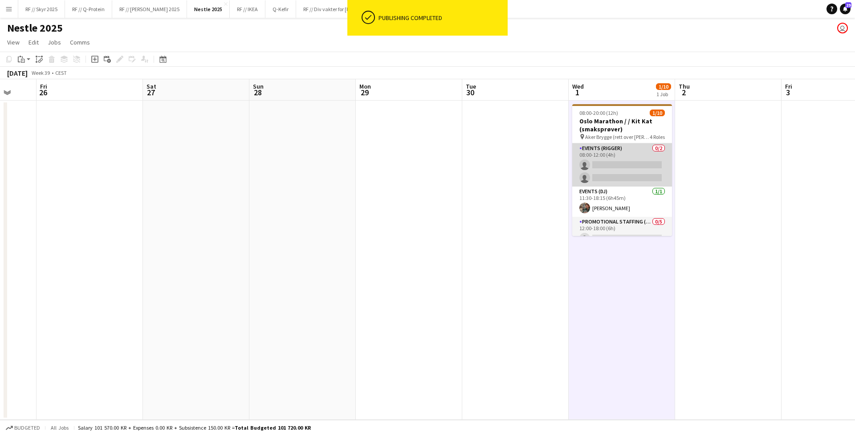
click at [611, 144] on app-card-role "Events (Rigger) 0/2 08:00-12:00 (4h) single-neutral-actions single-neutral-acti…" at bounding box center [622, 164] width 100 height 43
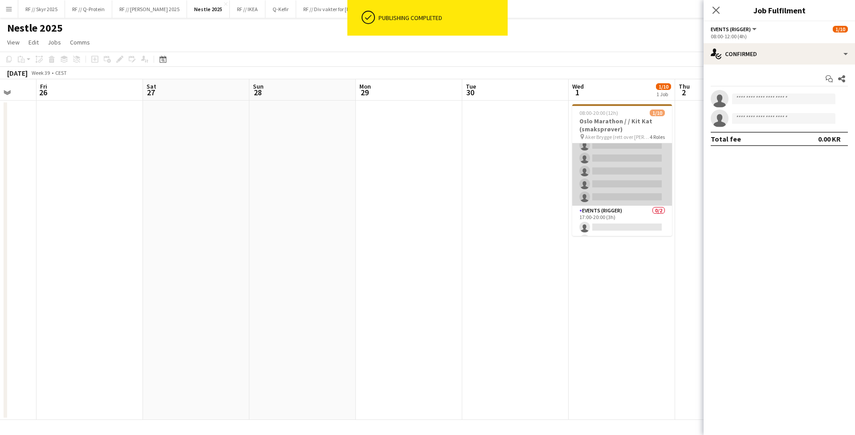
scroll to position [67, 0]
click at [626, 191] on app-card-role "Promotional Staffing (Sampling Staff) 0/5 12:00-18:00 (6h) single-neutral-actio…" at bounding box center [622, 192] width 100 height 82
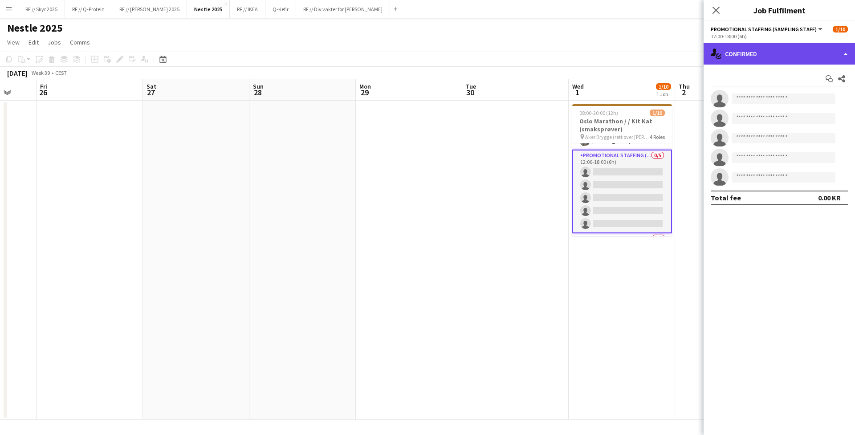
click at [786, 50] on div "single-neutral-actions-check-2 Confirmed" at bounding box center [779, 53] width 151 height 21
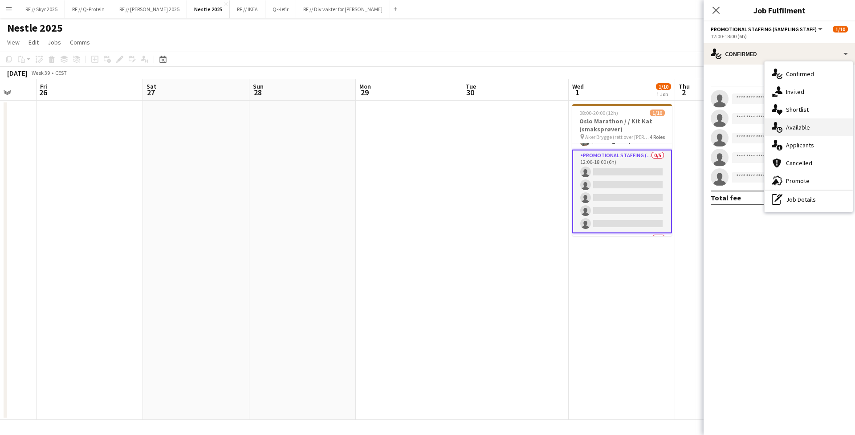
click at [787, 136] on div "single-neutral-actions-upload Available" at bounding box center [809, 127] width 88 height 18
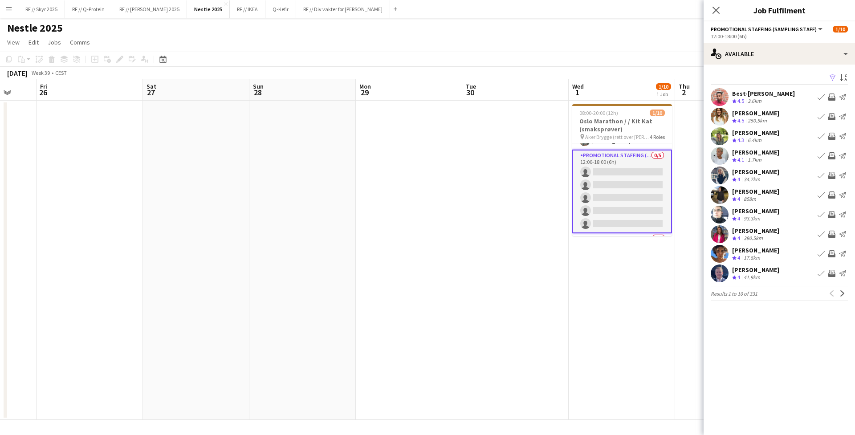
click at [621, 185] on app-card-role "Promotional Staffing (Sampling Staff) 0/5 12:00-18:00 (6h) single-neutral-actio…" at bounding box center [622, 192] width 100 height 84
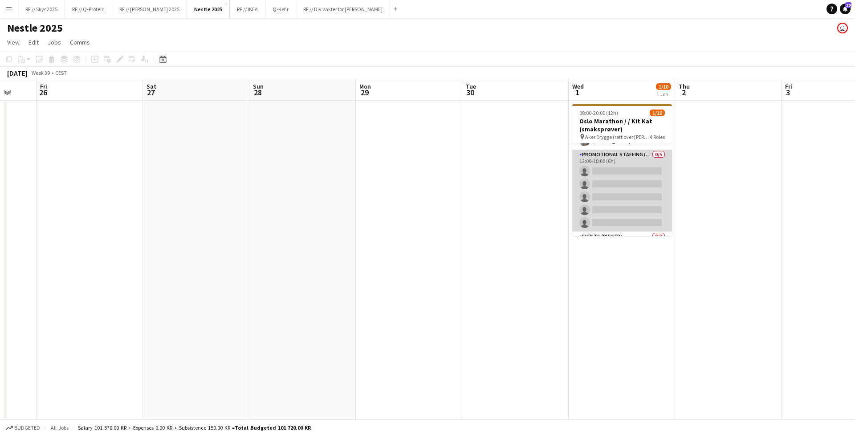
click at [633, 193] on app-card-role "Promotional Staffing (Sampling Staff) 0/5 12:00-18:00 (6h) single-neutral-actio…" at bounding box center [622, 191] width 100 height 82
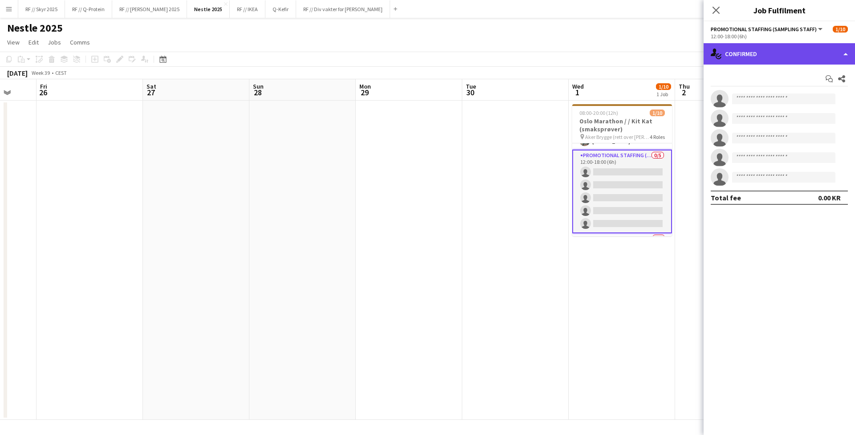
click at [757, 53] on div "single-neutral-actions-check-2 Confirmed" at bounding box center [779, 53] width 151 height 21
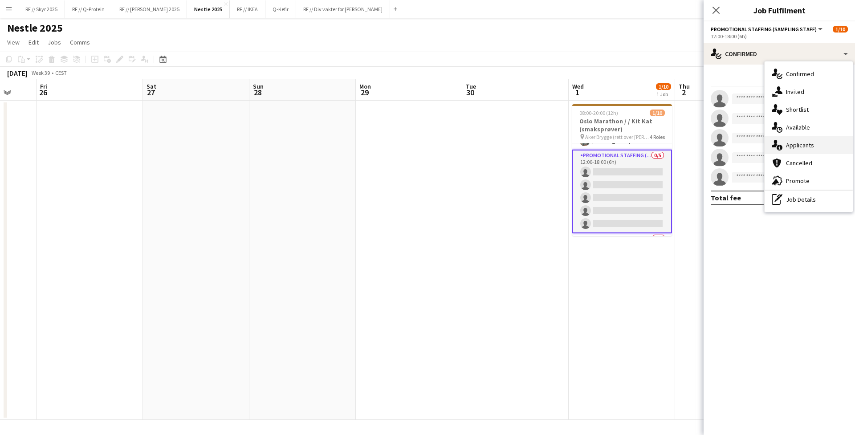
click at [795, 141] on div "single-neutral-actions-information Applicants" at bounding box center [809, 145] width 88 height 18
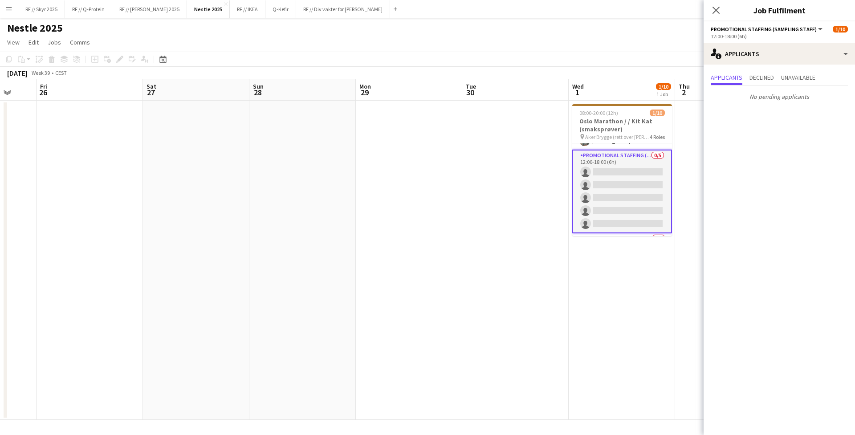
click at [629, 207] on app-card-role "Promotional Staffing (Sampling Staff) 0/5 12:00-18:00 (6h) single-neutral-actio…" at bounding box center [622, 192] width 100 height 84
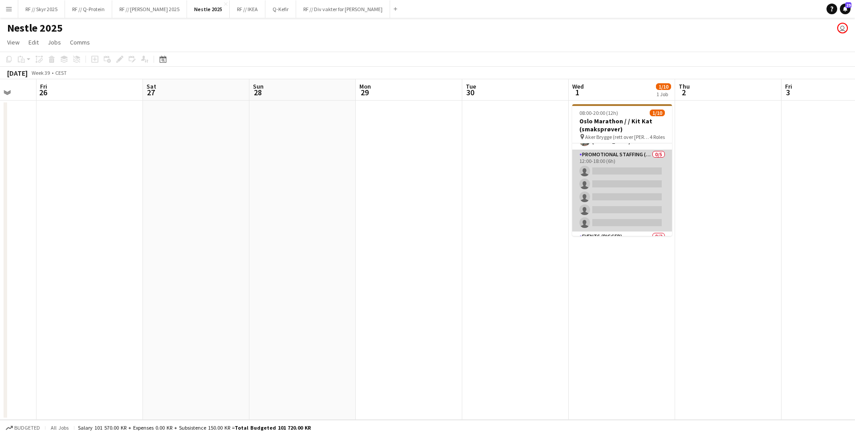
click at [629, 207] on app-card-role "Promotional Staffing (Sampling Staff) 0/5 12:00-18:00 (6h) single-neutral-actio…" at bounding box center [622, 191] width 100 height 82
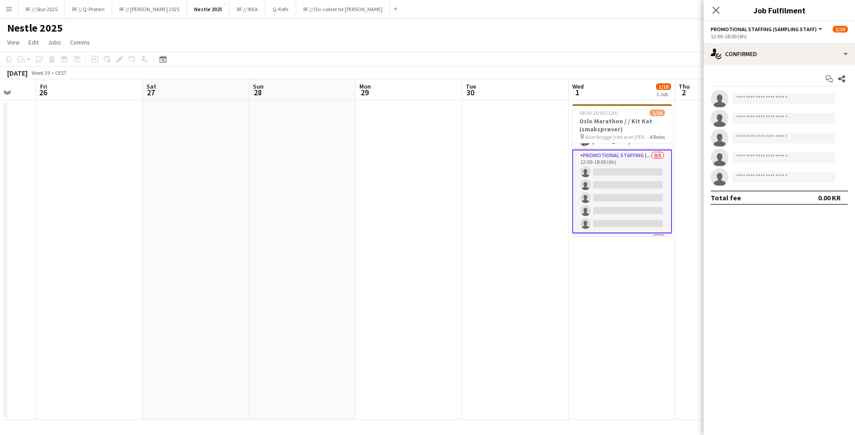
click at [747, 43] on app-options-switcher "Promotional Staffing (Sampling Staff) All roles Promotional Staffing (Sampling …" at bounding box center [779, 32] width 151 height 22
click at [767, 51] on div "single-neutral-actions-check-2 Confirmed" at bounding box center [779, 53] width 151 height 21
click at [785, 90] on div "single-neutral-actions-share-1 Invited" at bounding box center [809, 92] width 88 height 18
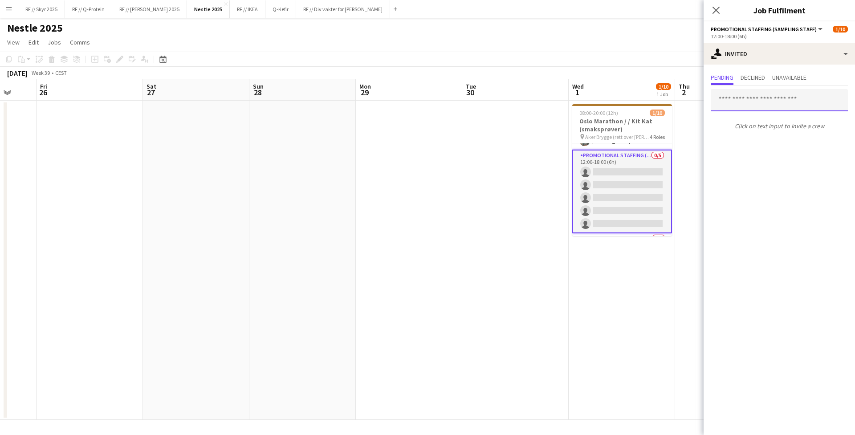
click at [738, 101] on input "text" at bounding box center [779, 100] width 137 height 22
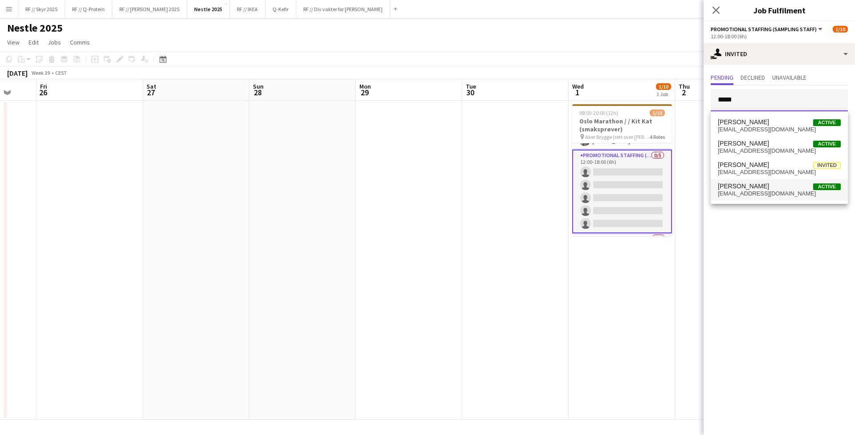
type input "*****"
click at [764, 186] on span "[PERSON_NAME]" at bounding box center [743, 187] width 51 height 8
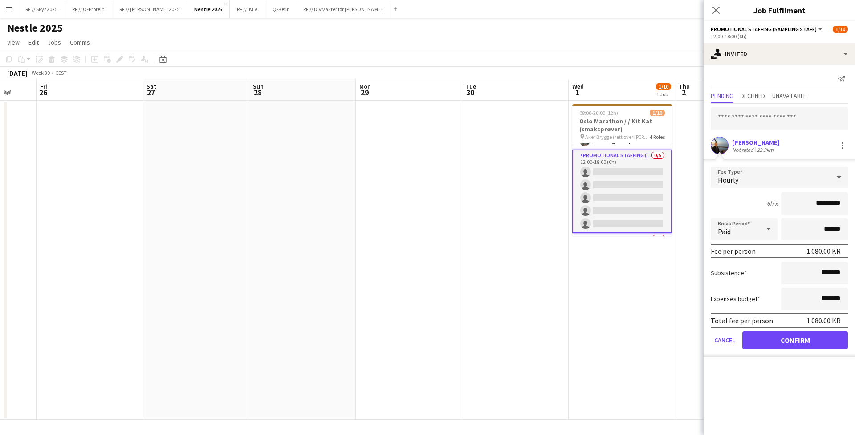
click at [780, 339] on button "Confirm" at bounding box center [795, 340] width 106 height 18
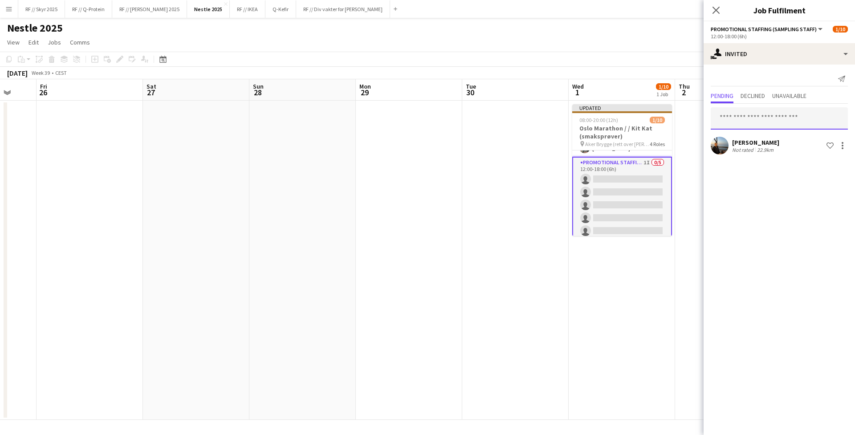
click at [764, 108] on input "text" at bounding box center [779, 118] width 137 height 22
click at [764, 119] on input "text" at bounding box center [779, 118] width 137 height 22
click at [761, 109] on input "text" at bounding box center [779, 118] width 137 height 22
type input "*******"
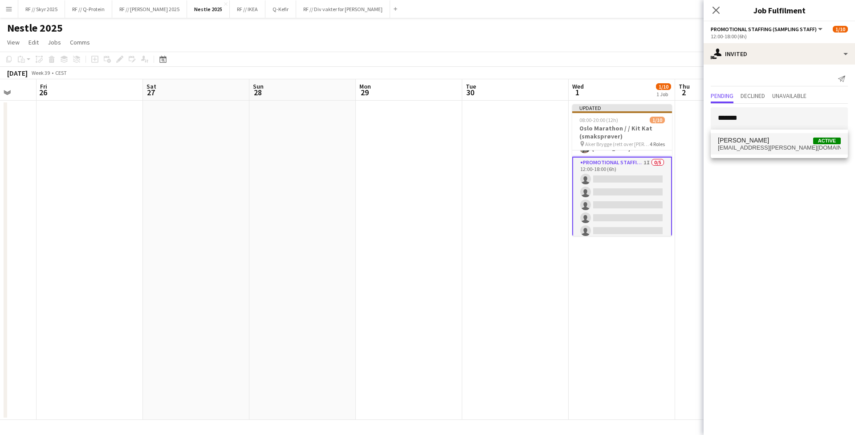
click at [763, 136] on mat-option "Ulrikke Gustafsson Active ulrikke.gustafsson@icloud.com" at bounding box center [779, 143] width 137 height 21
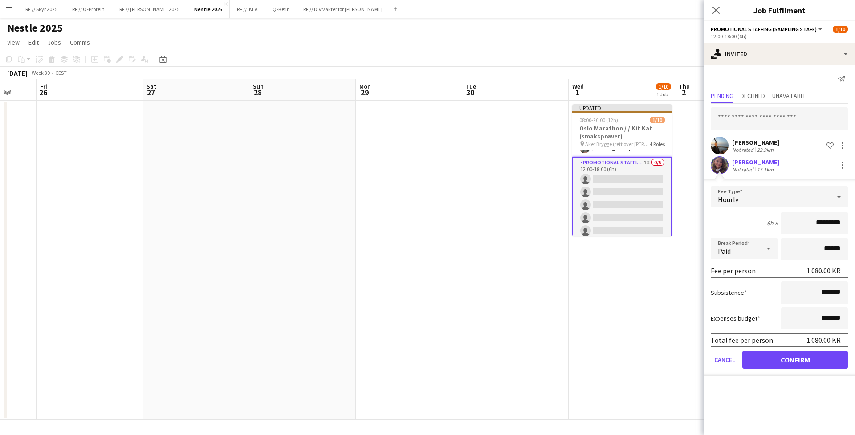
click at [796, 358] on button "Confirm" at bounding box center [795, 360] width 106 height 18
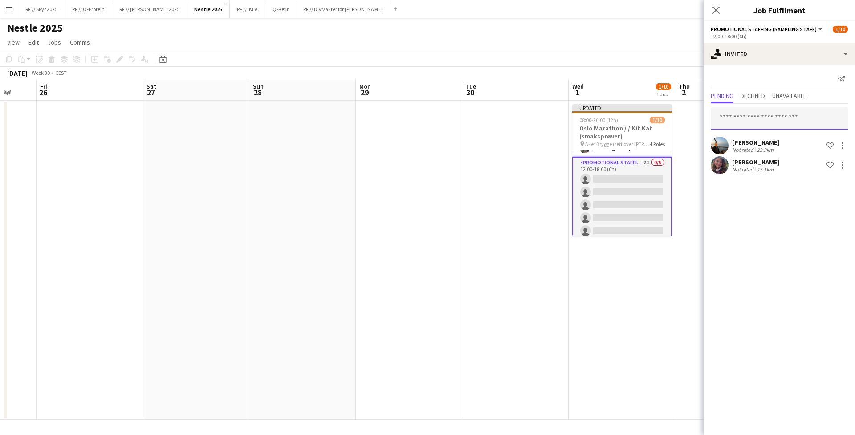
click at [766, 118] on input "text" at bounding box center [779, 118] width 137 height 22
click at [765, 115] on input "text" at bounding box center [779, 118] width 137 height 22
click at [774, 211] on mat-expansion-panel "user-plus Invited Send notification Pending Declined Unavailable Jacob Sundsaas…" at bounding box center [779, 250] width 151 height 371
click at [746, 116] on input "text" at bounding box center [779, 118] width 137 height 22
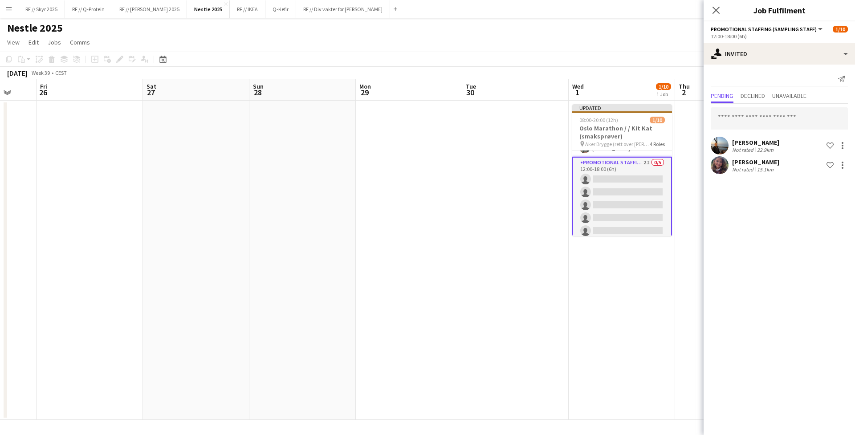
click at [755, 224] on mat-expansion-panel "user-plus Invited Send notification Pending Declined Unavailable Jacob Sundsaas…" at bounding box center [779, 250] width 151 height 371
click at [621, 214] on app-card-role "Promotional Staffing (Sampling Staff) 2I 0/5 12:00-18:00 (6h) single-neutral-ac…" at bounding box center [622, 199] width 100 height 84
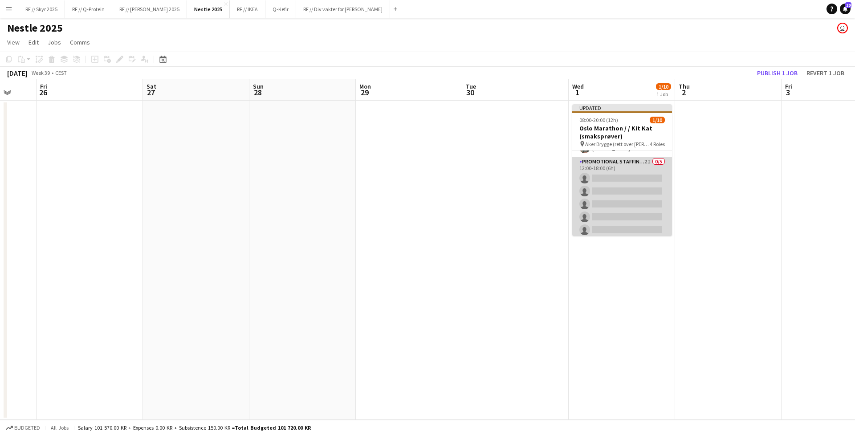
click at [632, 187] on app-card-role "Promotional Staffing (Sampling Staff) 2I 0/5 12:00-18:00 (6h) single-neutral-ac…" at bounding box center [622, 198] width 100 height 82
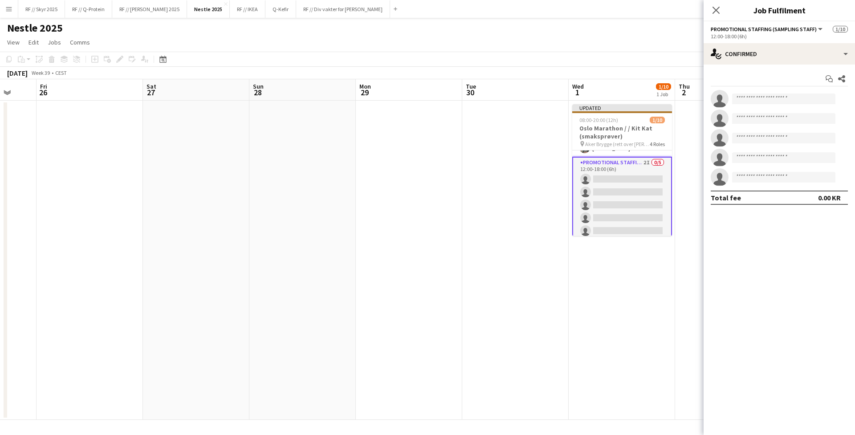
click at [607, 244] on app-date-cell "Updated 08:00-20:00 (12h) 1/10 Oslo Marathon / / Kit Kat (smaksprøver) pin Aker…" at bounding box center [622, 260] width 106 height 319
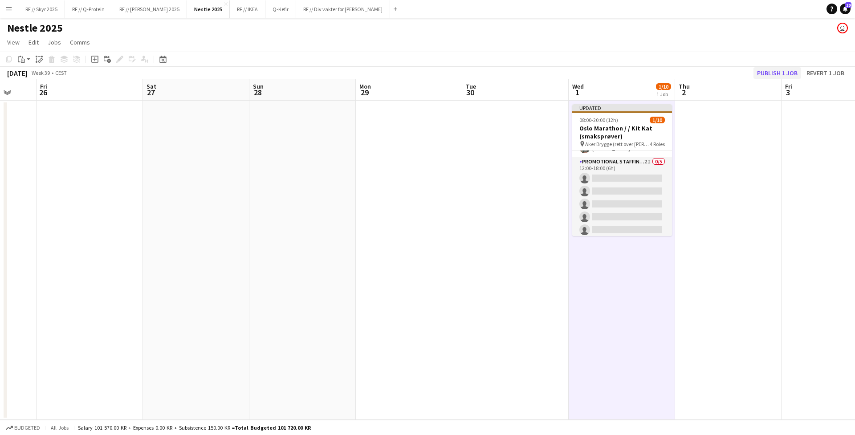
click at [783, 67] on button "Publish 1 job" at bounding box center [778, 73] width 48 height 12
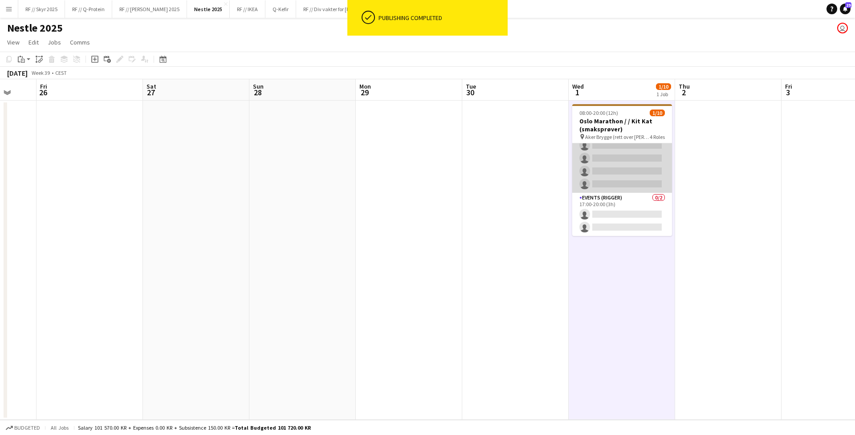
scroll to position [0, 0]
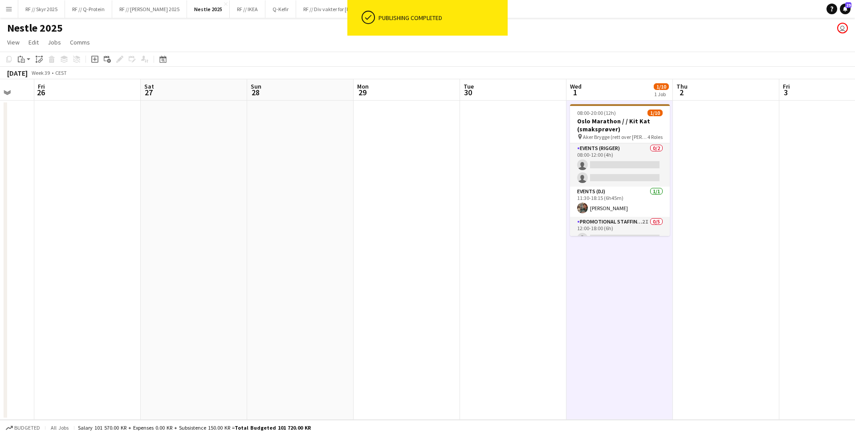
click at [493, 202] on app-date-cell at bounding box center [513, 260] width 106 height 319
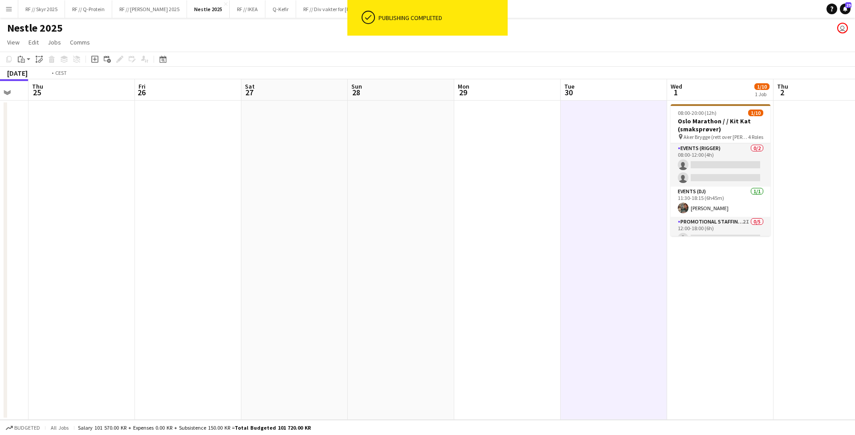
drag, startPoint x: 484, startPoint y: 187, endPoint x: 855, endPoint y: 169, distance: 371.4
click at [855, 169] on app-calendar-viewport "Tue 23 Wed 24 Thu 25 Fri 26 Sat 27 Sun 28 Mon 29 Tue 30 Wed 1 1/10 1 Job Thu 2 …" at bounding box center [427, 249] width 855 height 341
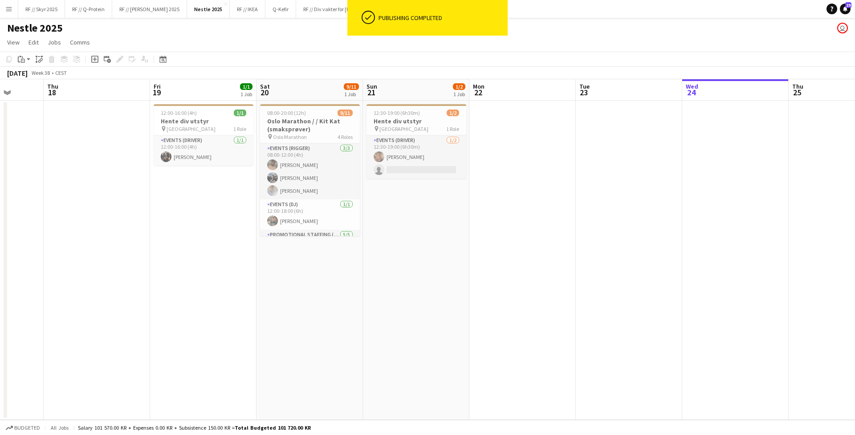
drag, startPoint x: 378, startPoint y: 180, endPoint x: 855, endPoint y: 172, distance: 477.1
click at [855, 172] on app-calendar-viewport "Mon 15 Tue 16 1/1 1 Job Wed 17 Thu 18 Fri 19 1/1 1 Job Sat 20 9/11 1 Job Sun 21…" at bounding box center [427, 249] width 855 height 341
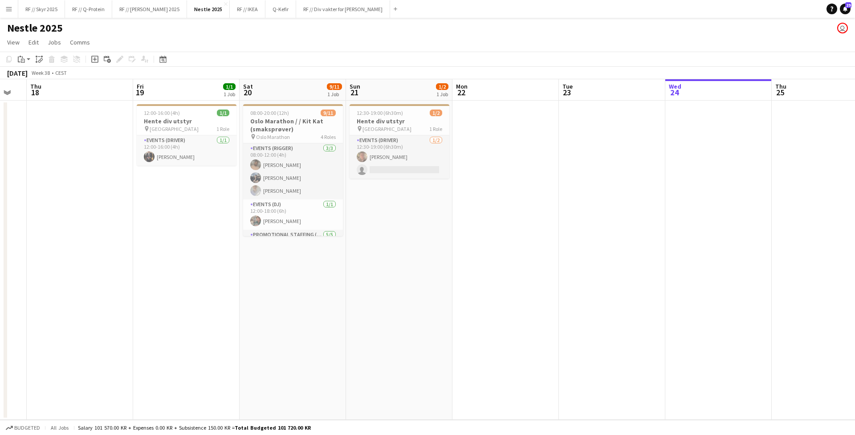
scroll to position [0, 179]
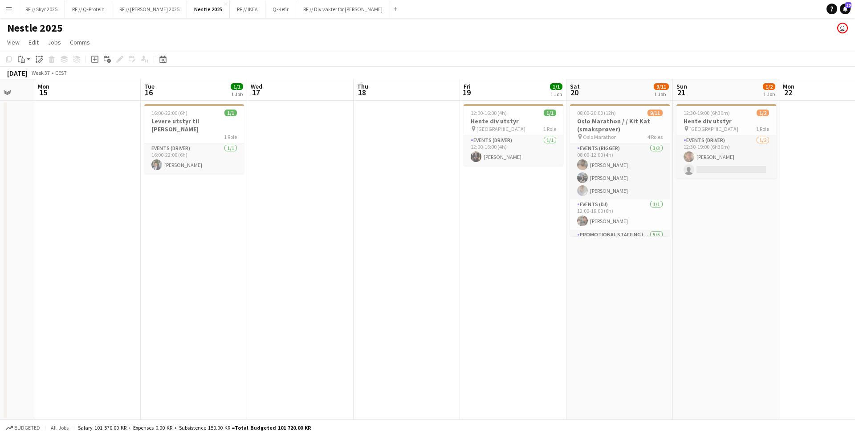
drag, startPoint x: 563, startPoint y: 224, endPoint x: 842, endPoint y: 205, distance: 279.9
click at [842, 205] on app-calendar-viewport "Sat 13 Sun 14 Mon 15 Tue 16 1/1 1 Job Wed 17 Thu 18 Fri 19 1/1 1 Job Sat 20 9/1…" at bounding box center [427, 249] width 855 height 341
click at [147, 4] on button "RF // Røhne Selmer 2025 Close" at bounding box center [149, 8] width 75 height 17
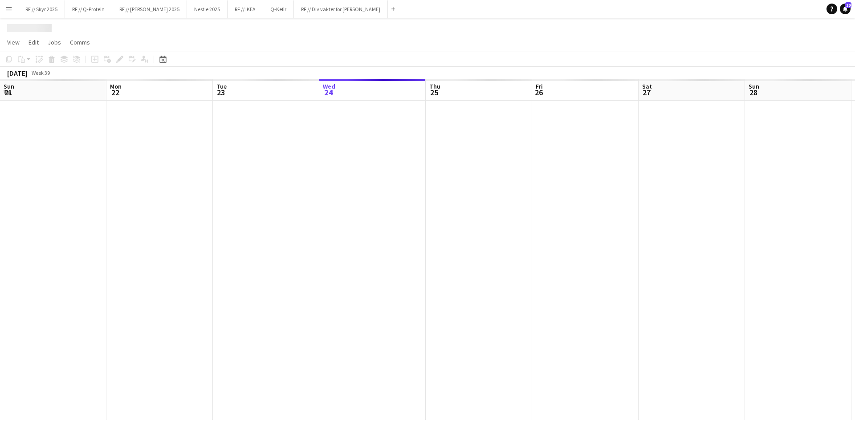
scroll to position [0, 213]
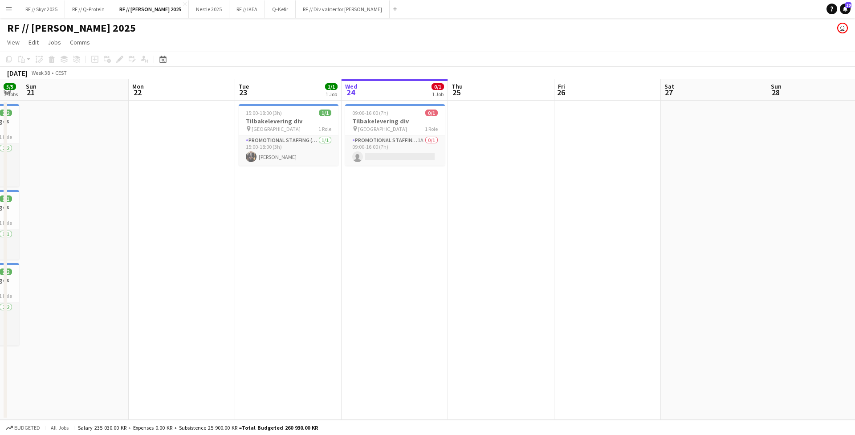
drag, startPoint x: 178, startPoint y: 217, endPoint x: 447, endPoint y: 212, distance: 268.6
click at [434, 212] on app-calendar-viewport "Fri 19 Sat 20 5/5 3 Jobs Sun 21 Mon 22 Tue 23 1/1 1 Job Wed 24 0/1 1 Job Thu 25…" at bounding box center [427, 249] width 855 height 341
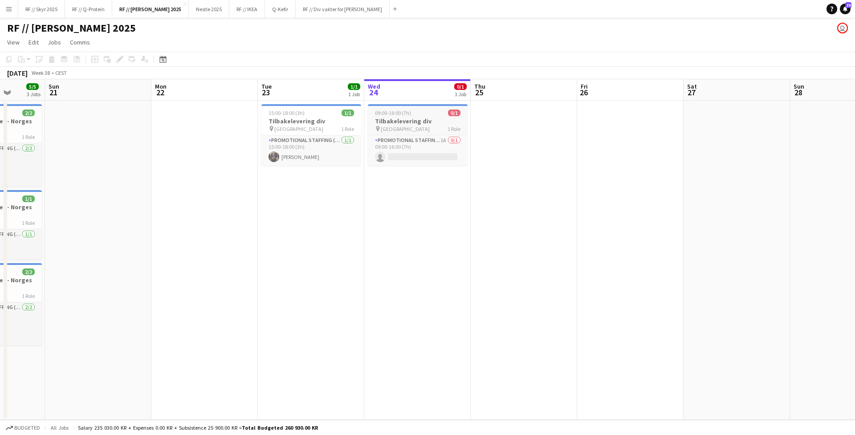
click at [424, 114] on div "09:00-16:00 (7h) 0/1" at bounding box center [418, 113] width 100 height 7
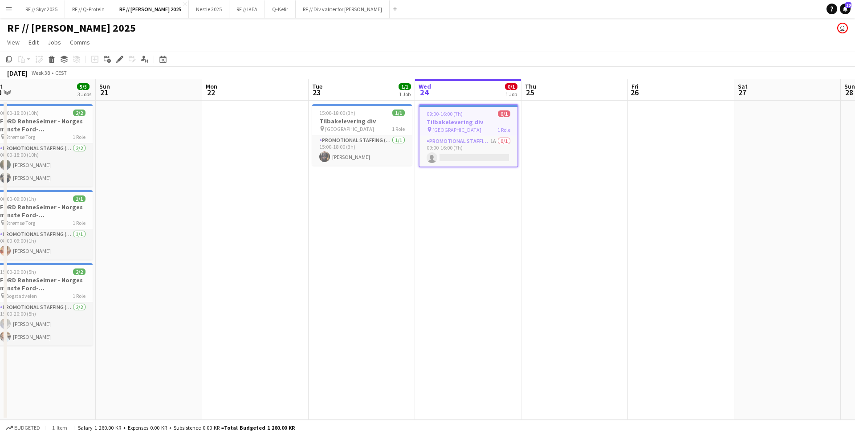
drag, startPoint x: 440, startPoint y: 270, endPoint x: 529, endPoint y: 259, distance: 90.3
click at [529, 259] on app-calendar-viewport "Thu 18 Fri 19 Sat 20 5/5 3 Jobs Sun 21 Mon 22 Tue 23 1/1 1 Job Wed 24 0/1 1 Job…" at bounding box center [427, 249] width 855 height 341
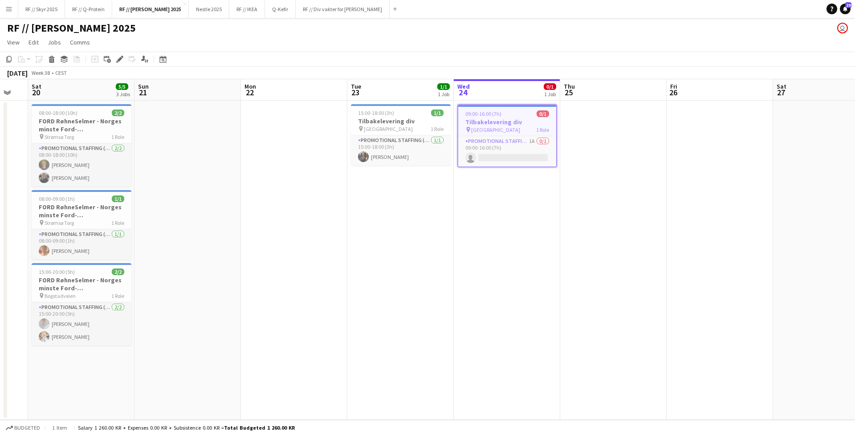
click at [514, 125] on h3 "Tilbakelevering div" at bounding box center [507, 122] width 98 height 8
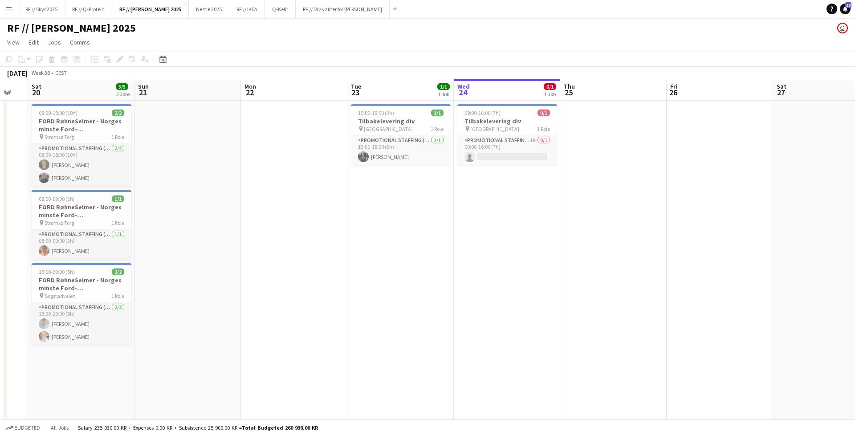
drag, startPoint x: 491, startPoint y: 308, endPoint x: 494, endPoint y: 223, distance: 85.1
click at [492, 307] on app-date-cell "09:00-16:00 (7h) 0/1 Tilbakelevering div pin Oslo 1 Role Promotional Staffing (…" at bounding box center [507, 260] width 106 height 319
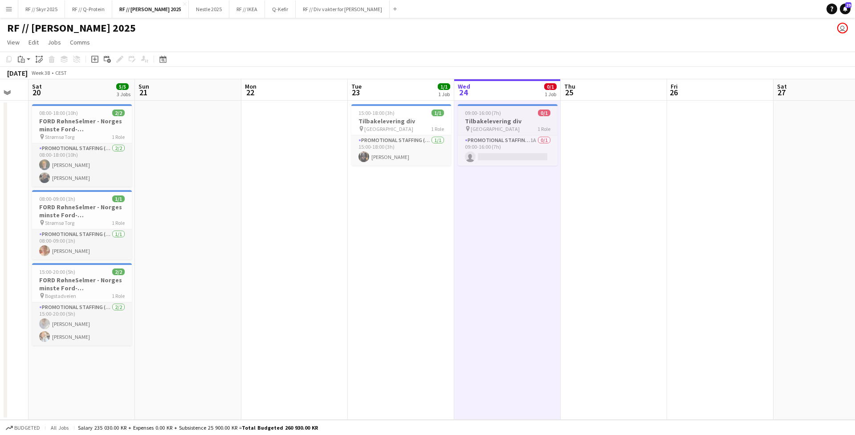
click at [496, 121] on h3 "Tilbakelevering div" at bounding box center [508, 121] width 100 height 8
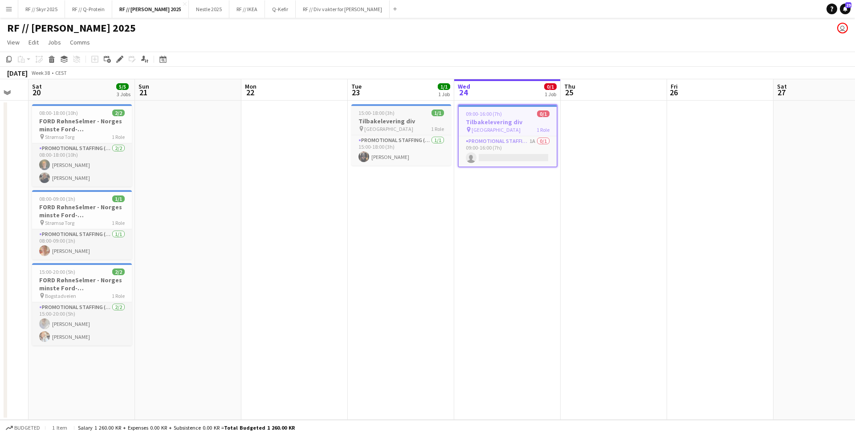
click at [364, 125] on h3 "Tilbakelevering div" at bounding box center [401, 121] width 100 height 8
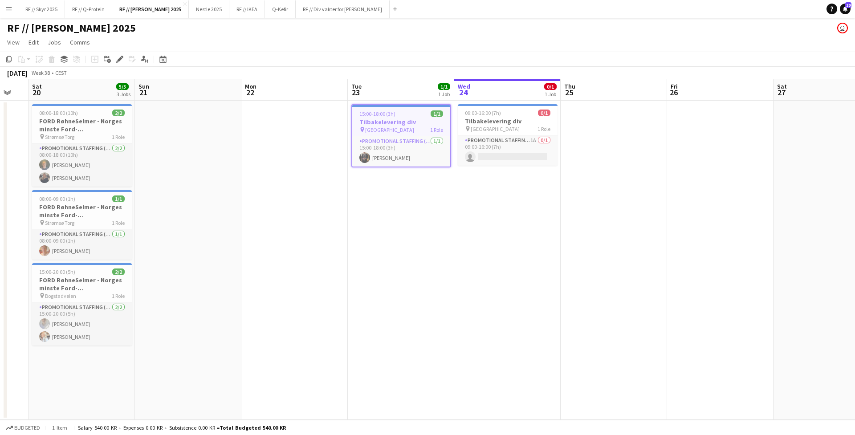
click at [577, 257] on app-date-cell at bounding box center [614, 260] width 106 height 319
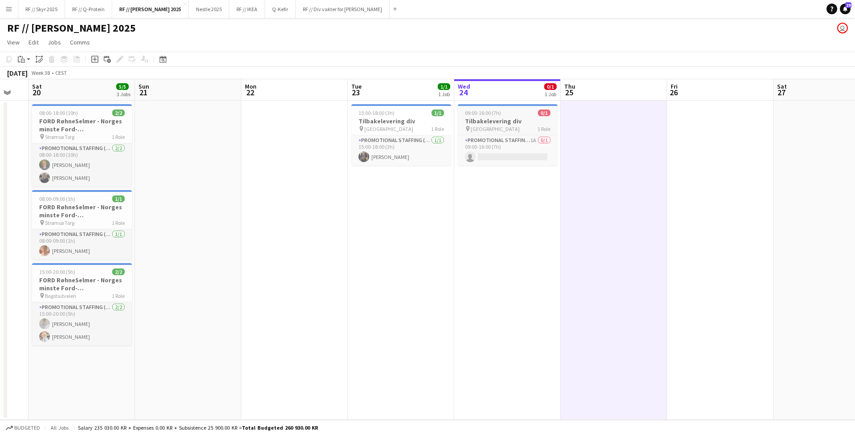
click at [520, 116] on div "09:00-16:00 (7h) 0/1" at bounding box center [508, 113] width 100 height 7
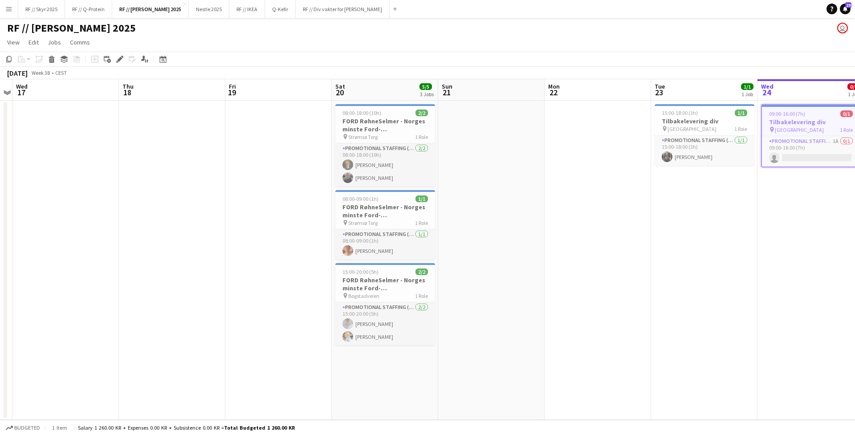
scroll to position [0, 236]
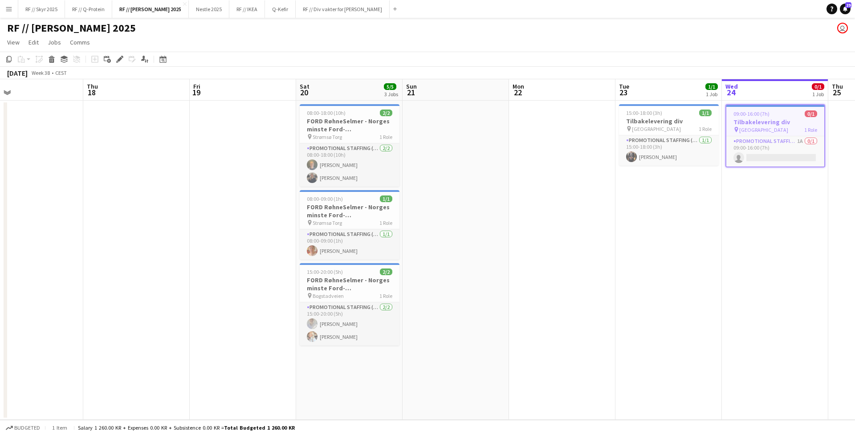
drag, startPoint x: 130, startPoint y: 223, endPoint x: 319, endPoint y: 222, distance: 189.3
click at [319, 222] on app-calendar-viewport "Mon 15 Tue 16 Wed 17 Thu 18 Fri 19 Sat 20 5/5 3 Jobs Sun 21 Mon 22 Tue 23 1/1 1…" at bounding box center [427, 249] width 855 height 341
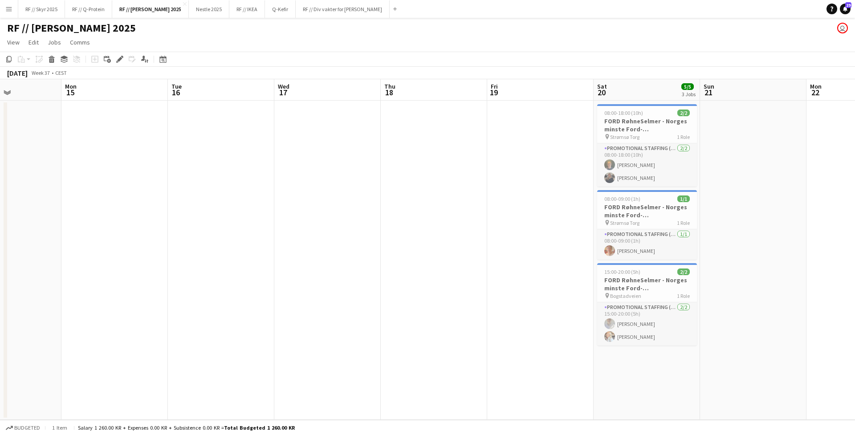
drag, startPoint x: 438, startPoint y: 139, endPoint x: 507, endPoint y: 137, distance: 69.1
click at [507, 137] on app-calendar-viewport "Fri 12 Sat 13 2/2 1 Job Sun 14 Mon 15 Tue 16 Wed 17 Thu 18 Fri 19 Sat 20 5/5 3 …" at bounding box center [427, 249] width 855 height 341
click at [267, 134] on app-date-cell at bounding box center [221, 260] width 106 height 319
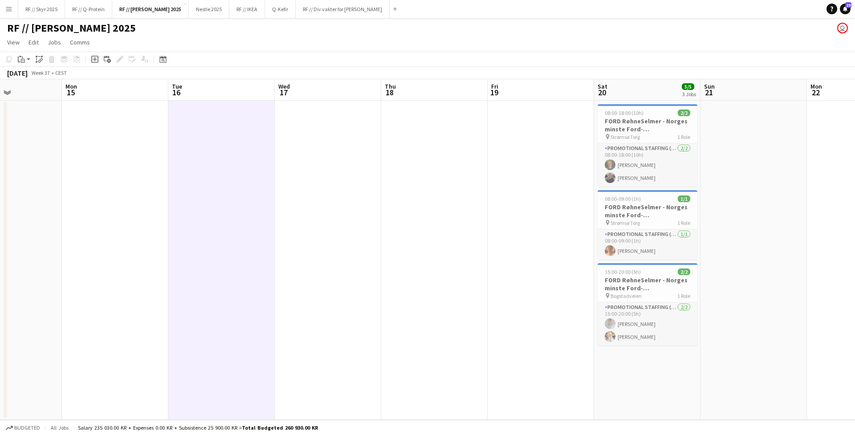
click at [408, 161] on app-date-cell at bounding box center [434, 260] width 106 height 319
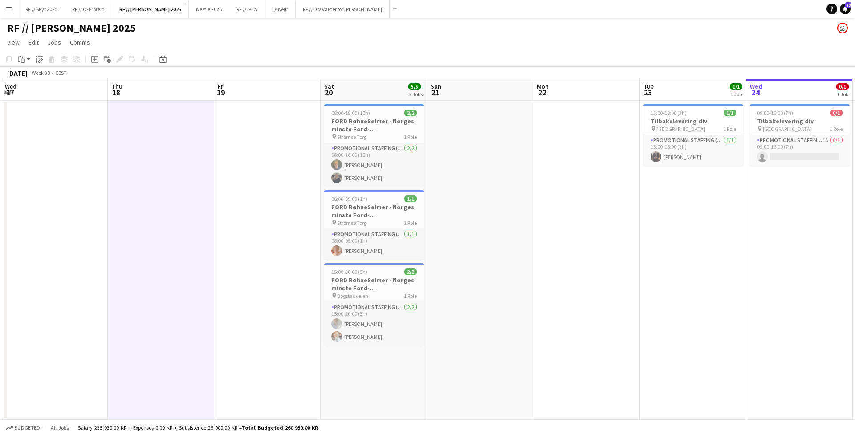
drag, startPoint x: 561, startPoint y: 177, endPoint x: 162, endPoint y: 173, distance: 398.6
click at [174, 173] on app-calendar-viewport "Sun 14 Mon 15 Tue 16 Wed 17 Thu 18 Fri 19 Sat 20 5/5 3 Jobs Sun 21 Mon 22 Tue 2…" at bounding box center [427, 249] width 855 height 341
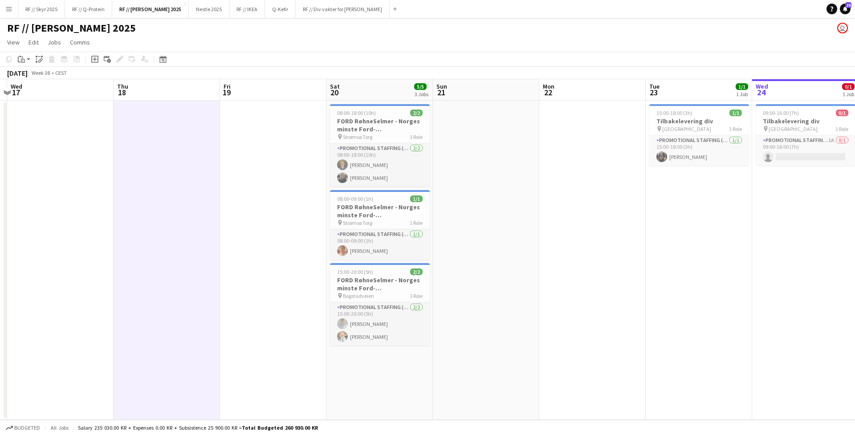
drag, startPoint x: 608, startPoint y: 199, endPoint x: 707, endPoint y: 184, distance: 100.4
click at [707, 184] on app-calendar-viewport "Mon 15 Tue 16 Wed 17 Thu 18 Fri 19 Sat 20 5/5 3 Jobs Sun 21 Mon 22 Tue 23 1/1 1…" at bounding box center [427, 249] width 855 height 341
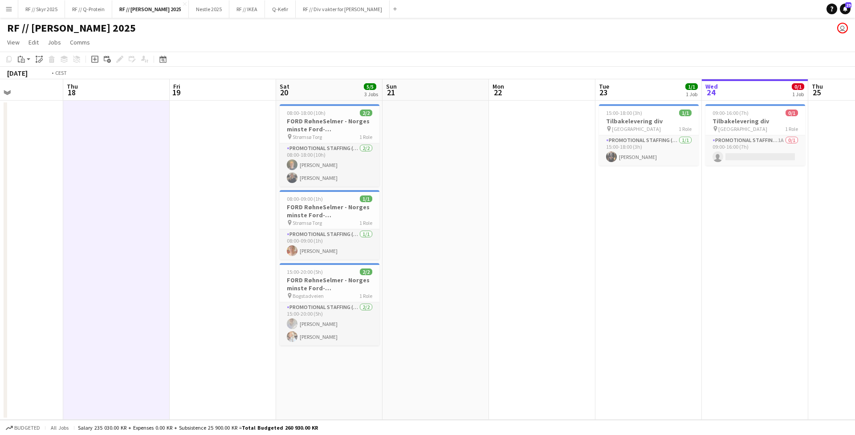
drag, startPoint x: 373, startPoint y: 157, endPoint x: 739, endPoint y: 150, distance: 366.2
click at [739, 150] on app-calendar-viewport "Mon 15 Tue 16 Wed 17 Thu 18 Fri 19 Sat 20 5/5 3 Jobs Sun 21 Mon 22 Tue 23 1/1 1…" at bounding box center [427, 249] width 855 height 341
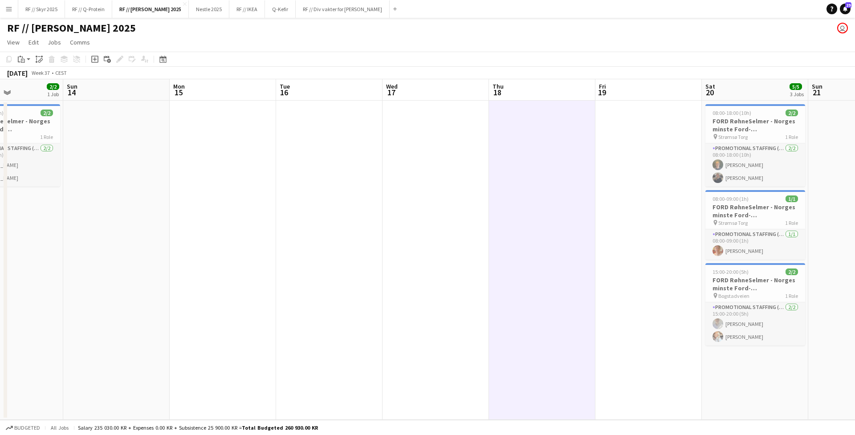
scroll to position [0, 256]
click at [460, 157] on app-date-cell at bounding box center [436, 260] width 106 height 319
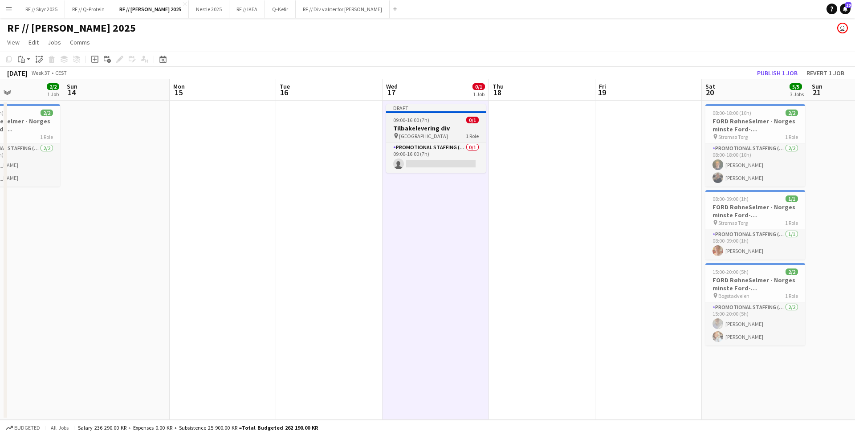
click at [430, 121] on div "09:00-16:00 (7h) 0/1" at bounding box center [436, 120] width 100 height 7
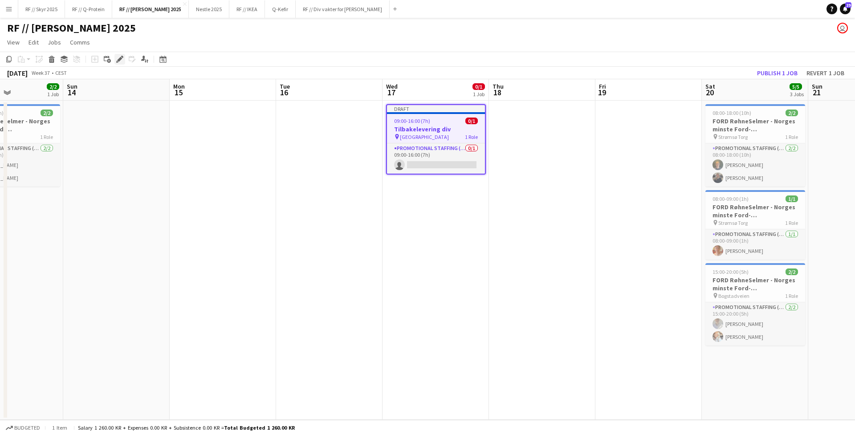
click at [118, 61] on icon at bounding box center [119, 59] width 5 height 5
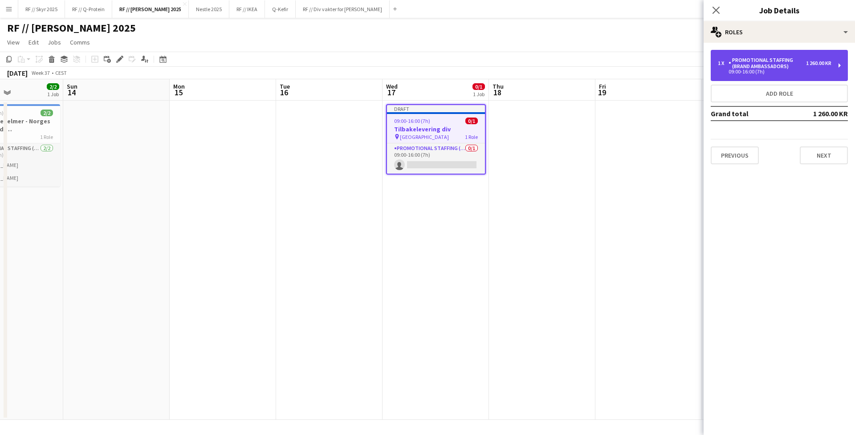
click at [754, 65] on div "Promotional Staffing (Brand Ambassadors)" at bounding box center [767, 63] width 77 height 12
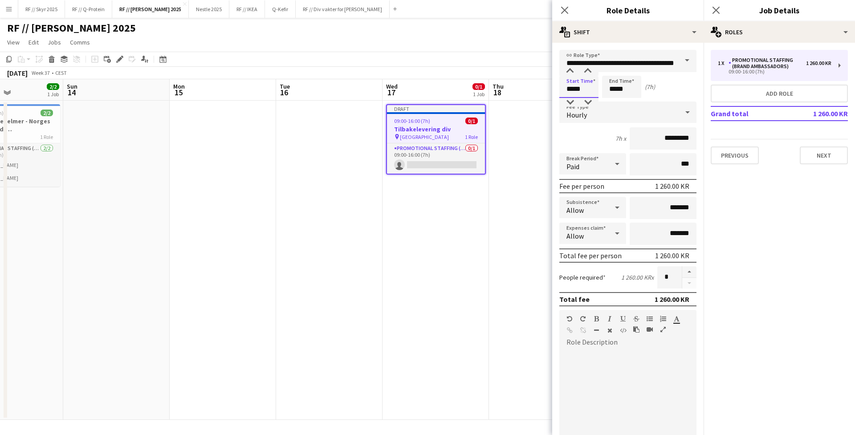
click at [580, 90] on input "*****" at bounding box center [578, 87] width 39 height 22
click at [612, 93] on input "*****" at bounding box center [621, 87] width 39 height 22
click at [616, 75] on div at bounding box center [613, 71] width 18 height 9
click at [614, 98] on div at bounding box center [613, 102] width 18 height 9
click at [559, 147] on form "**********" at bounding box center [627, 327] width 151 height 554
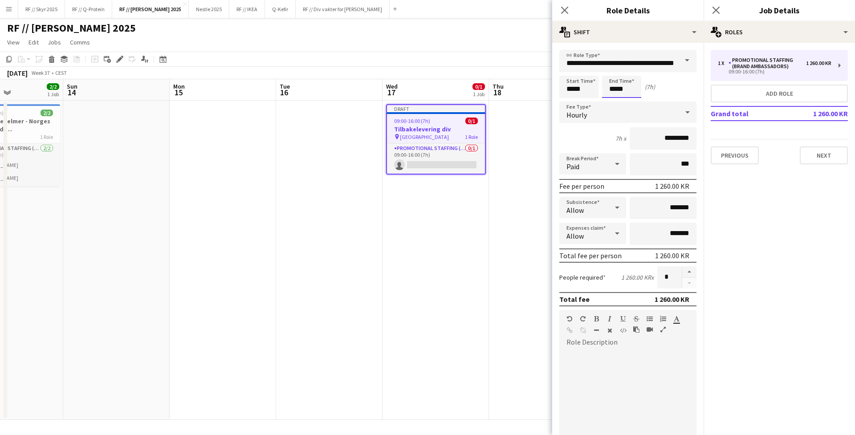
click at [623, 90] on input "*****" at bounding box center [621, 87] width 39 height 22
click at [611, 97] on input "*****" at bounding box center [621, 87] width 39 height 22
click at [611, 98] on div at bounding box center [613, 102] width 18 height 9
click at [612, 99] on div at bounding box center [613, 102] width 18 height 9
type input "*****"
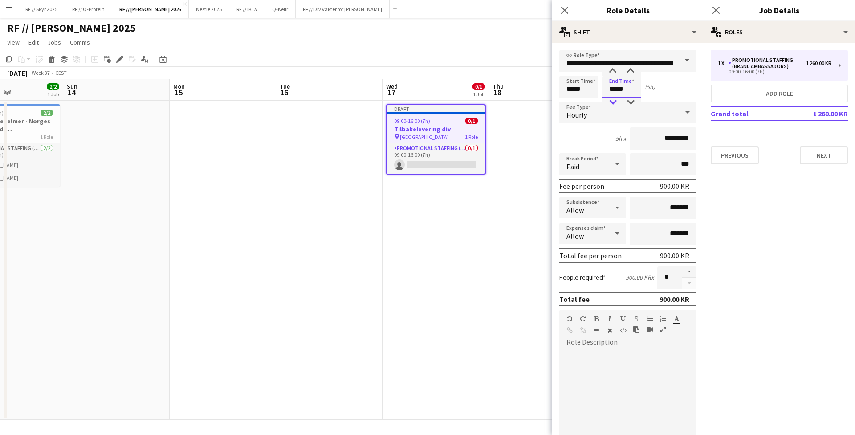
click at [612, 99] on div at bounding box center [613, 102] width 18 height 9
click at [562, 94] on input "*****" at bounding box center [578, 87] width 39 height 22
type input "*****"
click at [572, 100] on div at bounding box center [570, 102] width 18 height 9
click at [611, 87] on input "*****" at bounding box center [621, 87] width 39 height 22
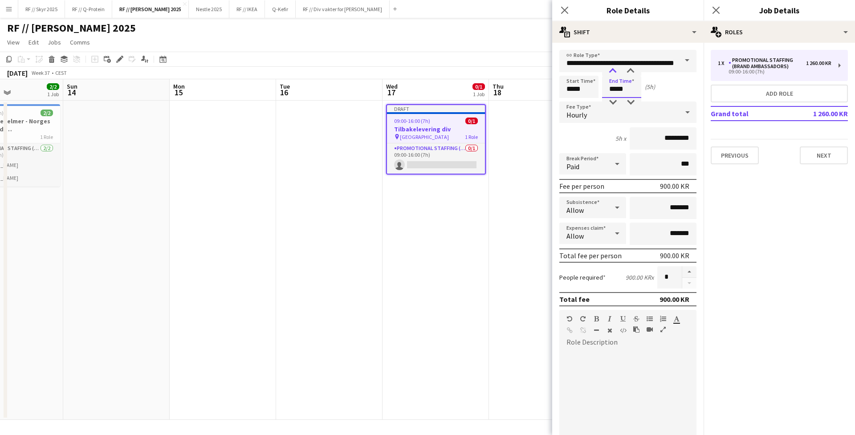
type input "*****"
click at [615, 71] on div at bounding box center [613, 71] width 18 height 9
click at [479, 226] on app-date-cell "Draft 09:00-16:00 (7h) 0/1 Tilbakelevering div pin Oslo 1 Role Promotional Staf…" at bounding box center [436, 260] width 106 height 319
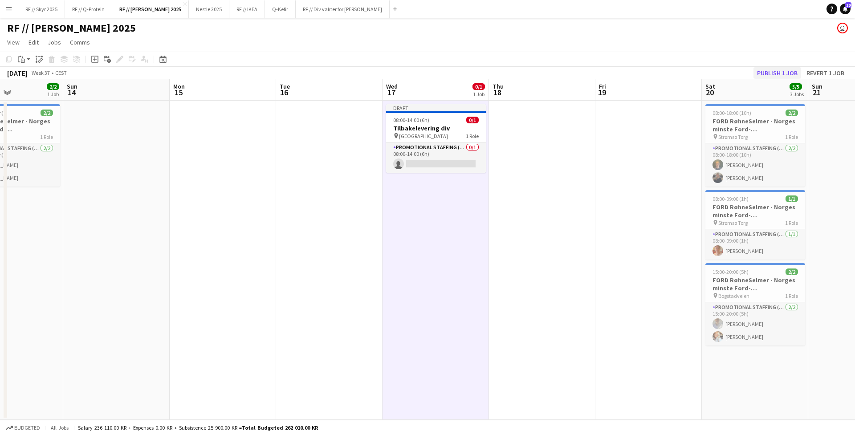
click at [784, 71] on button "Publish 1 job" at bounding box center [778, 73] width 48 height 12
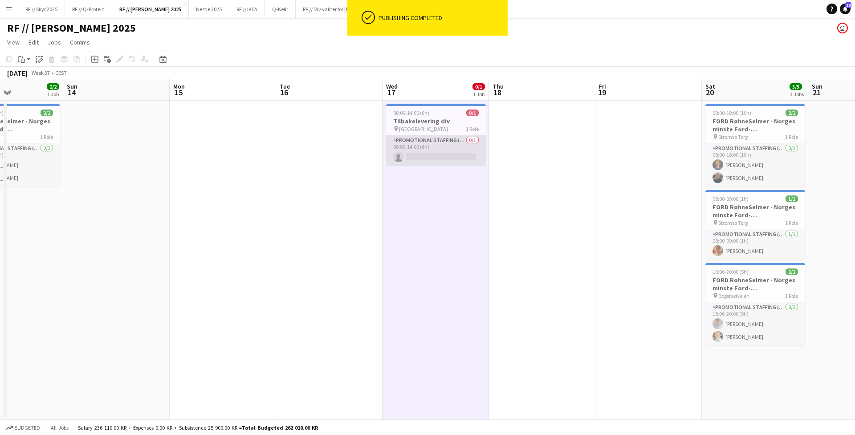
click at [440, 162] on app-card-role "Promotional Staffing (Brand Ambassadors) 0/1 08:00-14:00 (6h) single-neutral-ac…" at bounding box center [436, 150] width 100 height 30
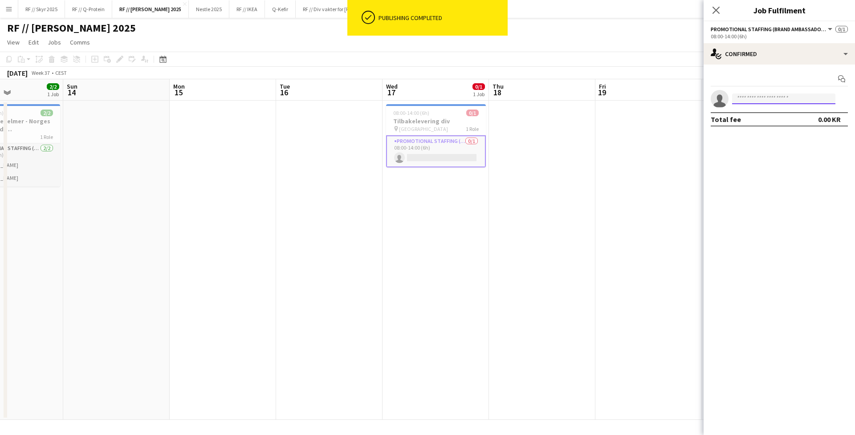
click at [758, 103] on input at bounding box center [783, 99] width 103 height 11
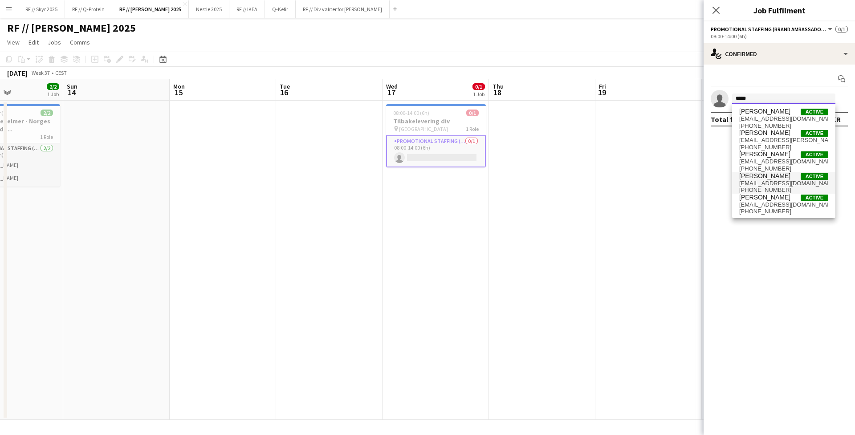
type input "*****"
click at [767, 182] on span "[EMAIL_ADDRESS][DOMAIN_NAME]" at bounding box center [783, 183] width 89 height 7
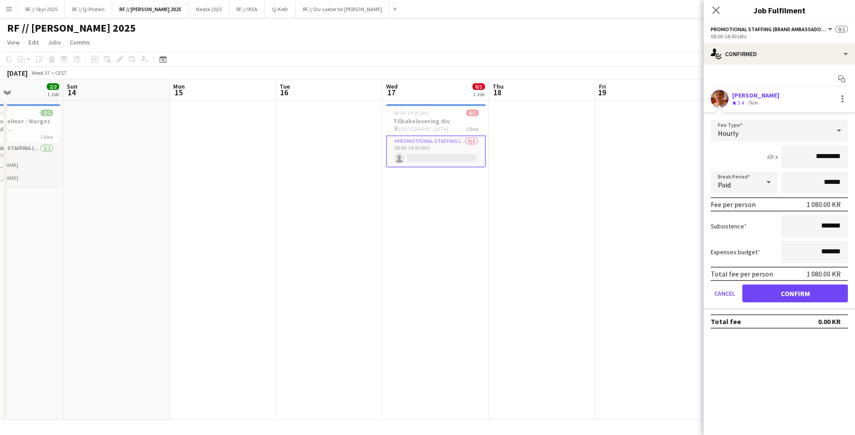
click at [795, 291] on button "Confirm" at bounding box center [795, 294] width 106 height 18
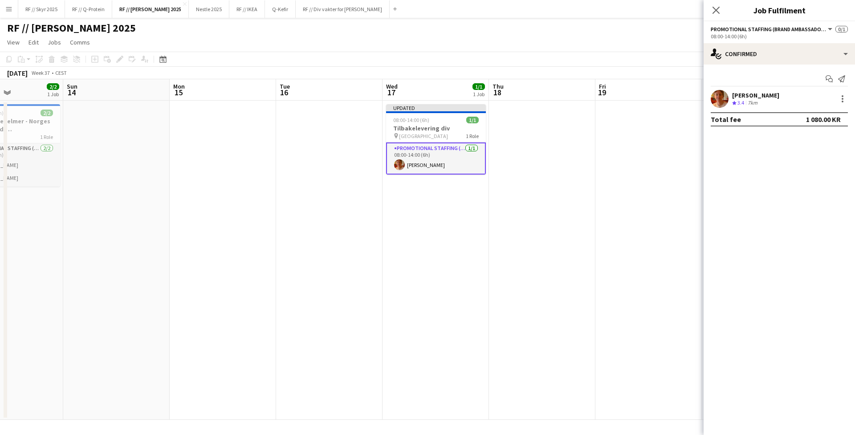
click at [595, 220] on app-date-cell at bounding box center [648, 260] width 106 height 319
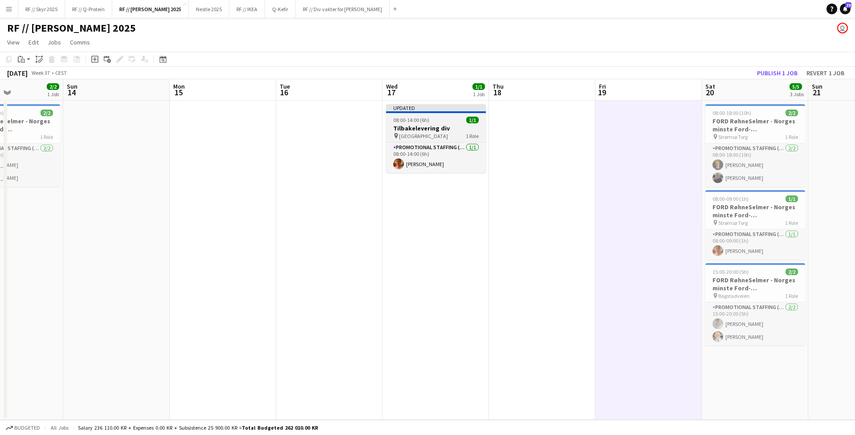
click at [429, 136] on div "pin Oslo 1 Role" at bounding box center [436, 135] width 100 height 7
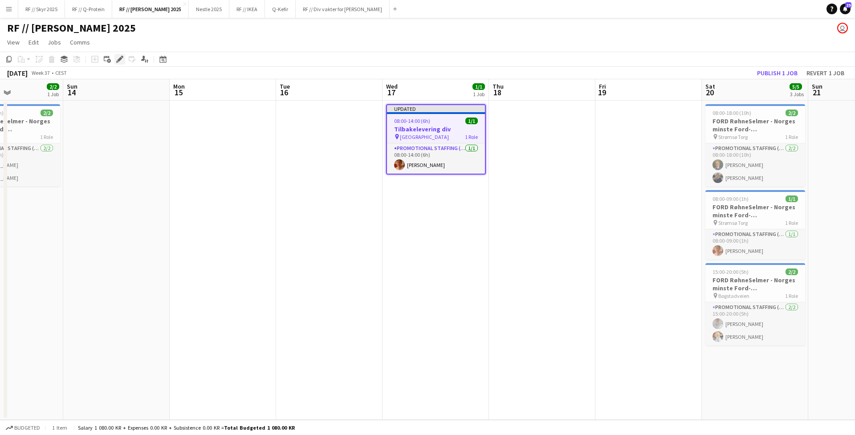
click at [118, 61] on icon at bounding box center [117, 62] width 2 height 2
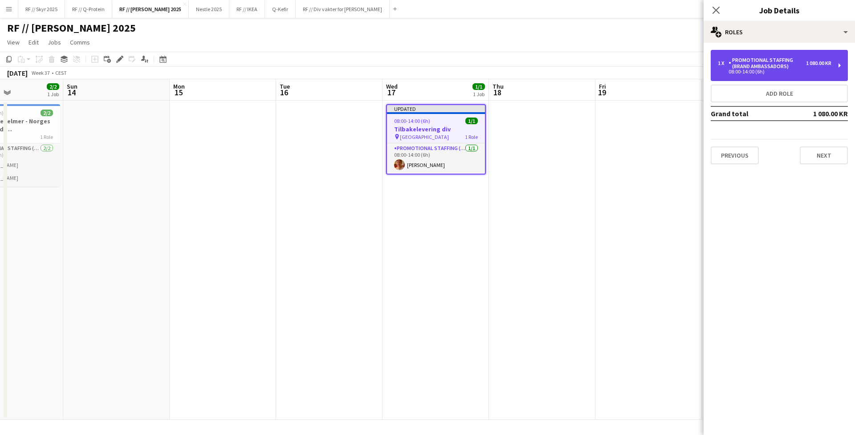
click at [793, 69] on div "Promotional Staffing (Brand Ambassadors)" at bounding box center [767, 63] width 77 height 12
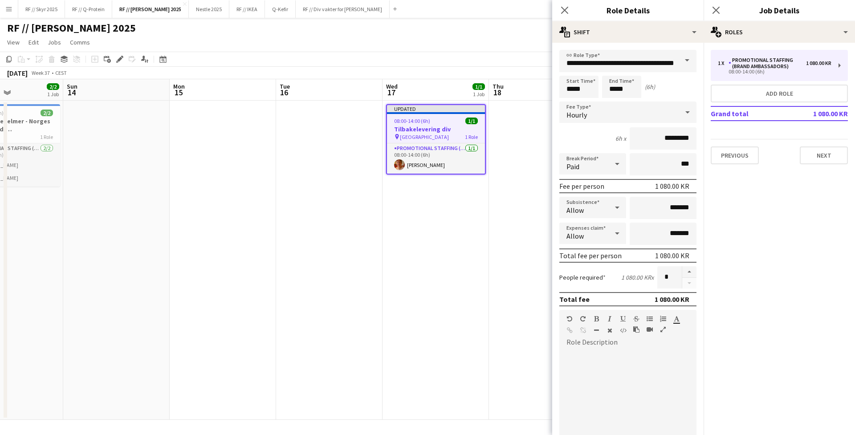
click at [407, 260] on app-date-cell "Updated 08:00-14:00 (6h) 1/1 Tilbakelevering div pin Oslo 1 Role Promotional St…" at bounding box center [436, 260] width 106 height 319
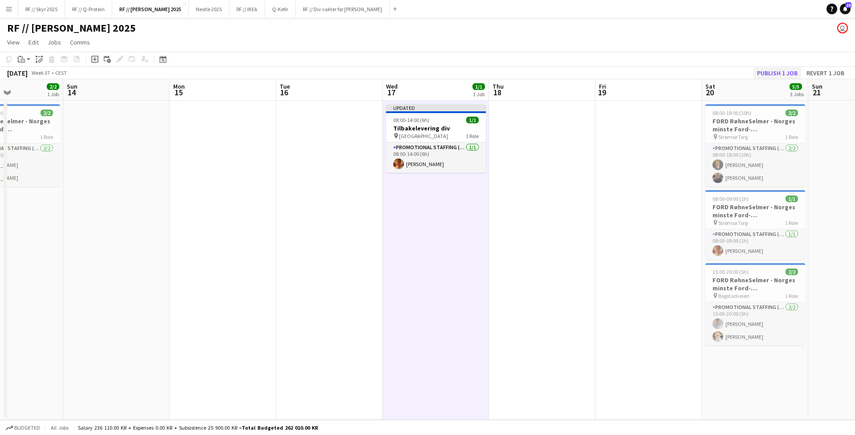
click at [770, 72] on button "Publish 1 job" at bounding box center [778, 73] width 48 height 12
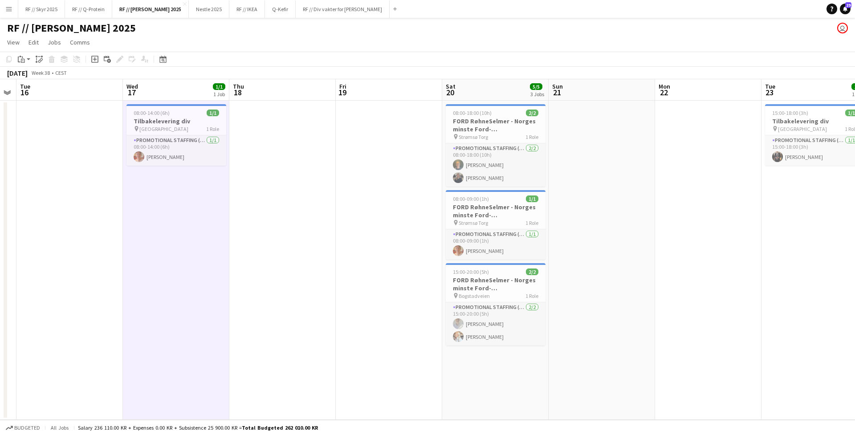
drag, startPoint x: 504, startPoint y: 248, endPoint x: 208, endPoint y: 200, distance: 299.0
click at [228, 222] on app-calendar-viewport "Sat 13 2/2 1 Job Sun 14 Mon 15 Tue 16 Wed 17 1/1 1 Job Thu 18 Fri 19 Sat 20 5/5…" at bounding box center [427, 249] width 855 height 341
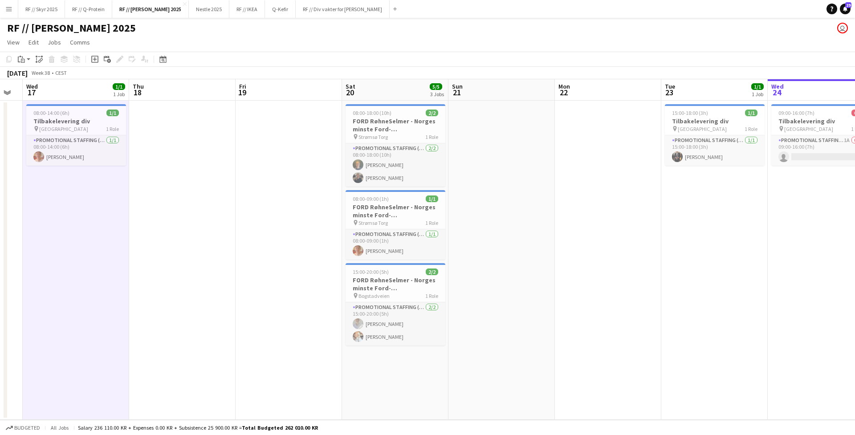
drag, startPoint x: 742, startPoint y: 222, endPoint x: 434, endPoint y: 235, distance: 308.0
click at [451, 235] on app-calendar-viewport "Sun 14 Mon 15 Tue 16 Wed 17 1/1 1 Job Thu 18 Fri 19 Sat 20 5/5 3 Jobs Sun 21 Mo…" at bounding box center [427, 249] width 855 height 341
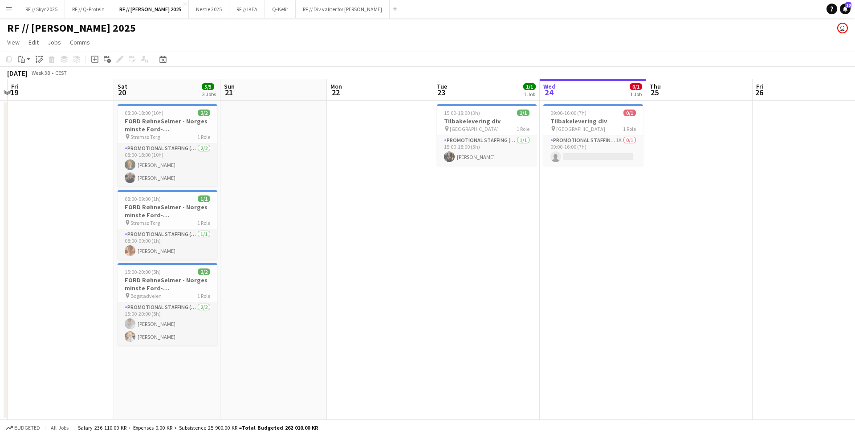
drag, startPoint x: 688, startPoint y: 210, endPoint x: 398, endPoint y: 221, distance: 290.1
click at [406, 221] on app-calendar-viewport "Tue 16 Wed 17 1/1 1 Job Thu 18 Fri 19 Sat 20 5/5 3 Jobs Sun 21 Mon 22 Tue 23 1/…" at bounding box center [427, 249] width 855 height 341
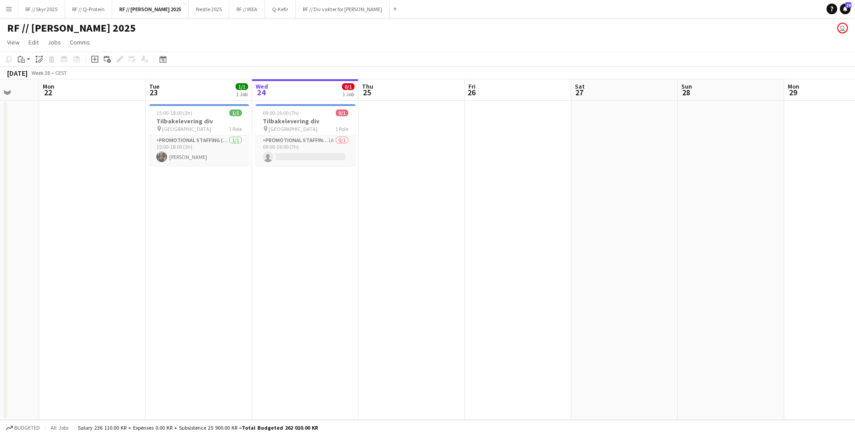
click at [489, 214] on app-date-cell at bounding box center [518, 260] width 106 height 319
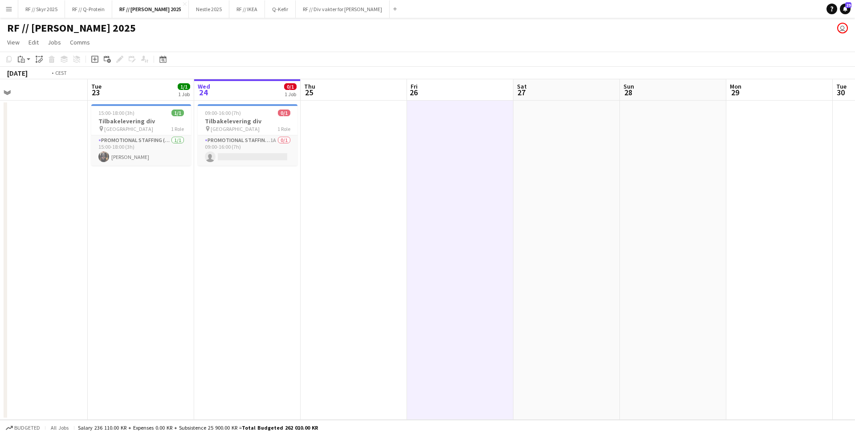
drag, startPoint x: 448, startPoint y: 229, endPoint x: 294, endPoint y: 220, distance: 154.8
click at [294, 220] on app-calendar-viewport "Fri 19 Sat 20 5/5 3 Jobs Sun 21 Mon 22 Tue 23 1/1 1 Job Wed 24 0/1 1 Job Thu 25…" at bounding box center [427, 249] width 855 height 341
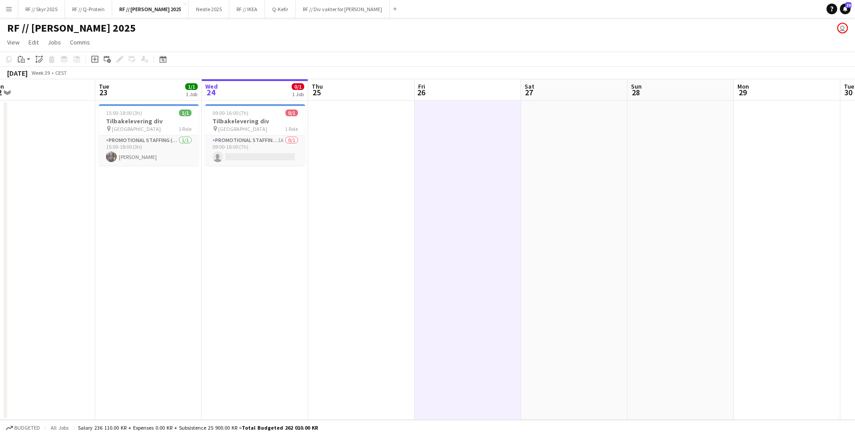
scroll to position [0, 259]
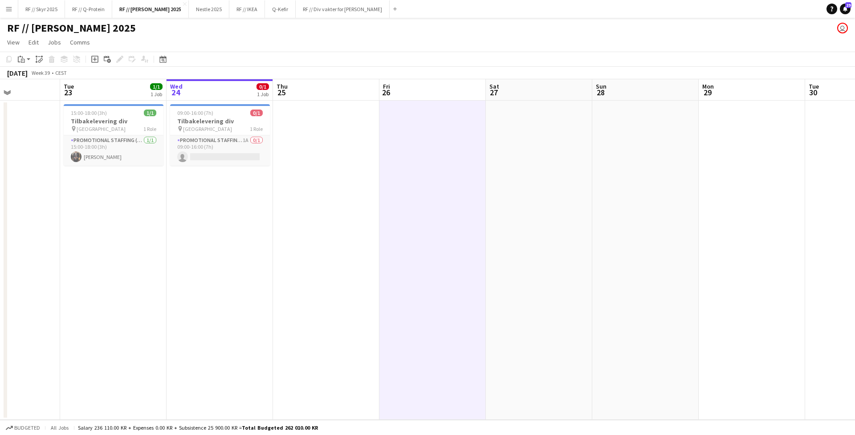
drag, startPoint x: 628, startPoint y: 218, endPoint x: 700, endPoint y: 220, distance: 72.2
click at [707, 219] on app-calendar-viewport "Sat 20 5/5 3 Jobs Sun 21 Mon 22 Tue 23 1/1 1 Job Wed 24 0/1 1 Job Thu 25 Fri 26…" at bounding box center [427, 249] width 855 height 341
click at [220, 107] on app-job-card "09:00-16:00 (7h) 0/1 Tilbakelevering div pin Oslo 1 Role Promotional Staffing (…" at bounding box center [220, 134] width 100 height 61
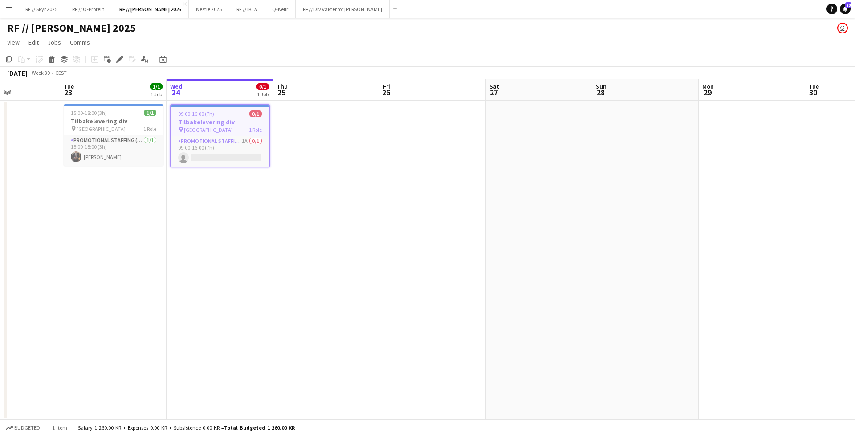
scroll to position [0, 255]
click at [455, 193] on app-calendar-viewport "Sat 20 5/5 3 Jobs Sun 21 Mon 22 Tue 23 1/1 1 Job Wed 24 0/1 1 Job Thu 25 Fri 26…" at bounding box center [427, 249] width 855 height 341
click at [229, 130] on div "pin Oslo 1 Role" at bounding box center [224, 129] width 98 height 7
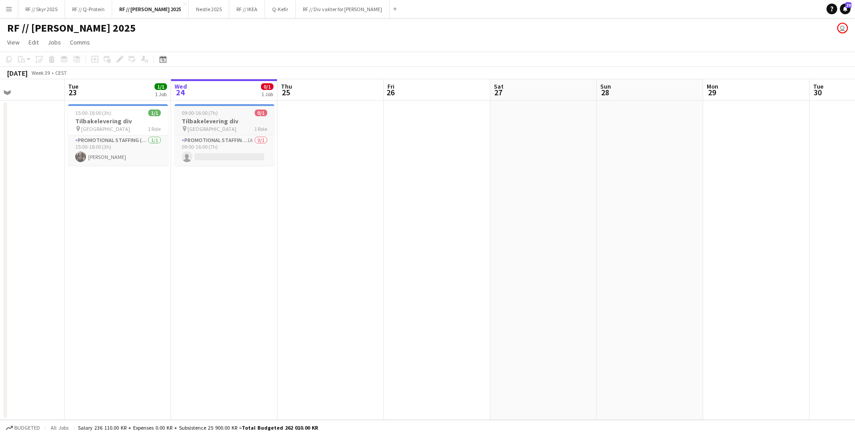
click at [209, 124] on h3 "Tilbakelevering div" at bounding box center [225, 121] width 100 height 8
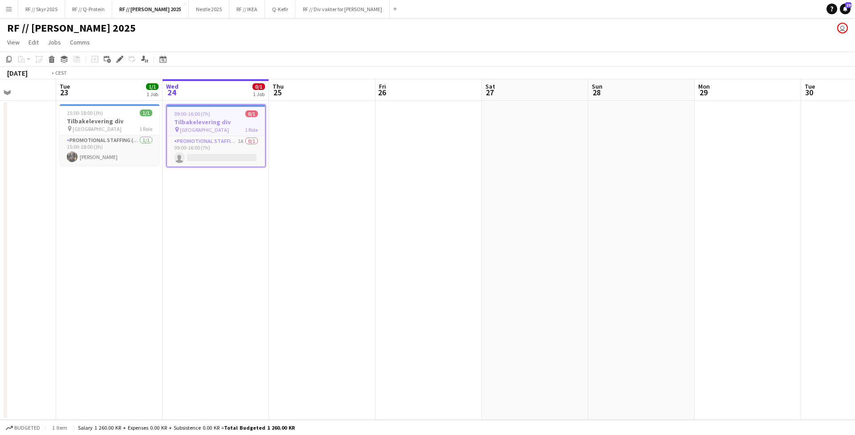
drag, startPoint x: 186, startPoint y: 250, endPoint x: 335, endPoint y: 244, distance: 149.8
click at [360, 244] on app-calendar-viewport "Sat 20 5/5 3 Jobs Sun 21 Mon 22 Tue 23 1/1 1 Job Wed 24 0/1 1 Job Thu 25 Fri 26…" at bounding box center [427, 249] width 855 height 341
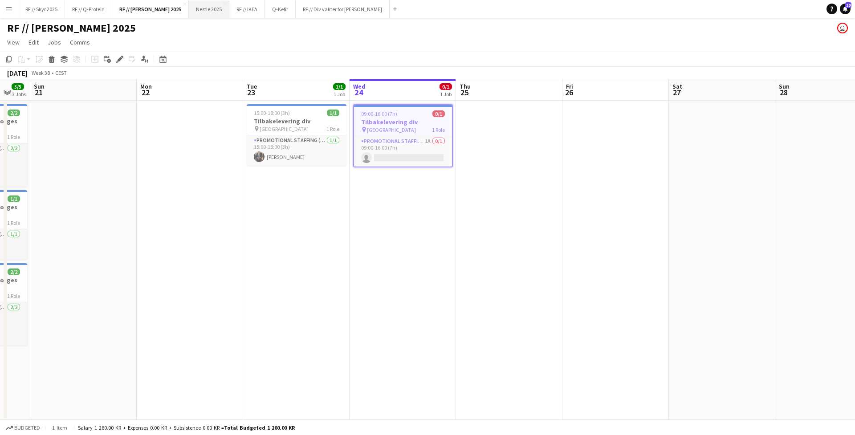
click at [198, 12] on button "Nestle 2025 Close" at bounding box center [209, 8] width 41 height 17
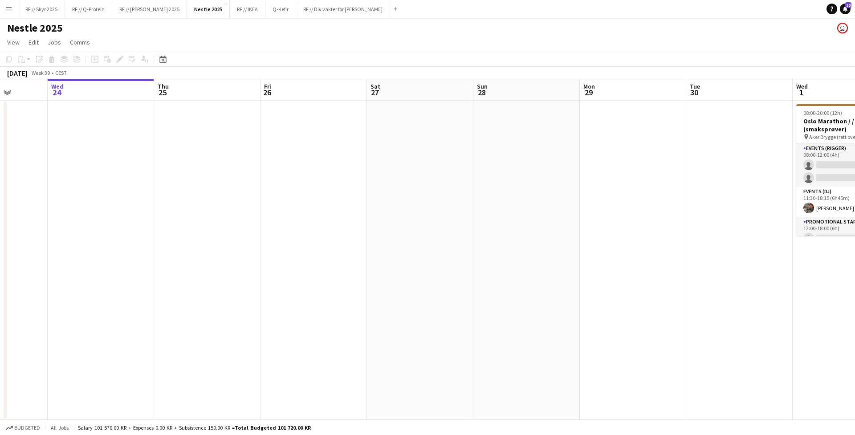
drag, startPoint x: 496, startPoint y: 276, endPoint x: 249, endPoint y: 267, distance: 247.3
click at [249, 267] on app-calendar-viewport "Sun 21 1/2 1 Job Mon 22 Tue 23 Wed 24 Thu 25 Fri 26 Sat 27 Sun 28 Mon 29 Tue 30…" at bounding box center [427, 249] width 855 height 341
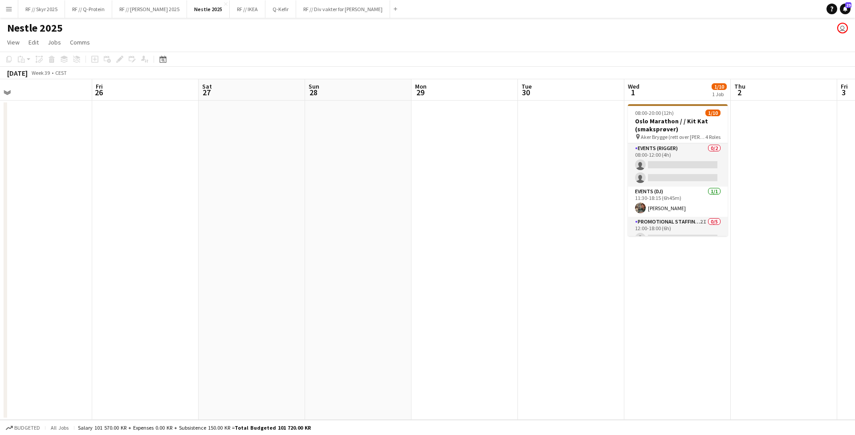
drag, startPoint x: 467, startPoint y: 251, endPoint x: 235, endPoint y: 249, distance: 232.5
click at [238, 250] on app-calendar-viewport "Mon 22 Tue 23 Wed 24 Thu 25 Fri 26 Sat 27 Sun 28 Mon 29 Tue 30 Wed 1 1/10 1 Job…" at bounding box center [427, 249] width 855 height 341
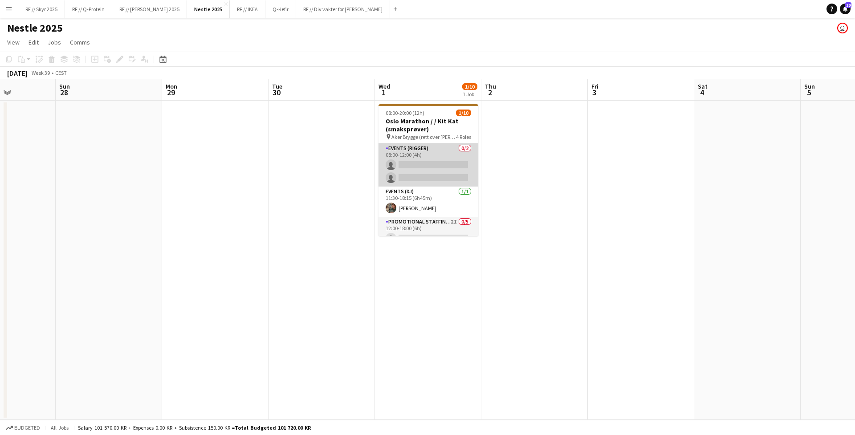
click at [444, 156] on app-card-role "Events (Rigger) 0/2 08:00-12:00 (4h) single-neutral-actions single-neutral-acti…" at bounding box center [429, 164] width 100 height 43
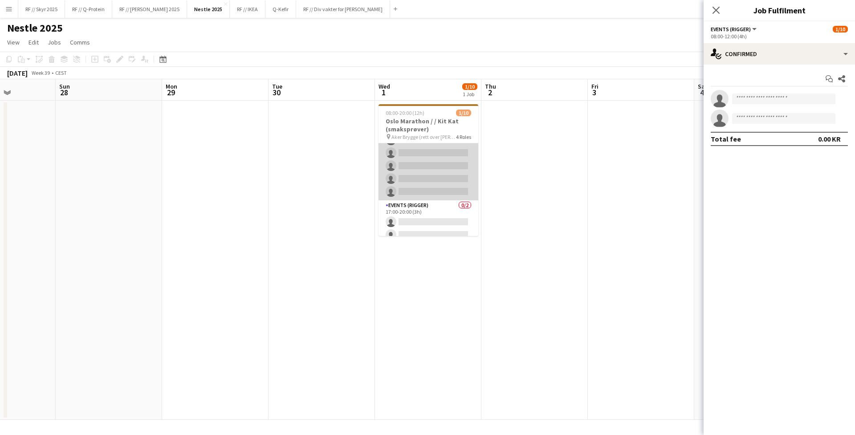
scroll to position [98, 0]
click at [445, 162] on app-card-role "Promotional Staffing (Sampling Staff) 2I 0/5 12:00-18:00 (6h) single-neutral-ac…" at bounding box center [429, 161] width 100 height 82
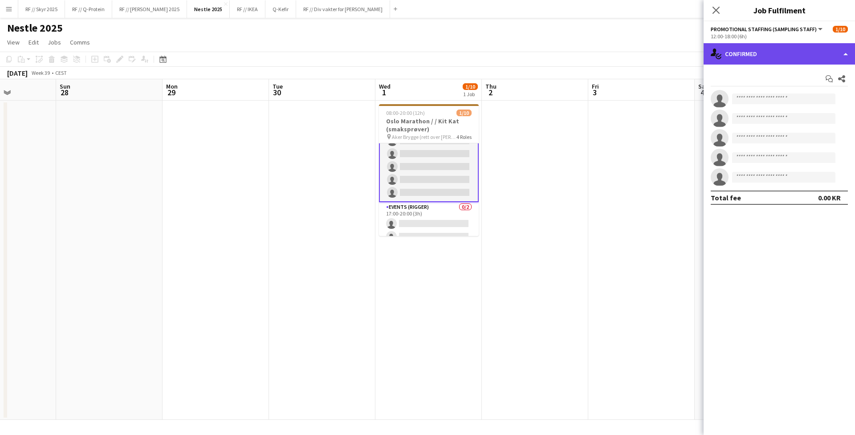
click at [727, 46] on div "single-neutral-actions-check-2 Confirmed" at bounding box center [779, 53] width 151 height 21
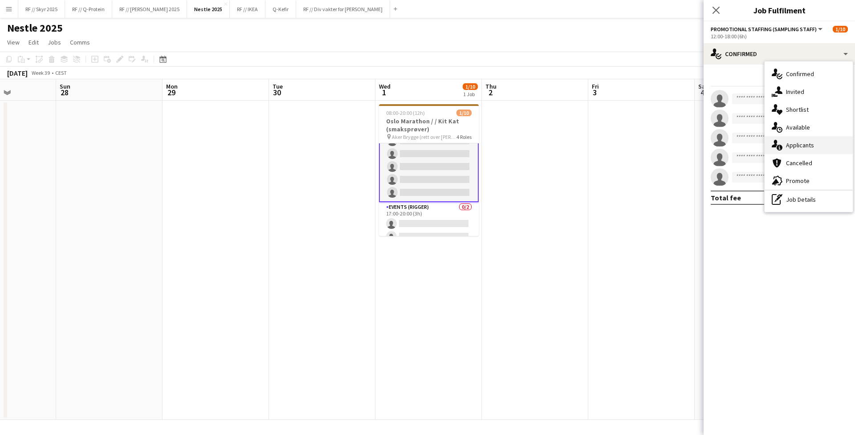
click at [794, 139] on div "single-neutral-actions-information Applicants" at bounding box center [809, 145] width 88 height 18
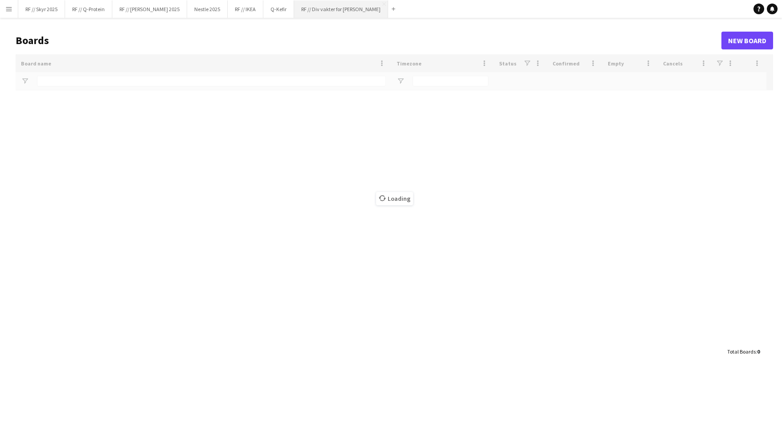
type input "**"
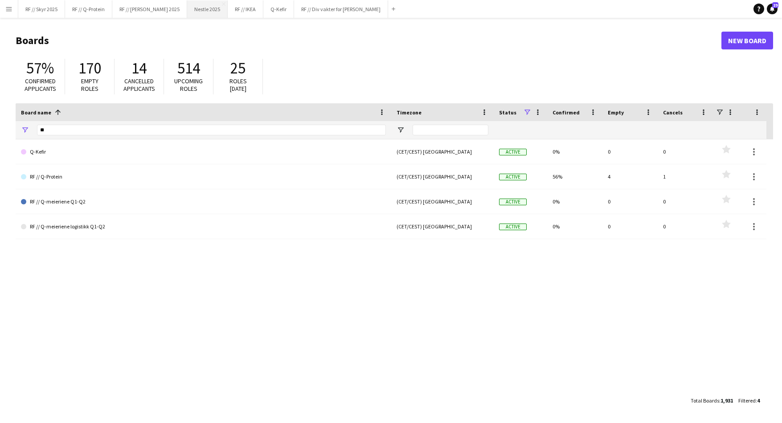
click at [198, 10] on button "Nestle 2025 Close" at bounding box center [207, 8] width 41 height 17
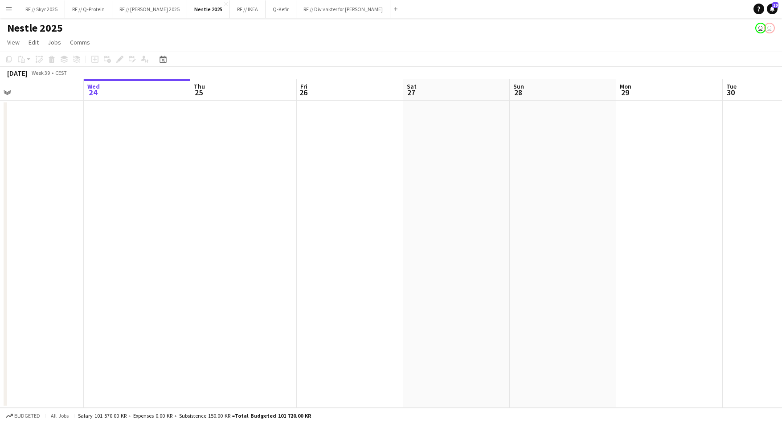
drag, startPoint x: 395, startPoint y: 252, endPoint x: 372, endPoint y: 252, distance: 23.2
click at [372, 252] on app-calendar-viewport "Sun 21 1/2 1 Job Mon 22 Tue 23 Wed 24 Thu 25 Fri 26 Sat 27 Sun 28 Mon 29 Tue 30…" at bounding box center [391, 243] width 782 height 329
drag, startPoint x: 457, startPoint y: 236, endPoint x: 438, endPoint y: 236, distance: 18.7
click at [438, 236] on app-calendar-viewport "Sun 21 1/2 1 Job Mon 22 Tue 23 Wed 24 Thu 25 Fri 26 Sat 27 Sun 28 Mon 29 Tue 30…" at bounding box center [391, 243] width 782 height 329
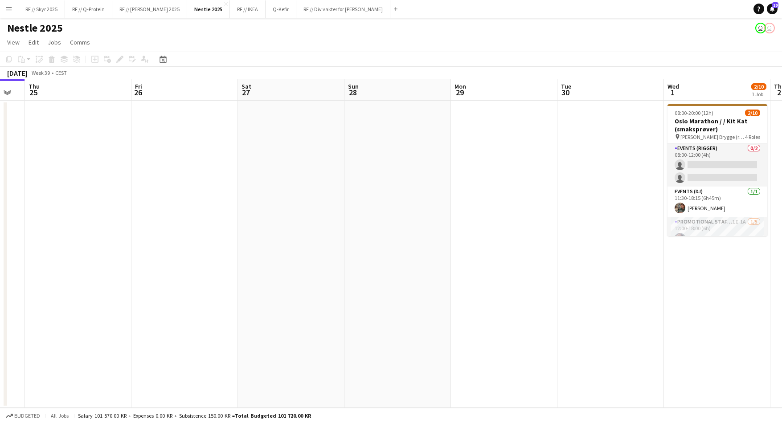
drag, startPoint x: 366, startPoint y: 211, endPoint x: 230, endPoint y: 209, distance: 136.3
click at [225, 203] on app-calendar-viewport "Sun 21 1/2 1 Job Mon 22 Tue 23 Wed 24 Thu 25 Fri 26 Sat 27 Sun 28 Mon 29 Tue 30…" at bounding box center [391, 243] width 782 height 329
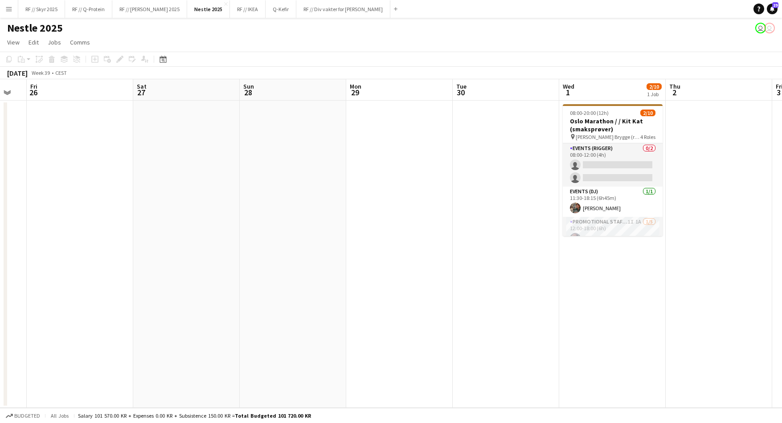
scroll to position [0, 236]
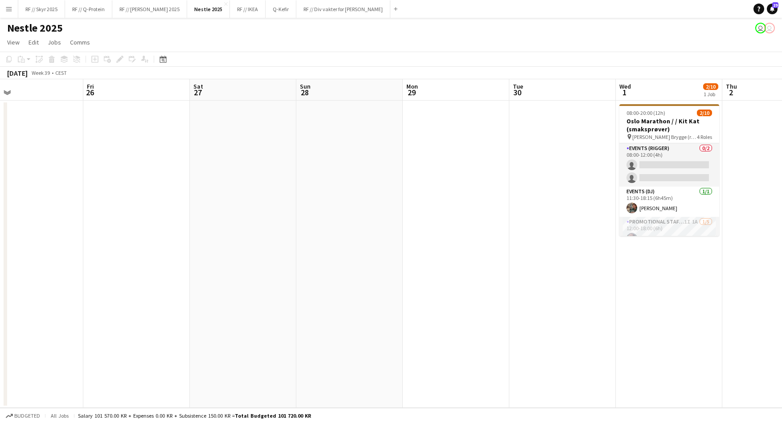
drag, startPoint x: 596, startPoint y: 233, endPoint x: 399, endPoint y: 231, distance: 196.4
click at [399, 231] on app-calendar-viewport "Tue 23 Wed 24 Thu 25 Fri 26 Sat 27 Sun 28 Mon 29 Tue 30 Wed 1 2/10 1 Job Thu 2 …" at bounding box center [391, 243] width 782 height 329
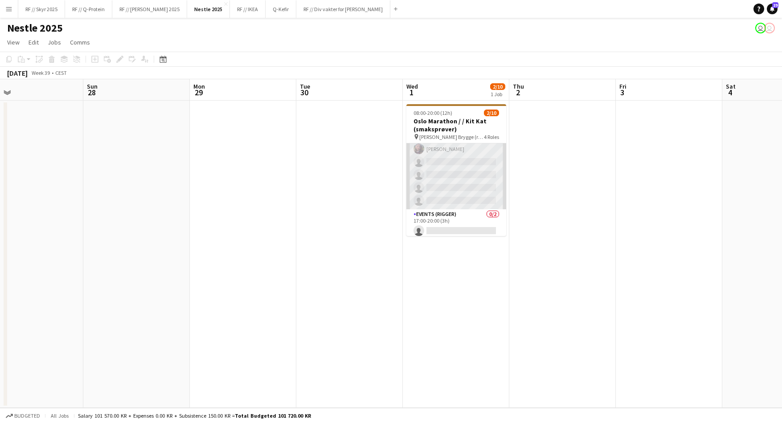
scroll to position [88, 0]
click at [449, 185] on app-card-role "Promotional Staffing (Sampling Staff) 1I 1A [DATE] 12:00-18:00 (6h) [PERSON_NAM…" at bounding box center [456, 170] width 100 height 82
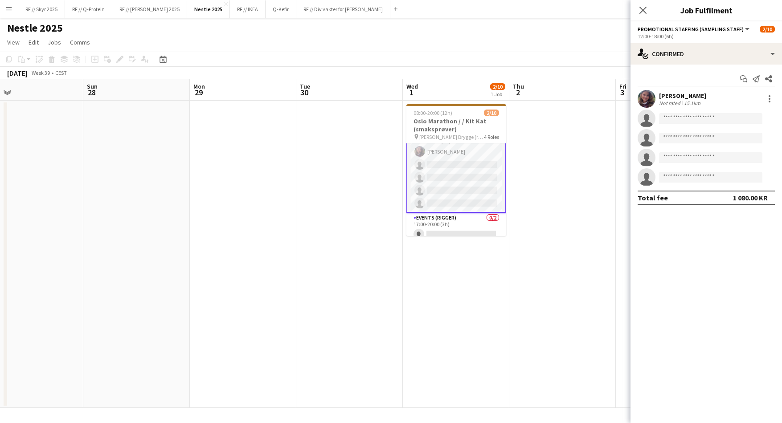
click at [644, 99] on app-user-avatar at bounding box center [646, 99] width 18 height 18
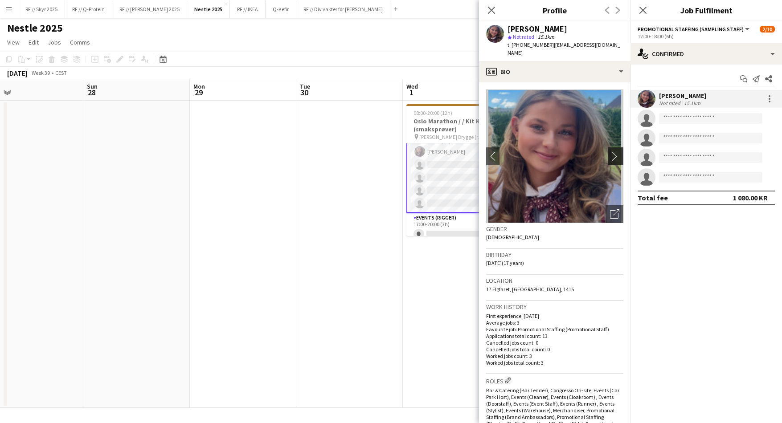
click at [610, 151] on app-icon "chevron-right" at bounding box center [617, 155] width 14 height 9
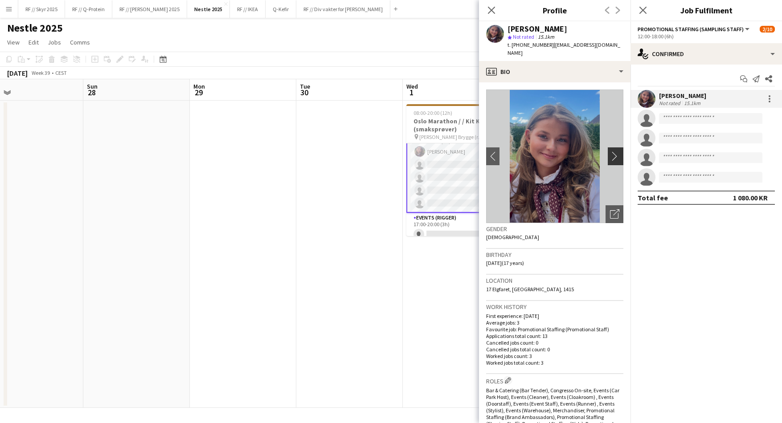
click at [610, 152] on app-icon "chevron-right" at bounding box center [617, 155] width 14 height 9
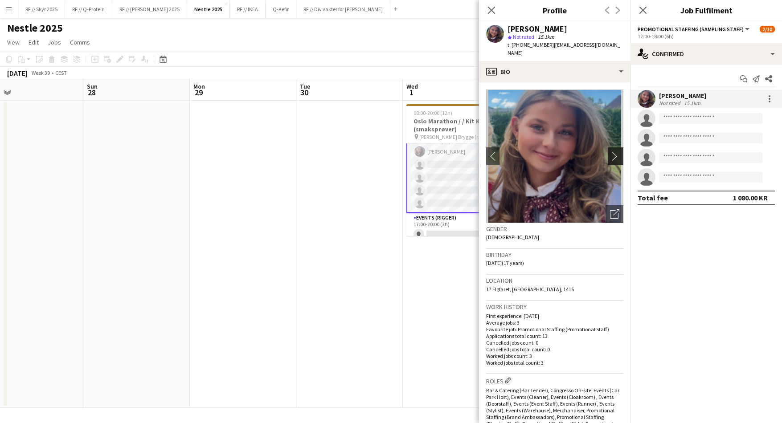
click at [610, 152] on app-icon "chevron-right" at bounding box center [617, 155] width 14 height 9
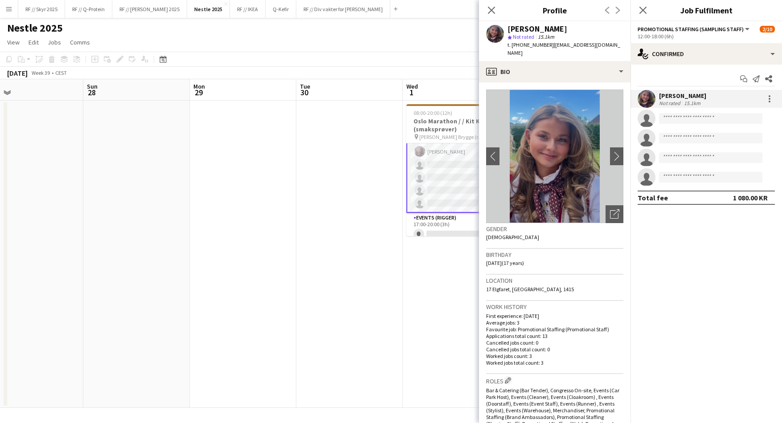
click at [681, 265] on mat-expansion-panel "check Confirmed Start chat Send notification Share [PERSON_NAME] Not rated 15.1…" at bounding box center [705, 244] width 151 height 359
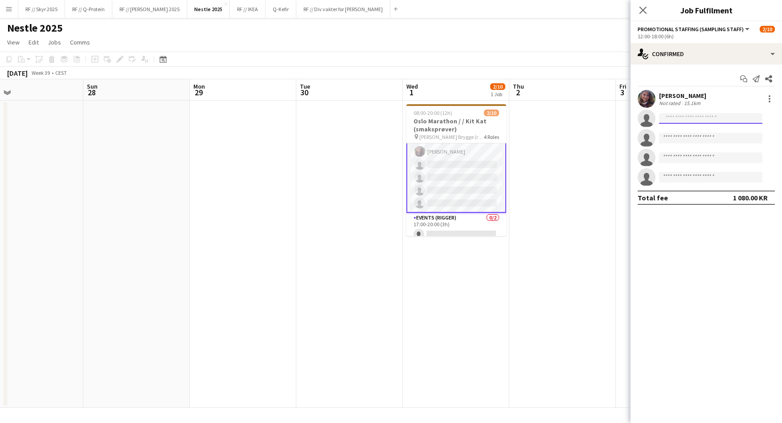
click at [678, 120] on input at bounding box center [710, 118] width 103 height 11
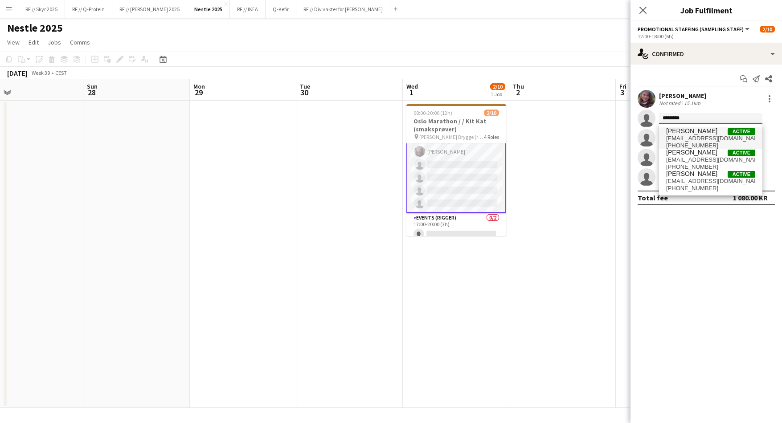
type input "********"
click at [687, 139] on span "[EMAIL_ADDRESS][DOMAIN_NAME]" at bounding box center [710, 138] width 89 height 7
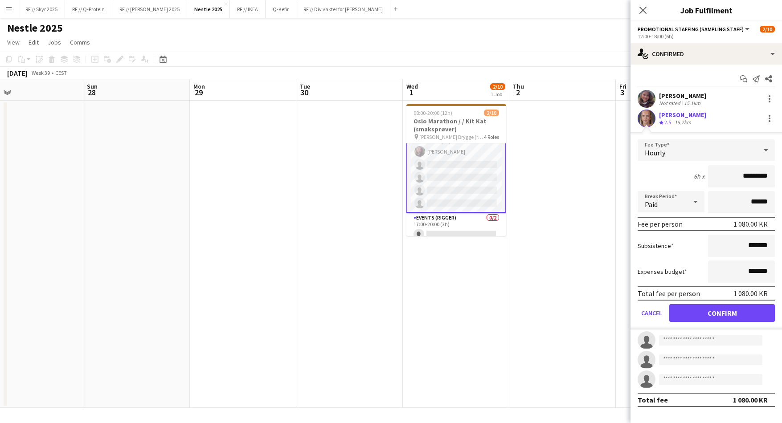
click at [640, 119] on app-user-avatar at bounding box center [646, 119] width 18 height 18
click at [677, 117] on div "[PERSON_NAME]" at bounding box center [682, 115] width 47 height 8
click at [765, 116] on div at bounding box center [769, 118] width 11 height 11
click at [481, 247] on div at bounding box center [391, 211] width 782 height 423
click at [650, 113] on app-user-avatar at bounding box center [646, 119] width 18 height 18
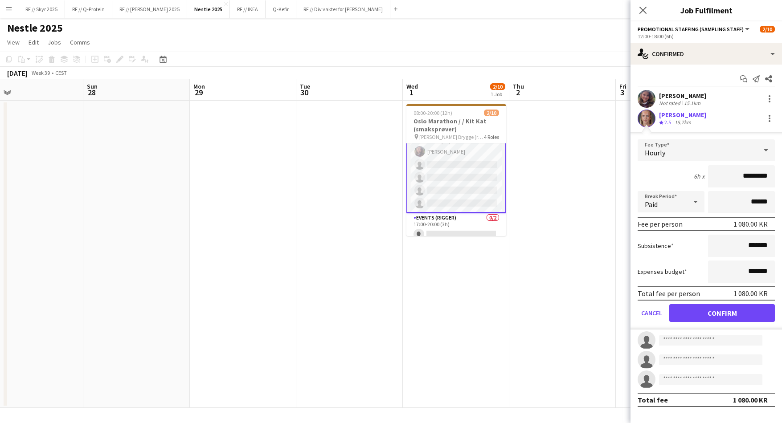
click at [575, 149] on app-date-cell at bounding box center [562, 254] width 106 height 307
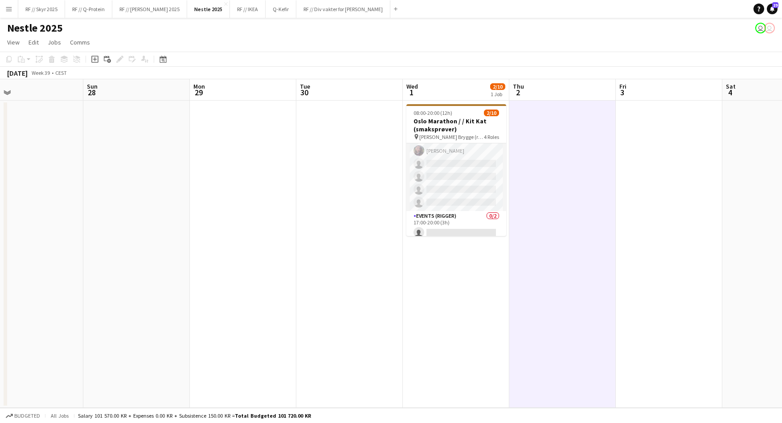
click at [456, 139] on span "[PERSON_NAME] Brygge (rett over [PERSON_NAME])" at bounding box center [451, 137] width 65 height 7
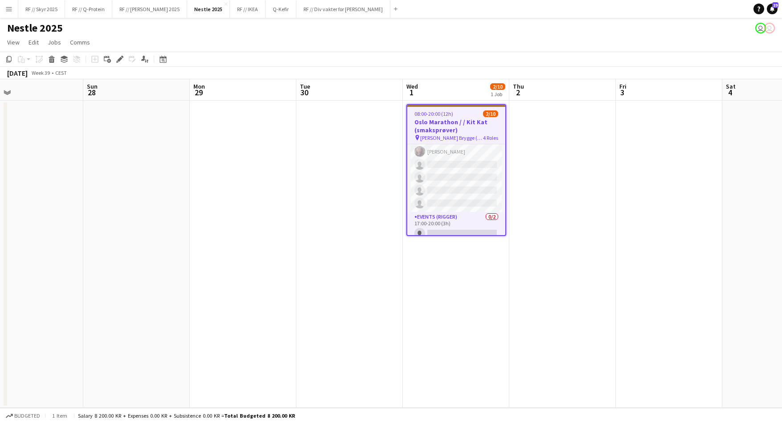
click at [160, 123] on app-date-cell at bounding box center [136, 254] width 106 height 307
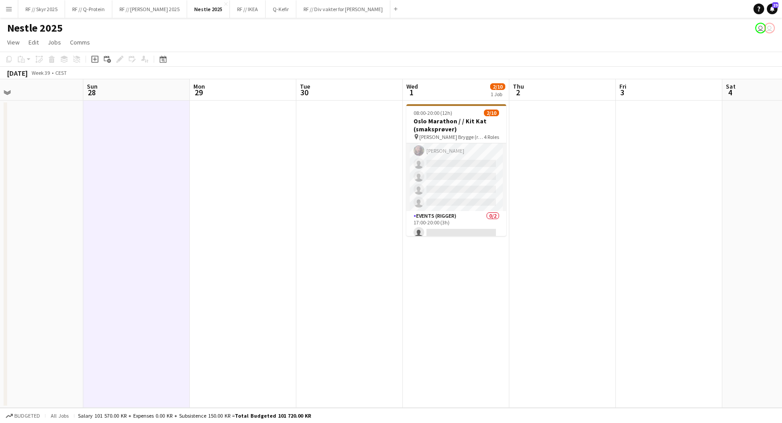
click at [629, 238] on app-date-cell at bounding box center [668, 254] width 106 height 307
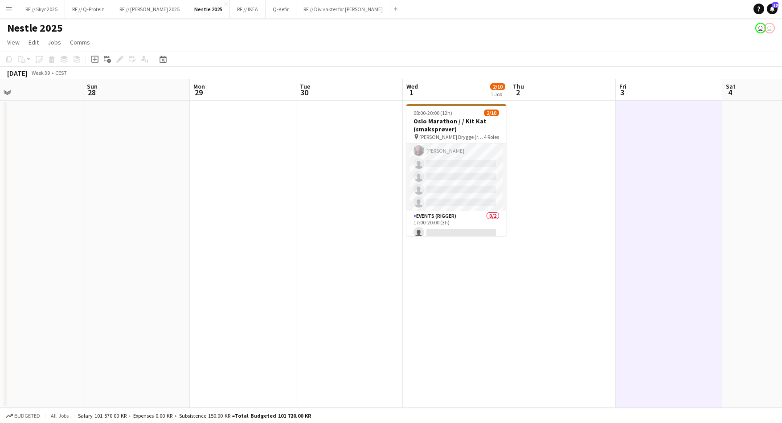
click at [10, 10] on app-icon "Menu" at bounding box center [8, 8] width 7 height 7
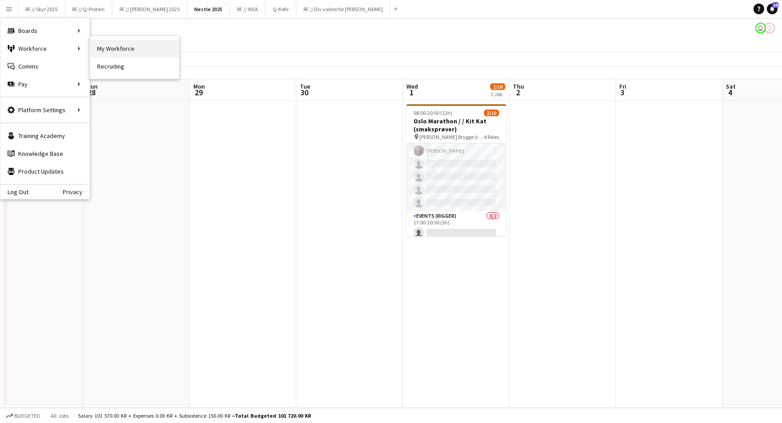
click at [98, 47] on link "My Workforce" at bounding box center [134, 49] width 89 height 18
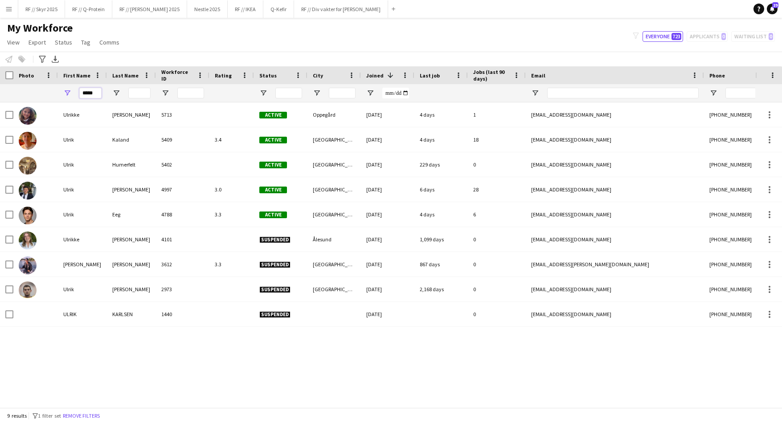
click at [87, 94] on input "*****" at bounding box center [90, 93] width 22 height 11
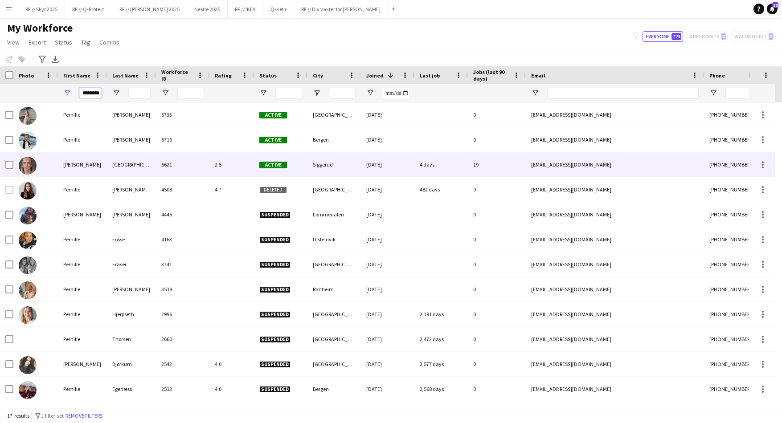
type input "********"
click at [129, 168] on div "[GEOGRAPHIC_DATA]" at bounding box center [131, 164] width 49 height 24
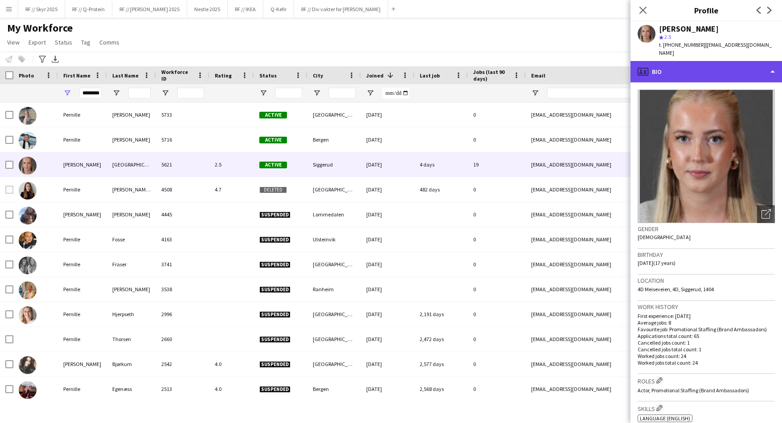
click at [705, 61] on div "profile Bio" at bounding box center [705, 71] width 151 height 21
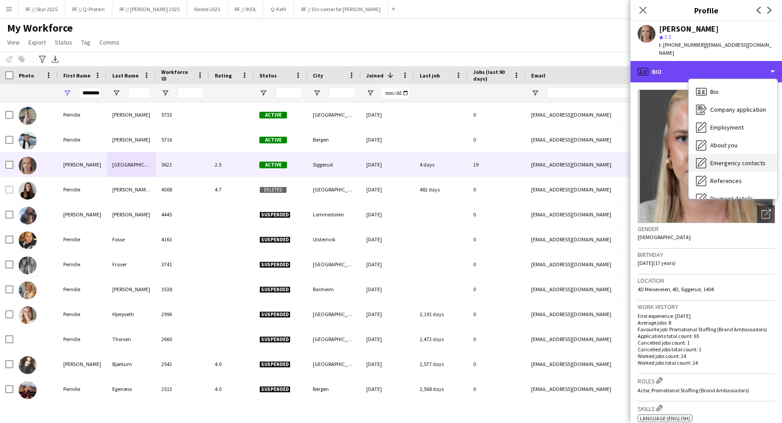
scroll to position [84, 0]
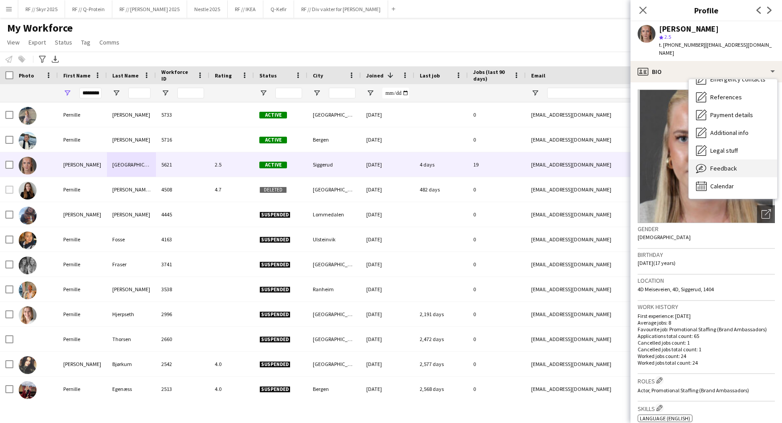
click at [738, 164] on div "Feedback Feedback" at bounding box center [733, 168] width 88 height 18
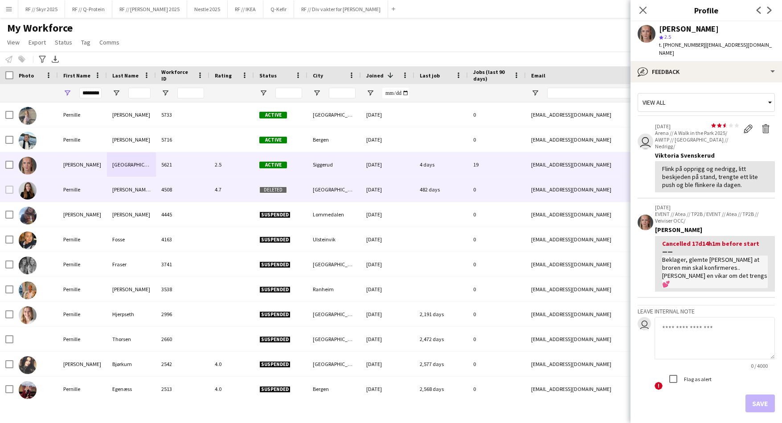
click at [468, 183] on div "0" at bounding box center [497, 189] width 58 height 24
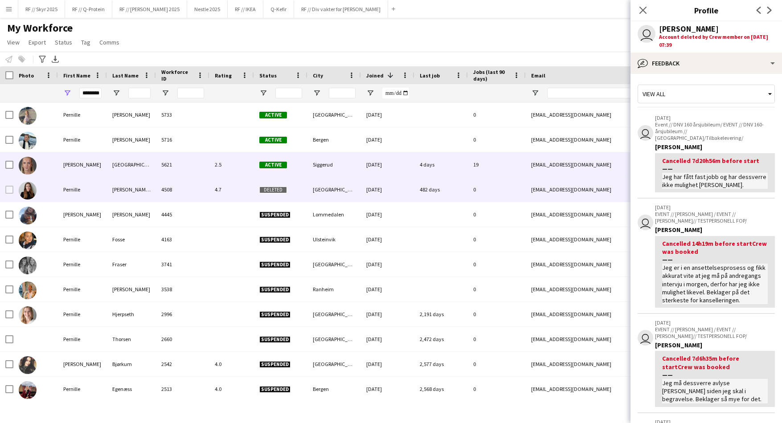
click at [473, 169] on div "19" at bounding box center [497, 164] width 58 height 24
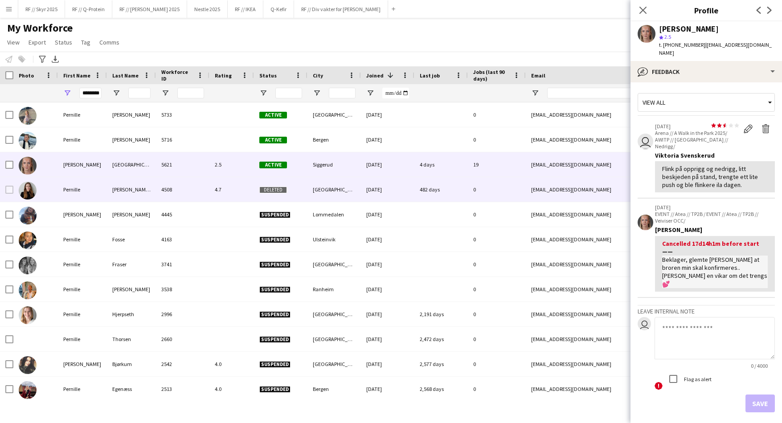
click at [481, 189] on div "0" at bounding box center [497, 189] width 58 height 24
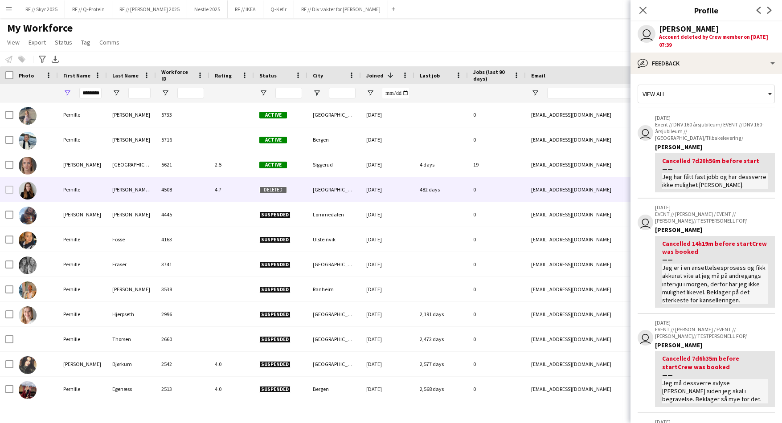
click at [524, 24] on div "My Workforce View Views Default view New view Update view Delete view Edit name…" at bounding box center [391, 36] width 782 height 30
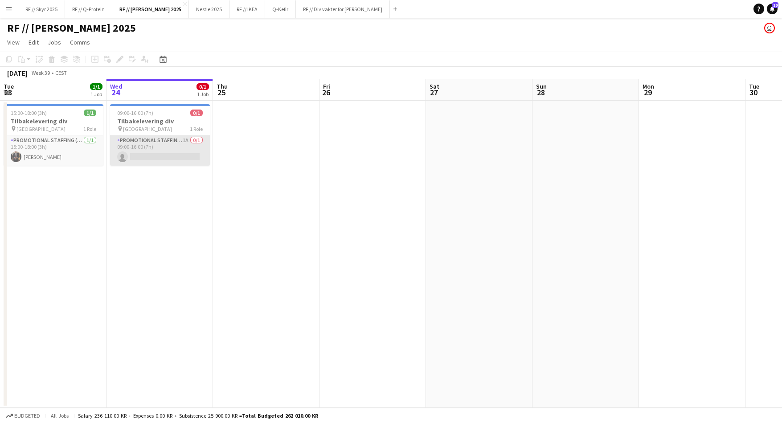
click at [163, 152] on app-card-role "Promotional Staffing (Brand Ambassadors) 1A 0/1 09:00-16:00 (7h) single-neutral…" at bounding box center [160, 150] width 100 height 30
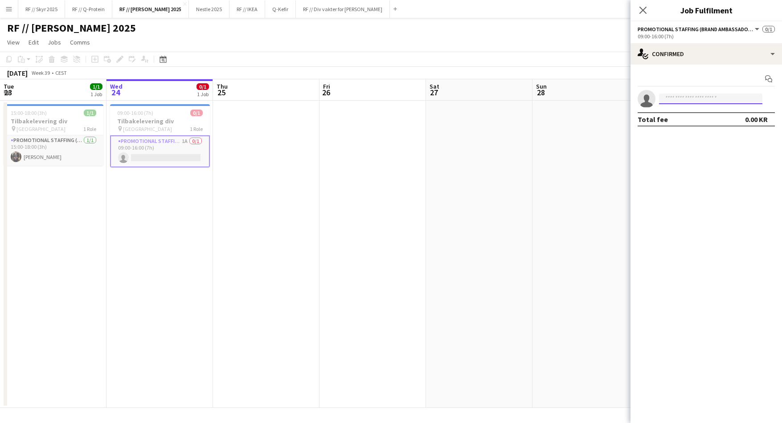
click at [718, 100] on input at bounding box center [710, 99] width 103 height 11
type input "*"
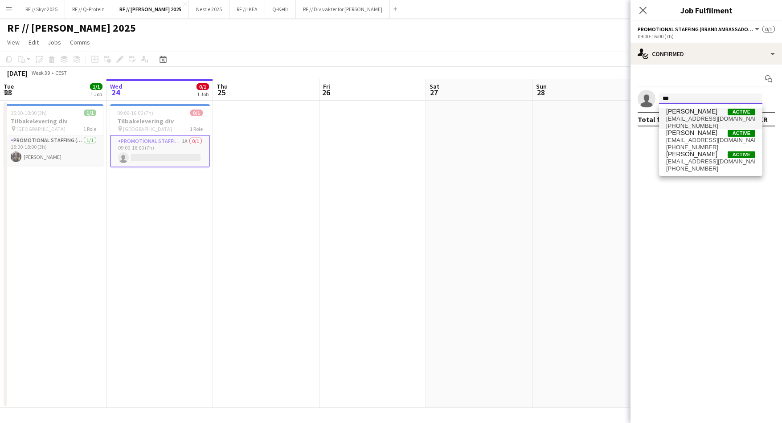
type input "***"
click at [693, 118] on span "pernillelh08@gmail.com" at bounding box center [710, 118] width 89 height 7
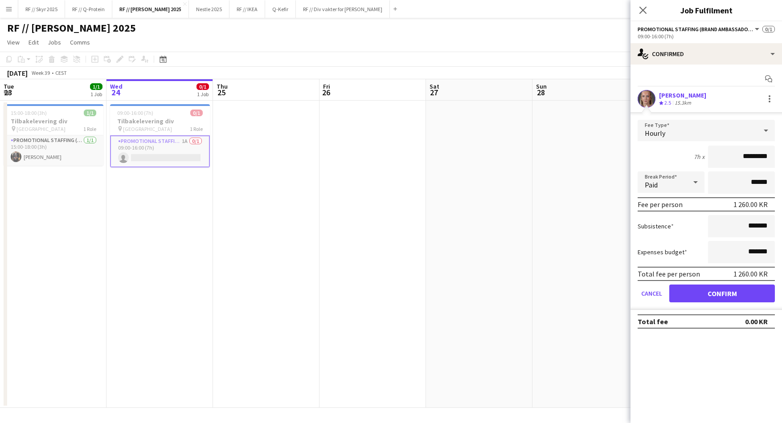
click at [645, 102] on app-user-avatar at bounding box center [646, 99] width 18 height 18
click at [698, 96] on div "[PERSON_NAME]" at bounding box center [682, 95] width 47 height 8
click at [495, 165] on app-calendar-viewport "Sun 21 Mon 22 Tue 23 1/1 1 Job Wed 24 0/1 1 Job Thu 25 Fri 26 Sat 27 Sun 28 Mon…" at bounding box center [391, 243] width 782 height 329
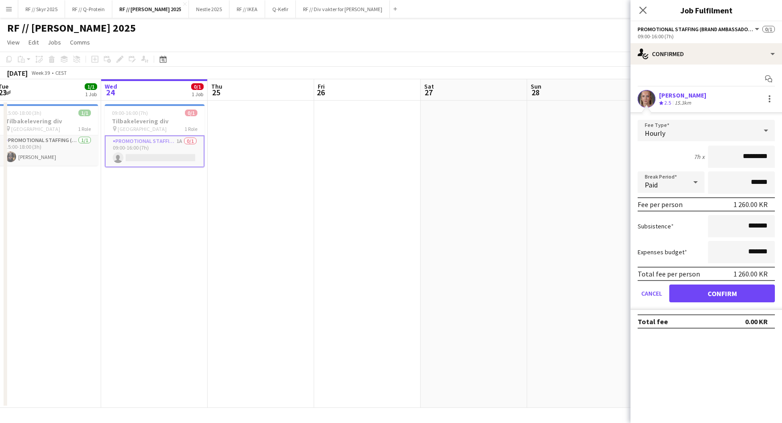
click at [435, 143] on app-date-cell at bounding box center [473, 254] width 106 height 307
